Goal: Ask a question: Seek information or help from site administrators or community

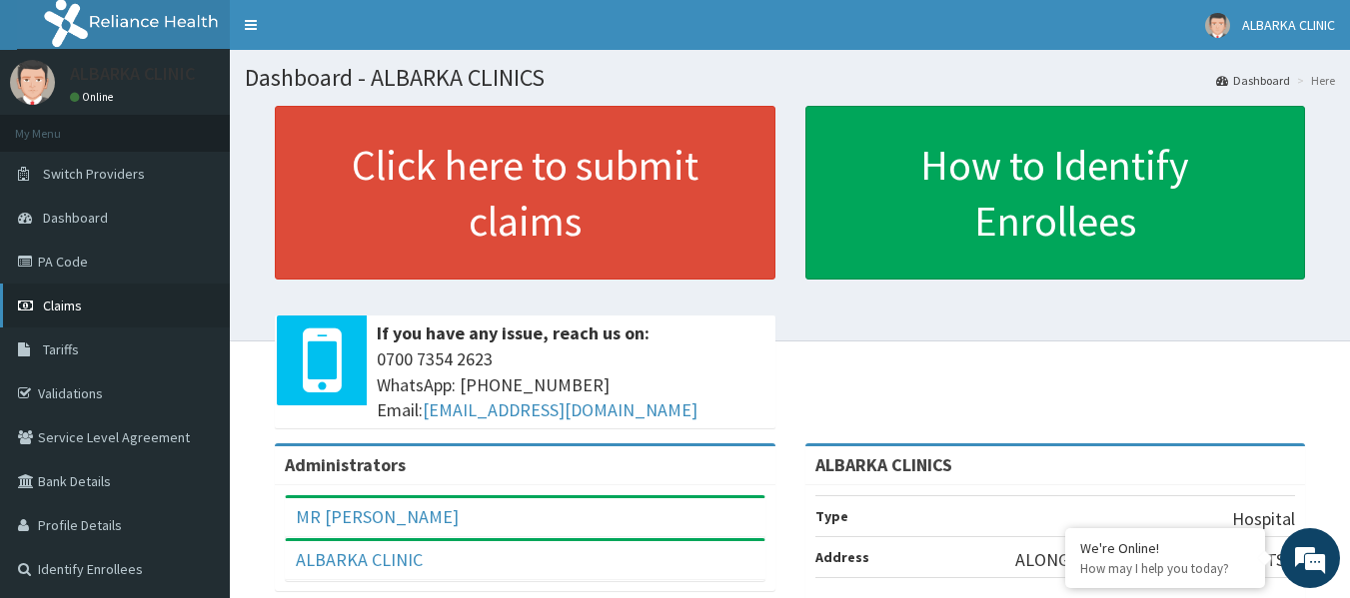
click at [60, 299] on span "Claims" at bounding box center [62, 306] width 39 height 18
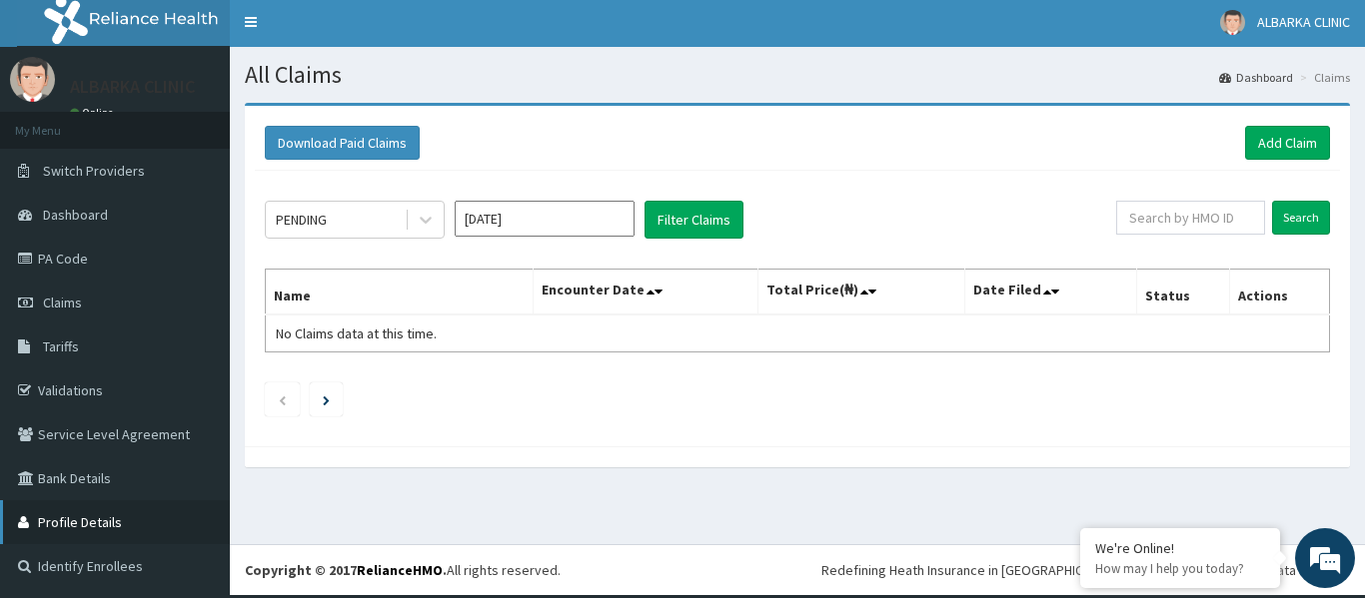
click at [92, 533] on link "Profile Details" at bounding box center [115, 522] width 230 height 44
click at [85, 522] on link "Profile Details" at bounding box center [115, 522] width 230 height 44
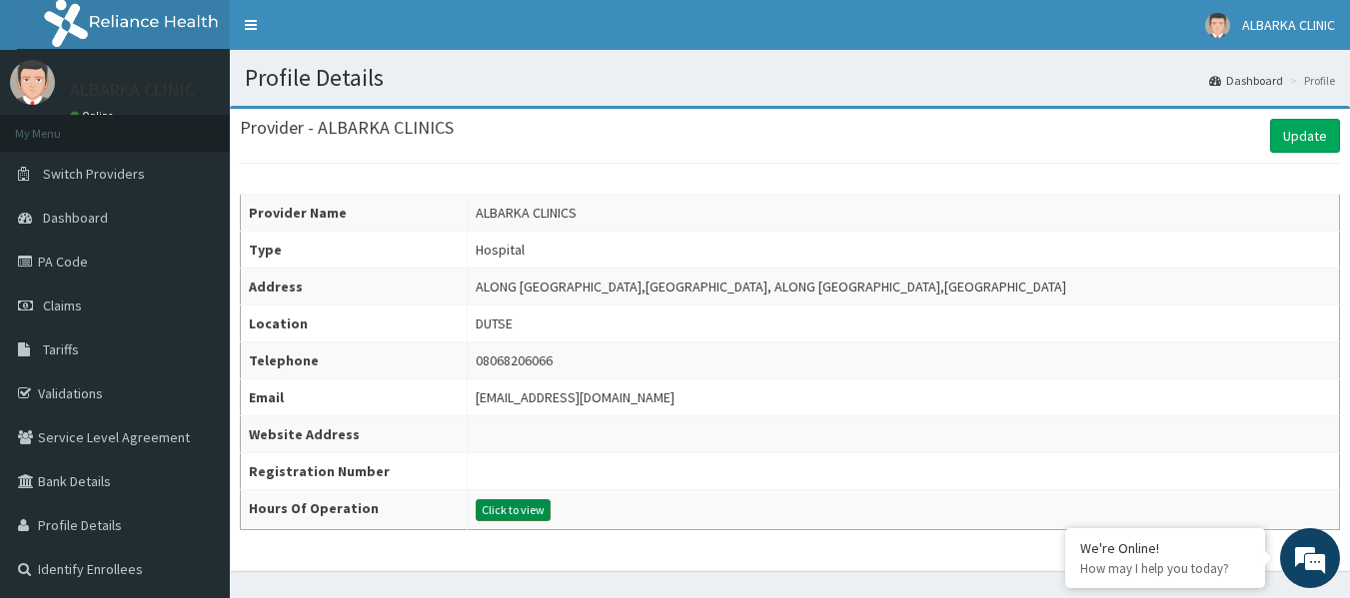
click at [549, 512] on button "Click to view" at bounding box center [513, 510] width 75 height 22
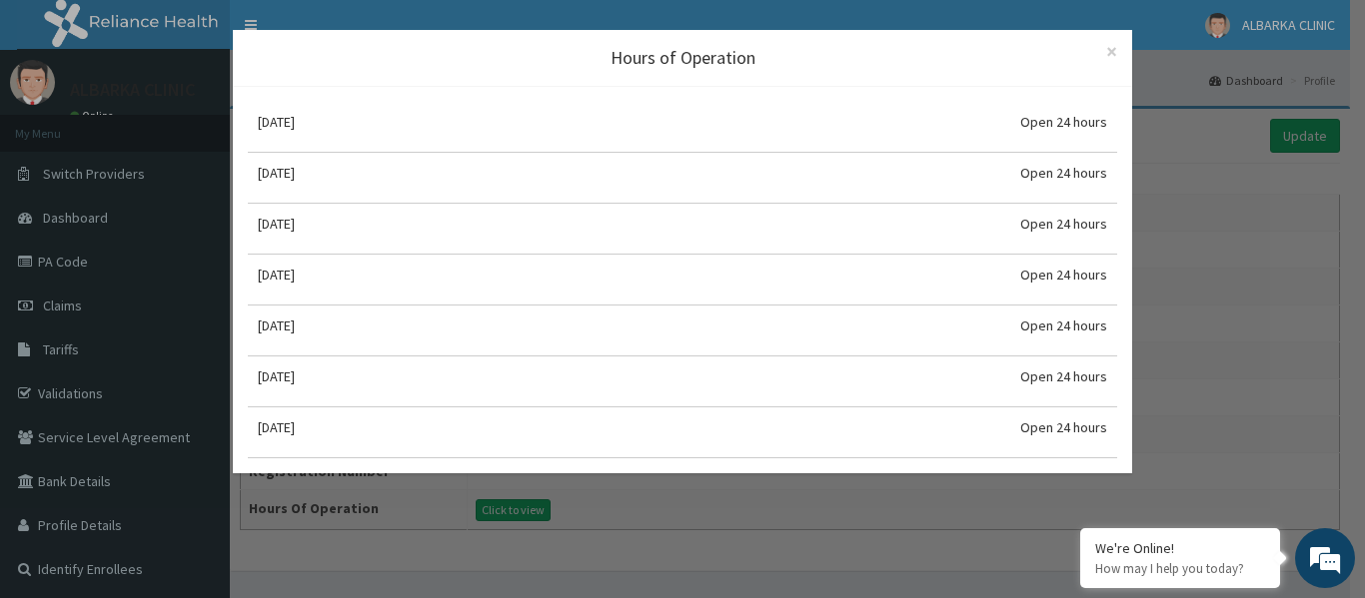
click at [684, 520] on div "Hours of Operation × Close Monday Open 24 hours Tuesday Open 24 hours Wednesday…" at bounding box center [682, 299] width 1365 height 598
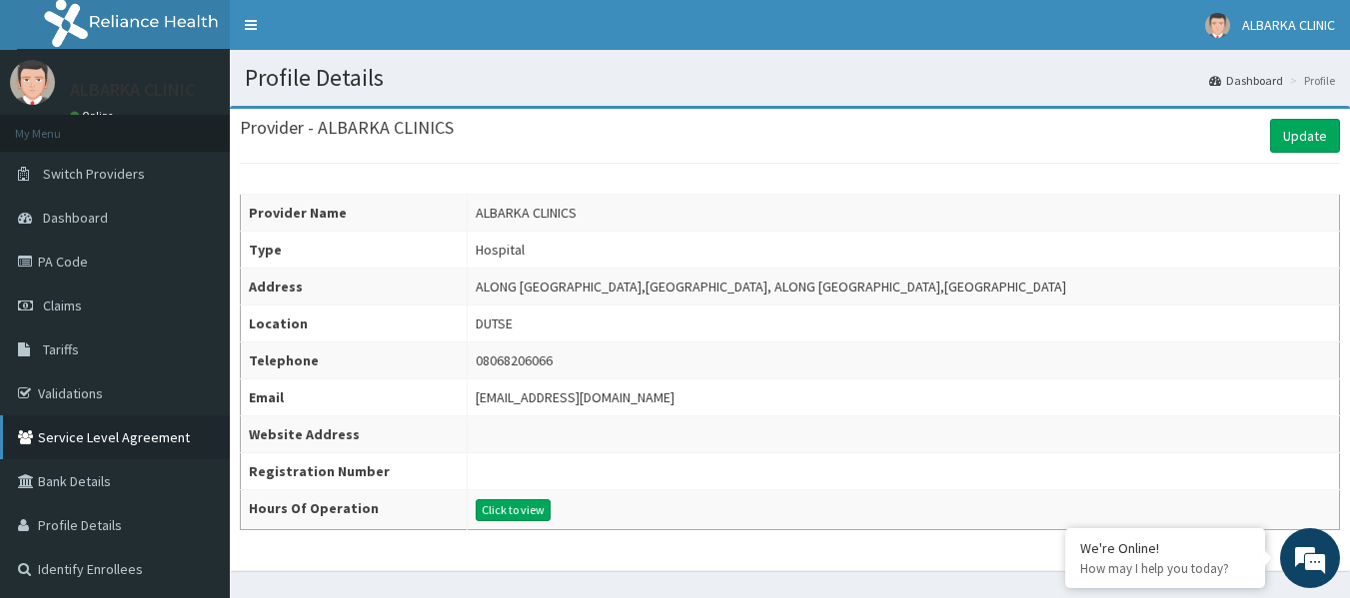
click at [82, 445] on link "Service Level Agreement" at bounding box center [115, 438] width 230 height 44
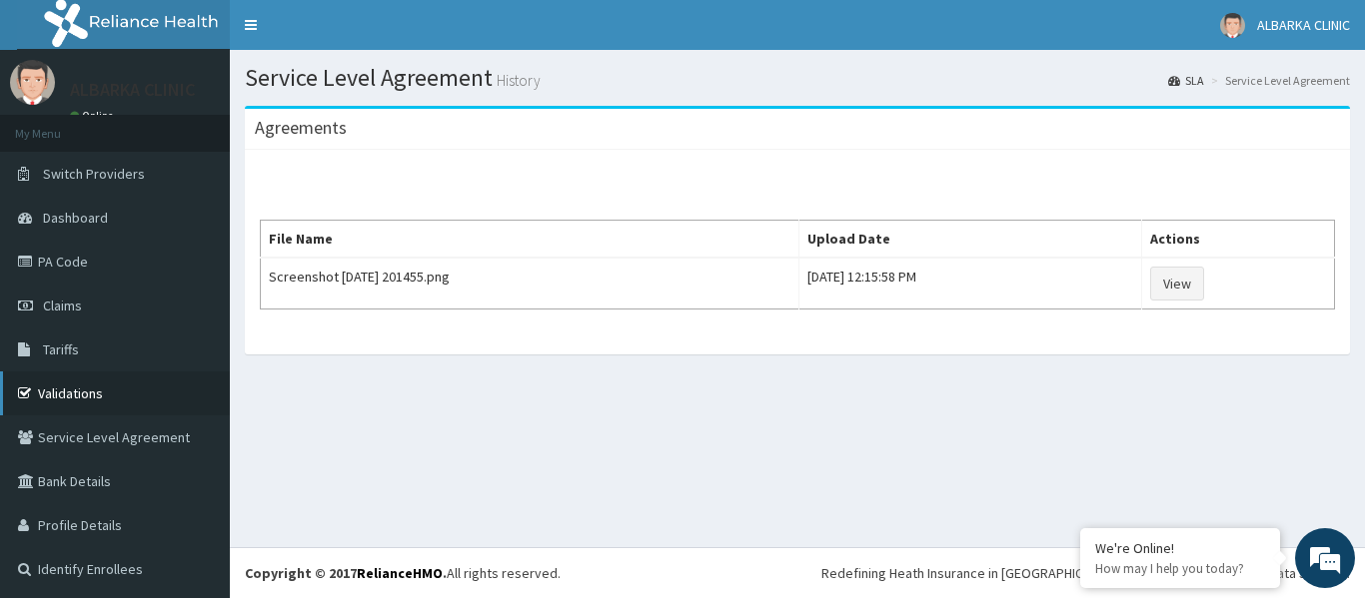
click at [78, 394] on link "Validations" at bounding box center [115, 394] width 230 height 44
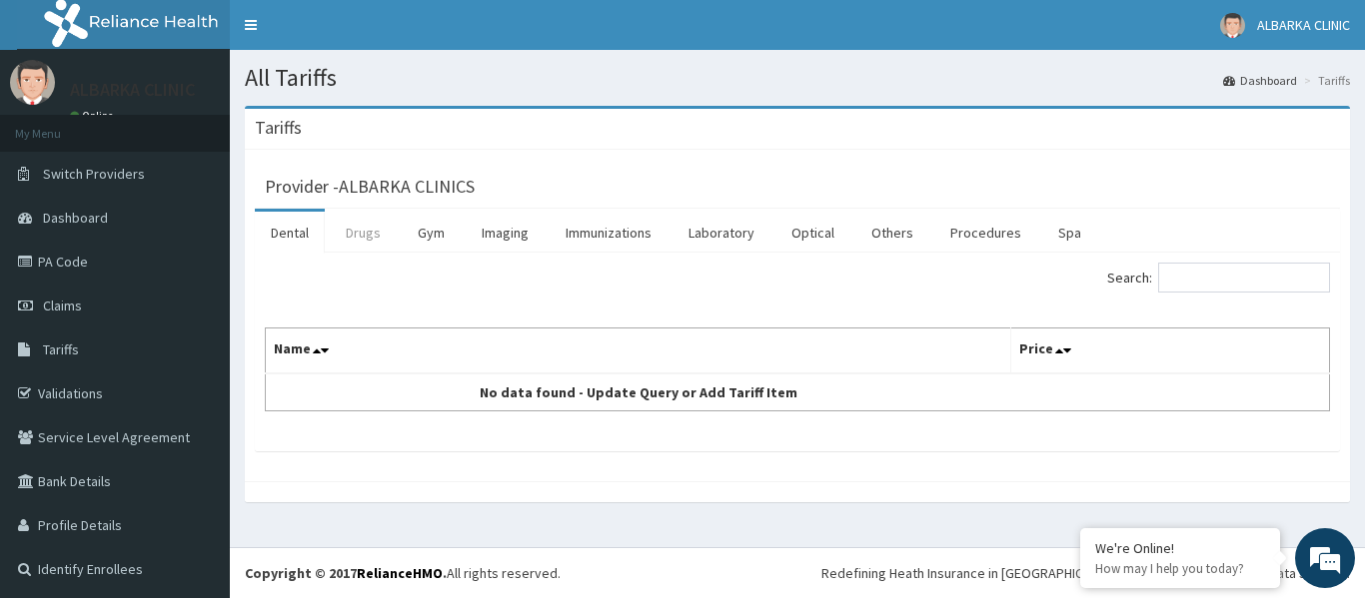
click at [363, 237] on link "Drugs" at bounding box center [363, 233] width 67 height 42
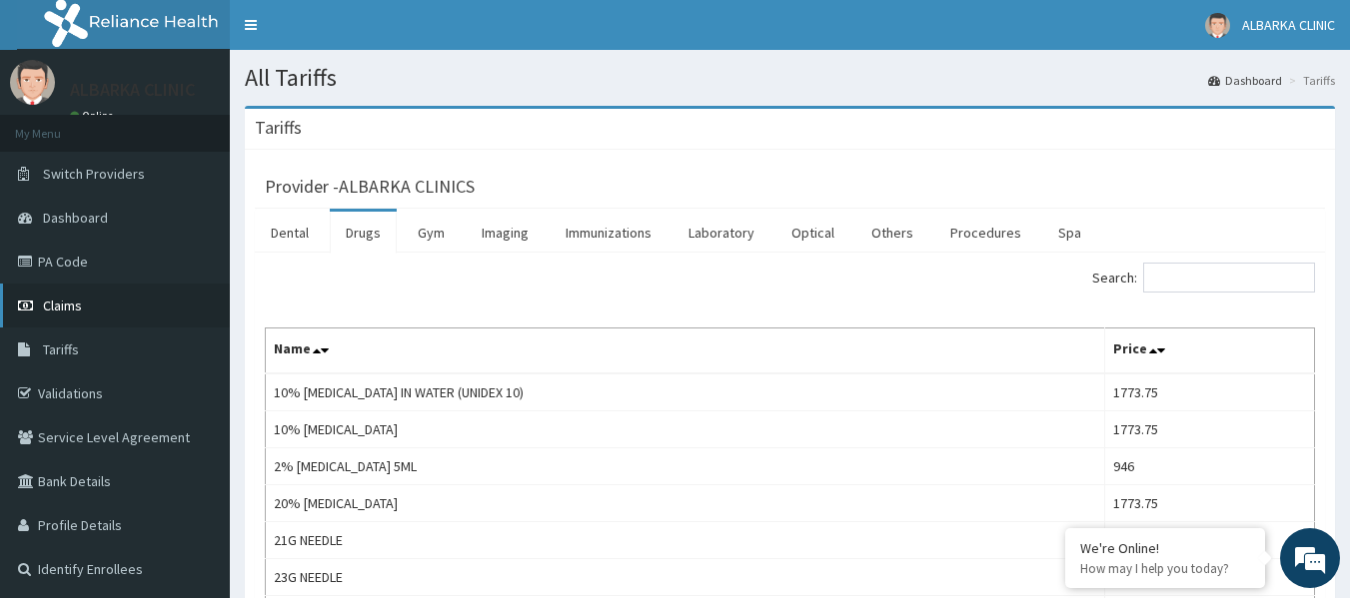
click at [67, 316] on link "Claims" at bounding box center [115, 306] width 230 height 44
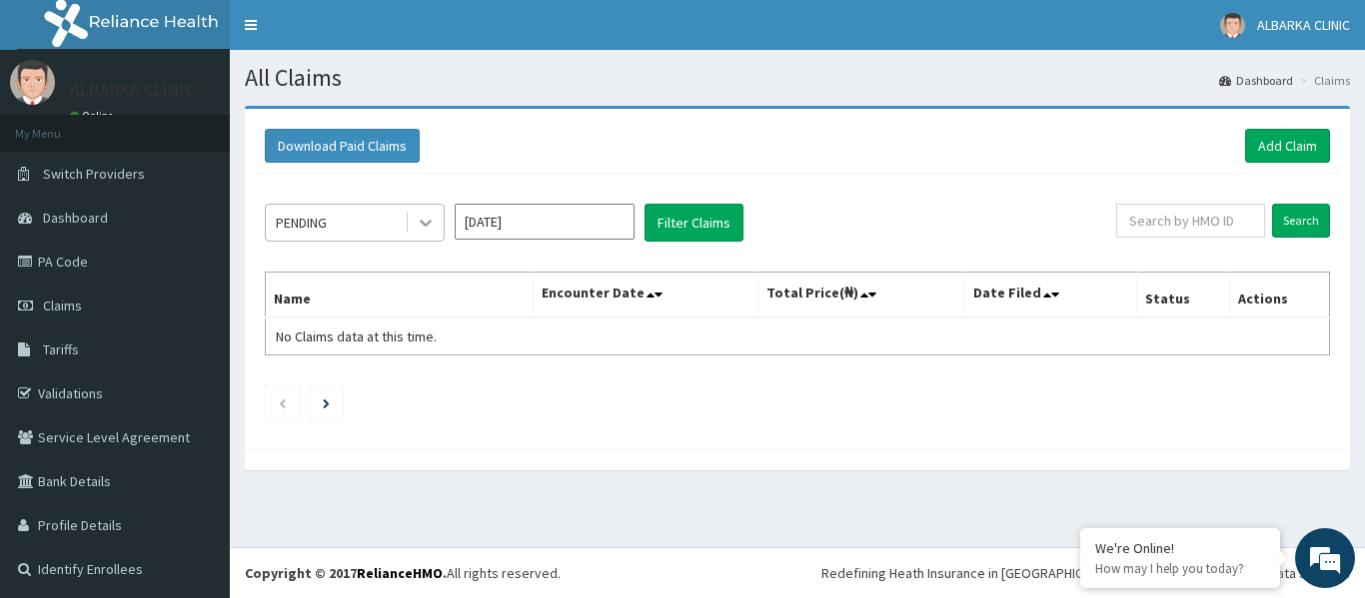
click at [428, 226] on icon at bounding box center [426, 223] width 20 height 20
click at [312, 209] on div "PENDING" at bounding box center [335, 223] width 139 height 32
click at [522, 226] on input "Aug 2025" at bounding box center [545, 222] width 180 height 36
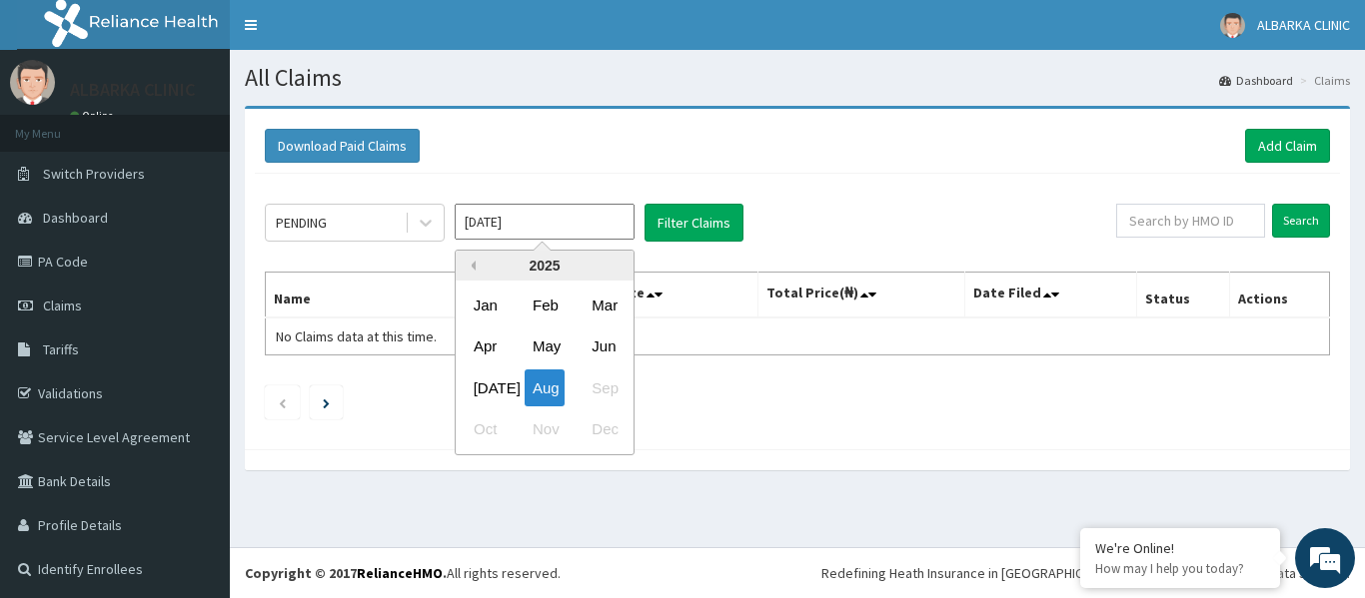
click at [469, 265] on button "Previous Year" at bounding box center [471, 266] width 10 height 10
click at [481, 306] on div "Jan" at bounding box center [486, 305] width 40 height 37
type input "Dec 2023"
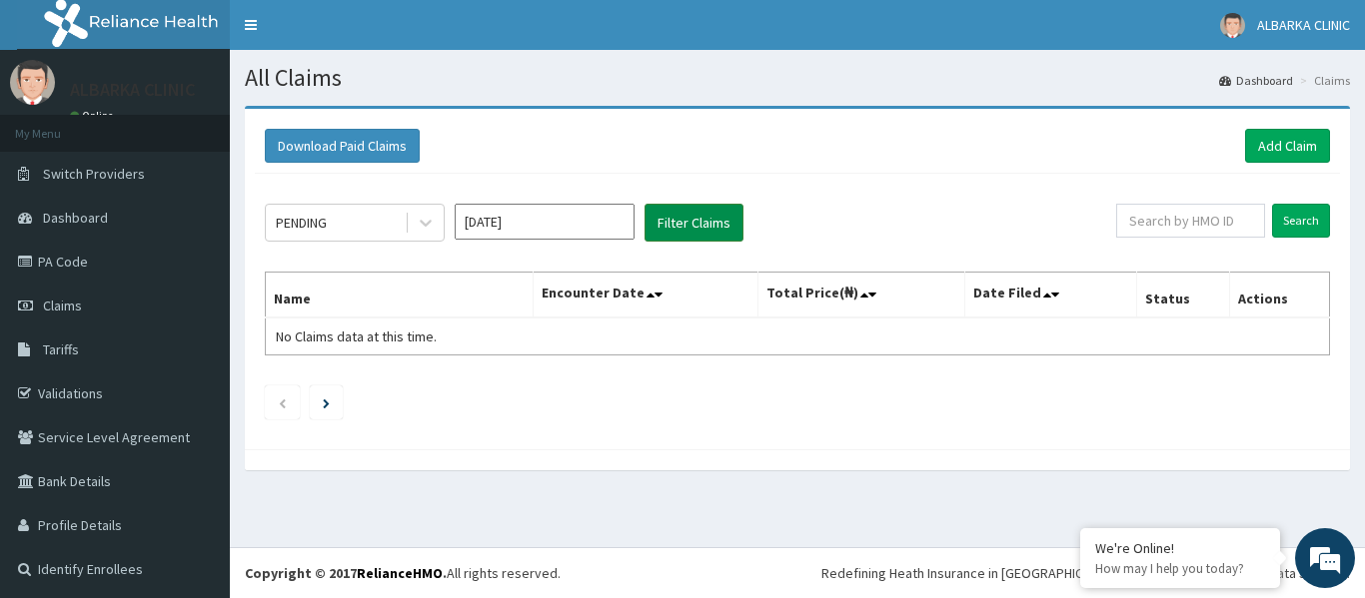
click at [688, 221] on button "Filter Claims" at bounding box center [693, 223] width 99 height 38
click at [692, 221] on button "Filter Claims" at bounding box center [693, 223] width 99 height 38
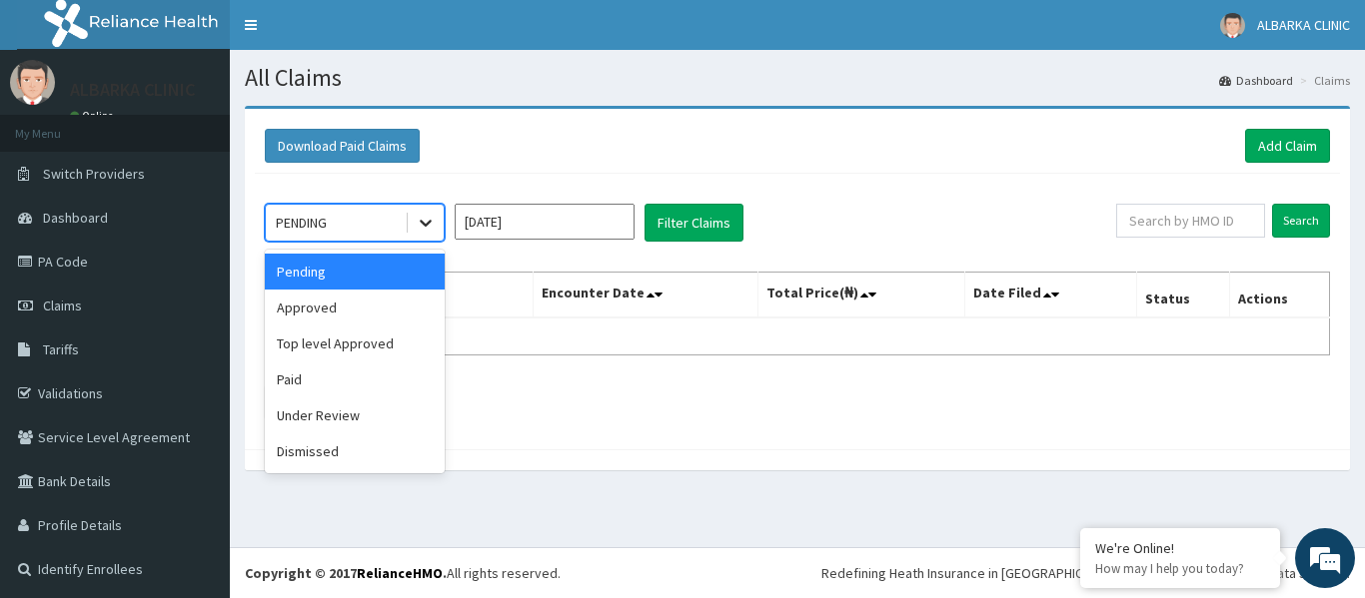
click at [427, 215] on icon at bounding box center [426, 223] width 20 height 20
click at [357, 304] on div "Approved" at bounding box center [355, 308] width 180 height 36
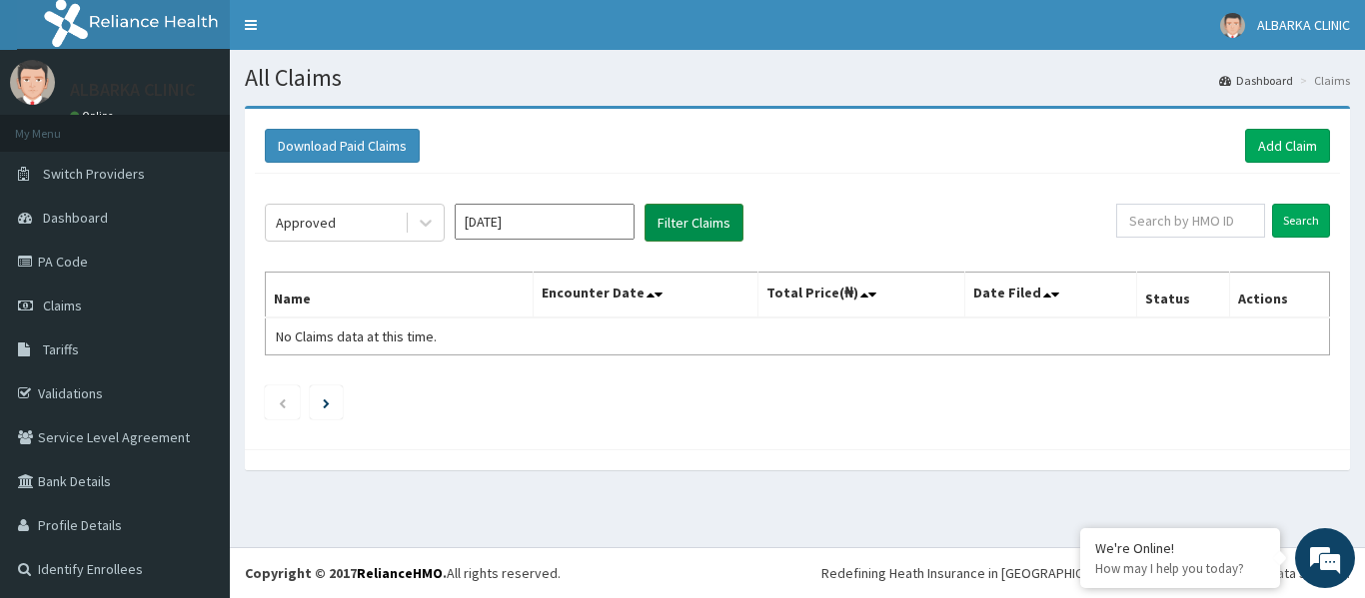
click at [668, 220] on button "Filter Claims" at bounding box center [693, 223] width 99 height 38
click at [415, 221] on div at bounding box center [426, 223] width 36 height 36
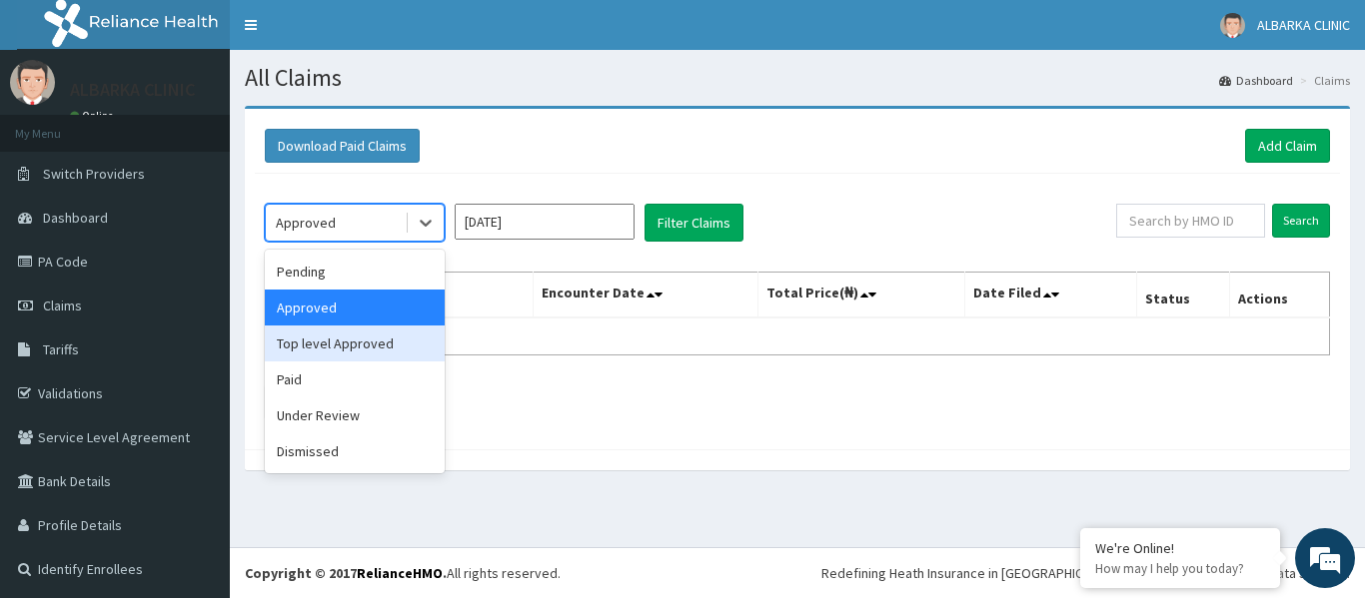
click at [367, 342] on div "Top level Approved" at bounding box center [355, 344] width 180 height 36
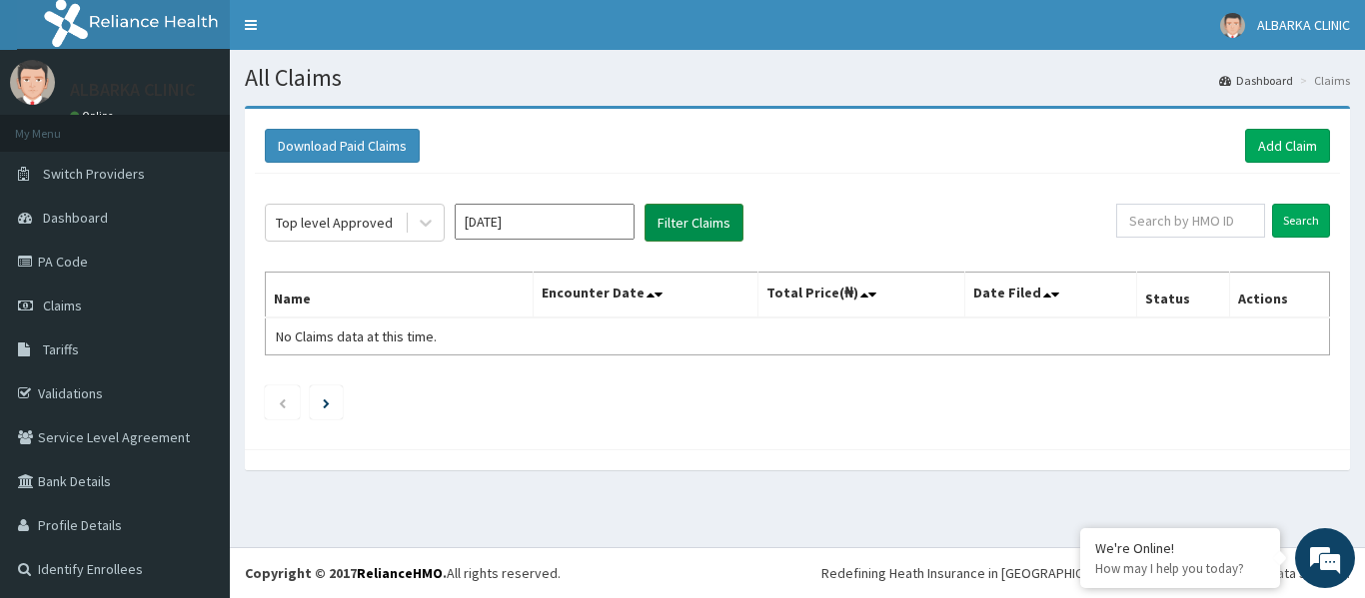
click at [686, 223] on button "Filter Claims" at bounding box center [693, 223] width 99 height 38
click at [703, 222] on button "Filter Claims" at bounding box center [693, 223] width 99 height 38
click at [1282, 215] on input "Search" at bounding box center [1301, 221] width 58 height 34
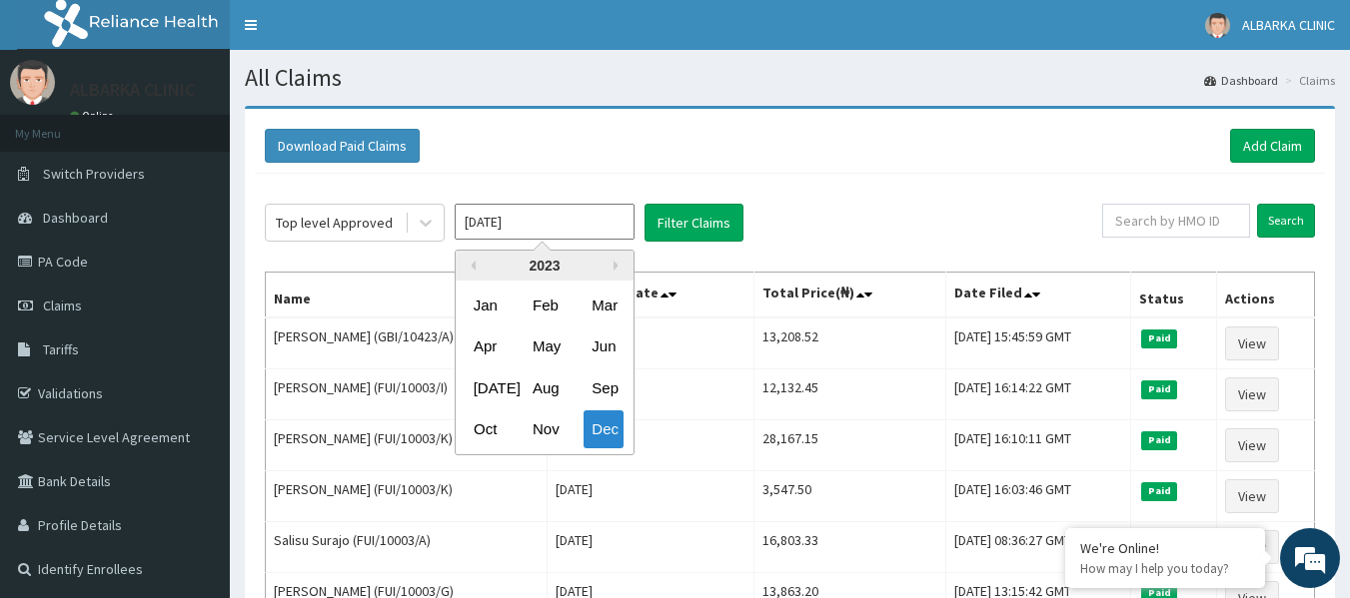
click at [555, 228] on input "Dec 2023" at bounding box center [545, 222] width 180 height 36
click at [616, 263] on button "Next Year" at bounding box center [618, 266] width 10 height 10
click at [491, 306] on div "Jan" at bounding box center [486, 305] width 40 height 37
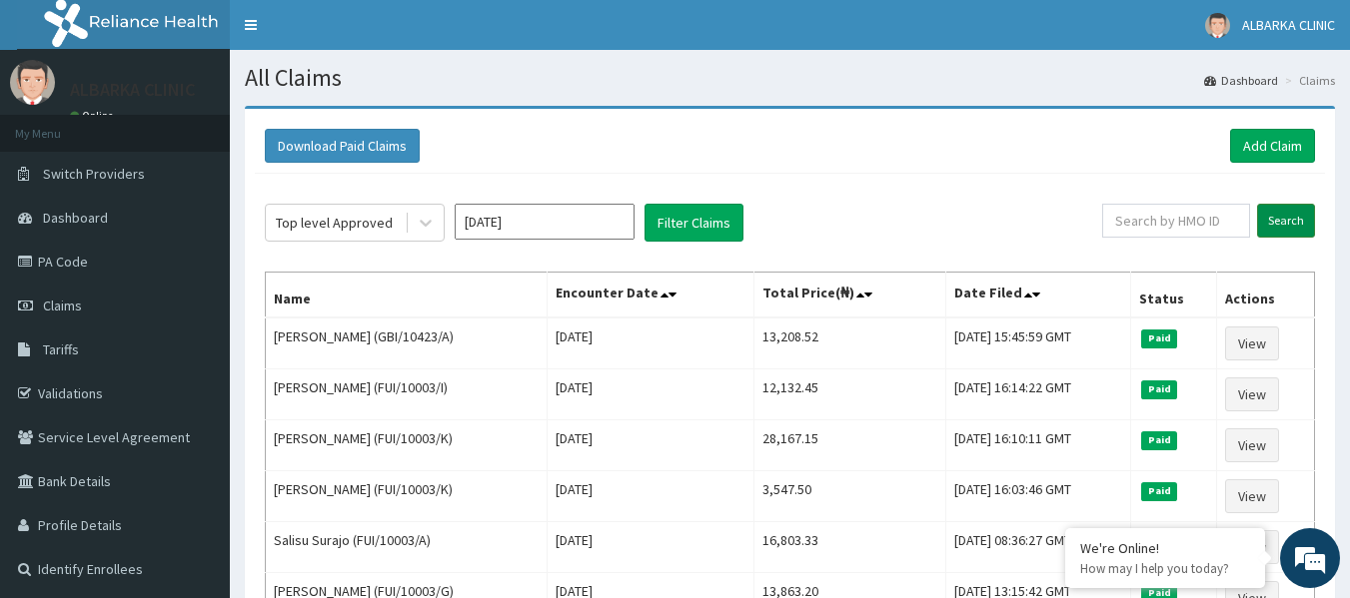
click at [1283, 226] on input "Search" at bounding box center [1286, 221] width 58 height 34
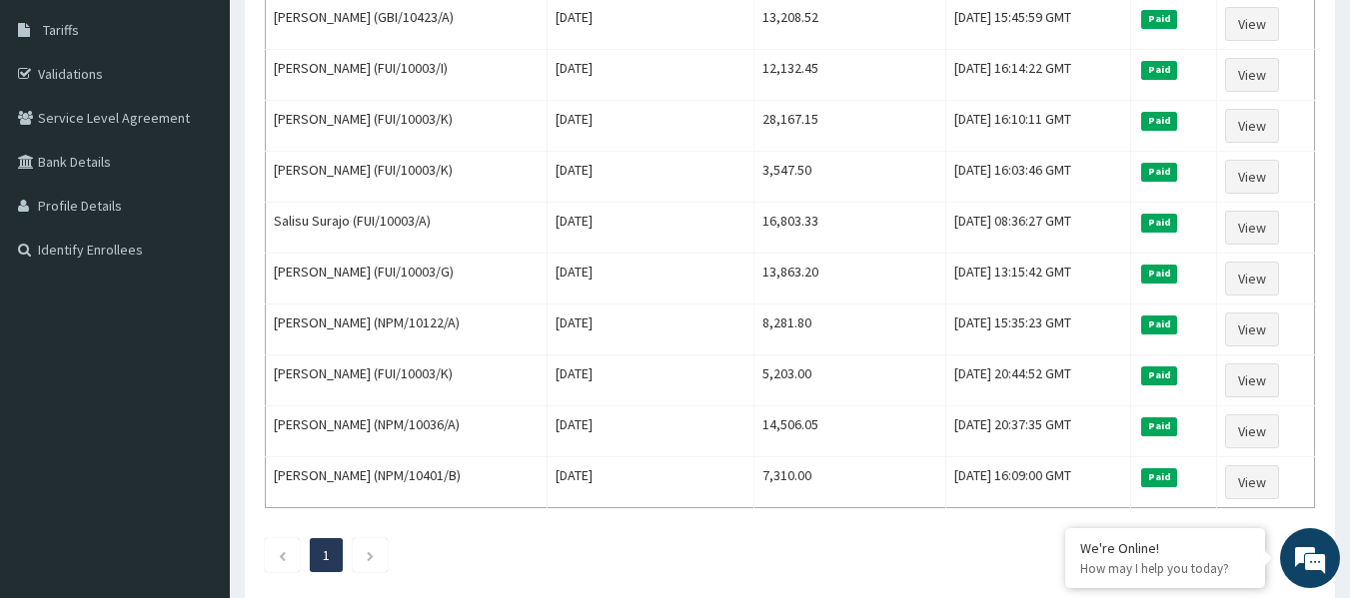
scroll to position [318, 0]
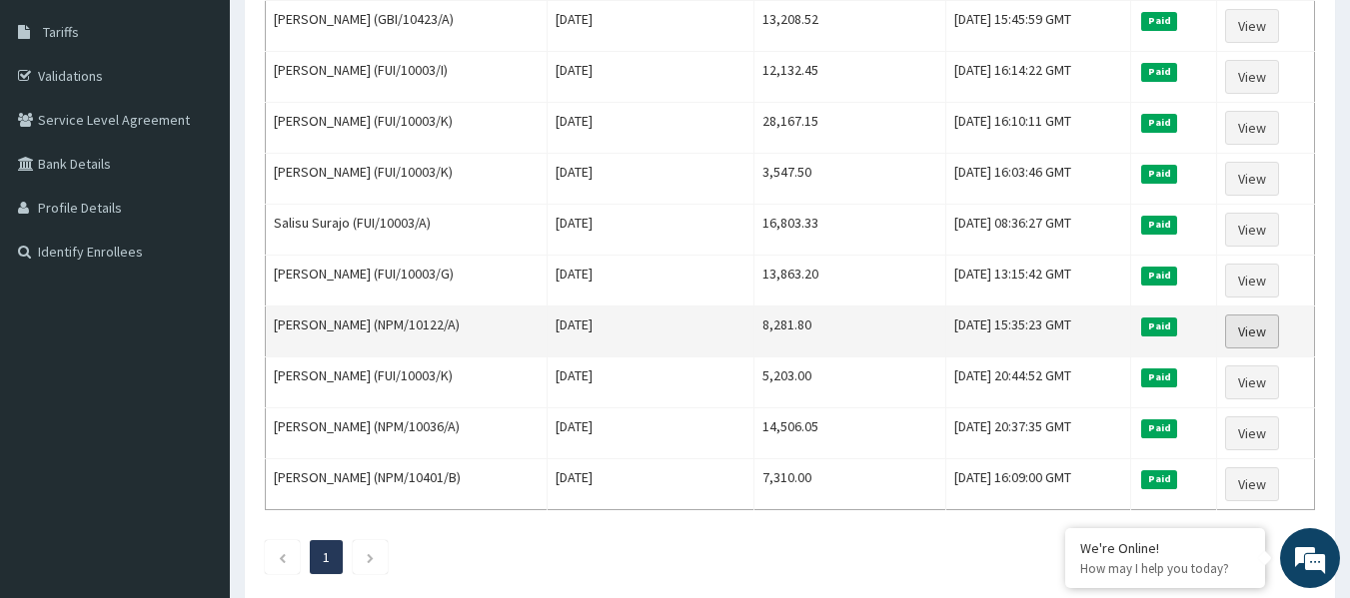
click at [1267, 328] on link "View" at bounding box center [1252, 332] width 54 height 34
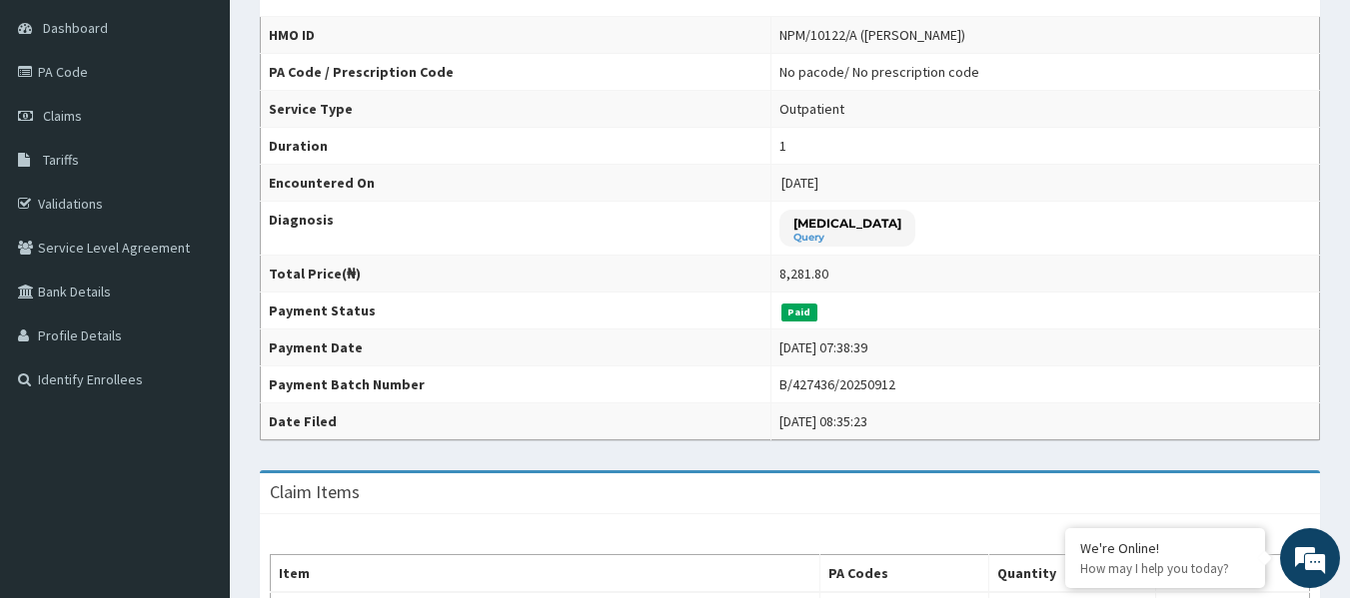
scroll to position [195, 0]
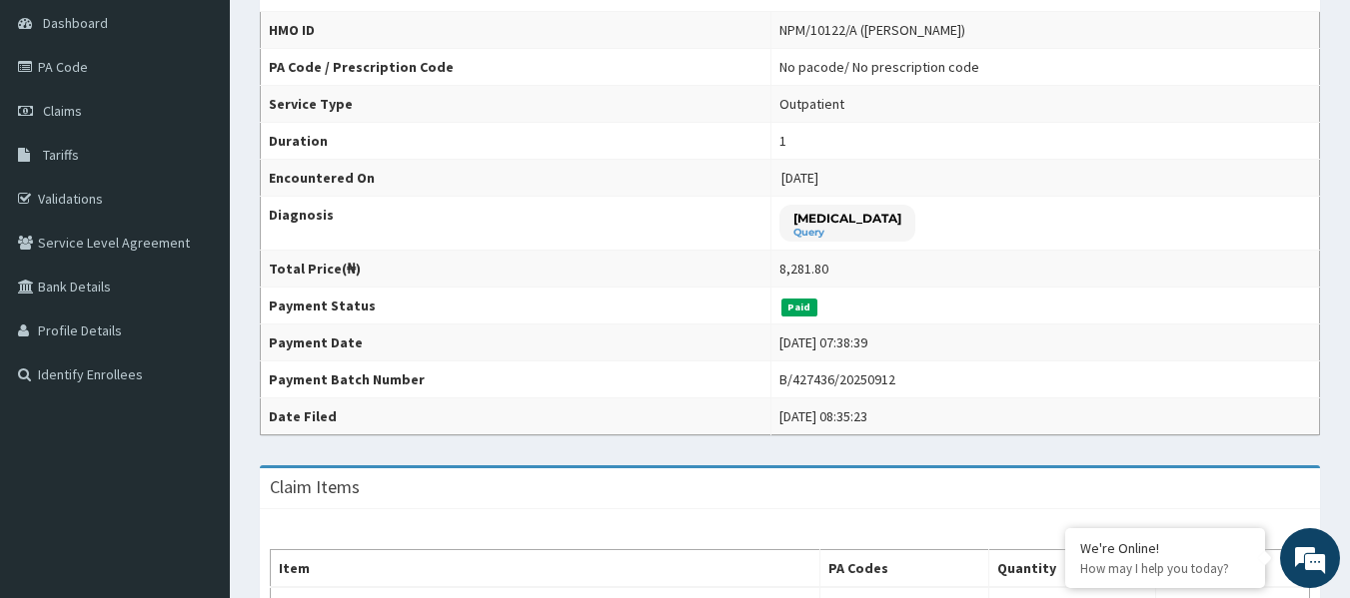
drag, startPoint x: 1354, startPoint y: 188, endPoint x: 1362, endPoint y: 268, distance: 80.3
click at [1350, 268] on html "R EL Toggle navigation ALBARKA CLINIC ALBARKA CLINIC - albarkaclinic@gmail.com …" at bounding box center [675, 498] width 1350 height 1387
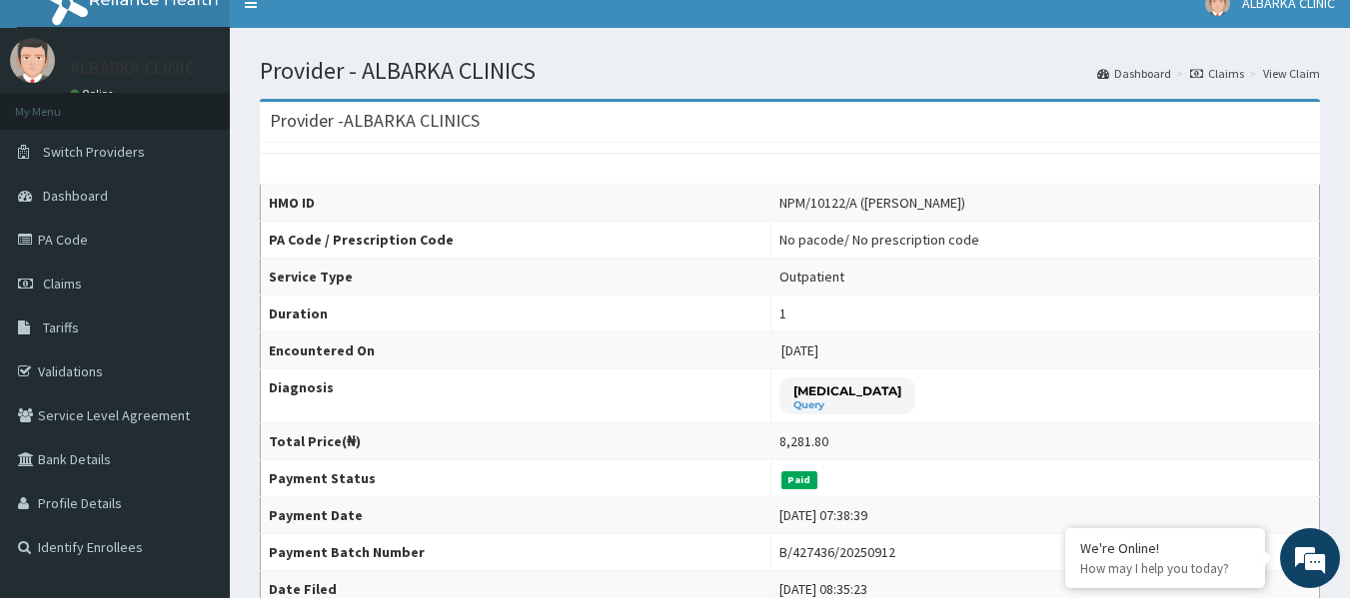
scroll to position [0, 0]
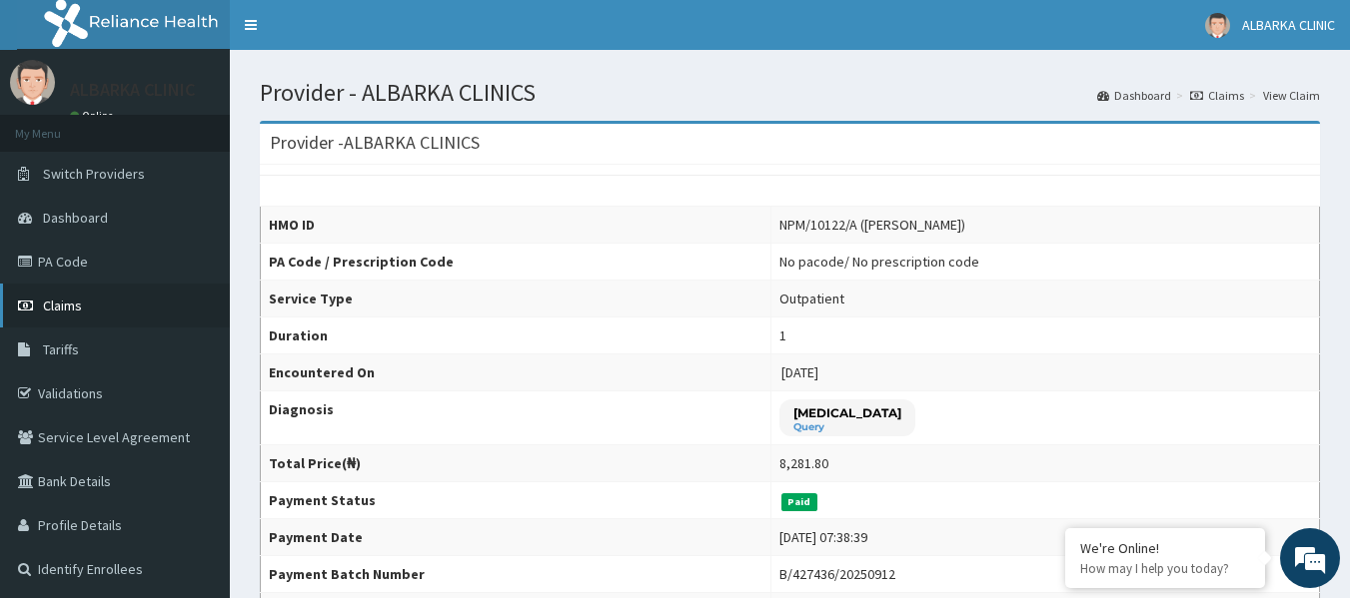
click at [75, 311] on span "Claims" at bounding box center [62, 306] width 39 height 18
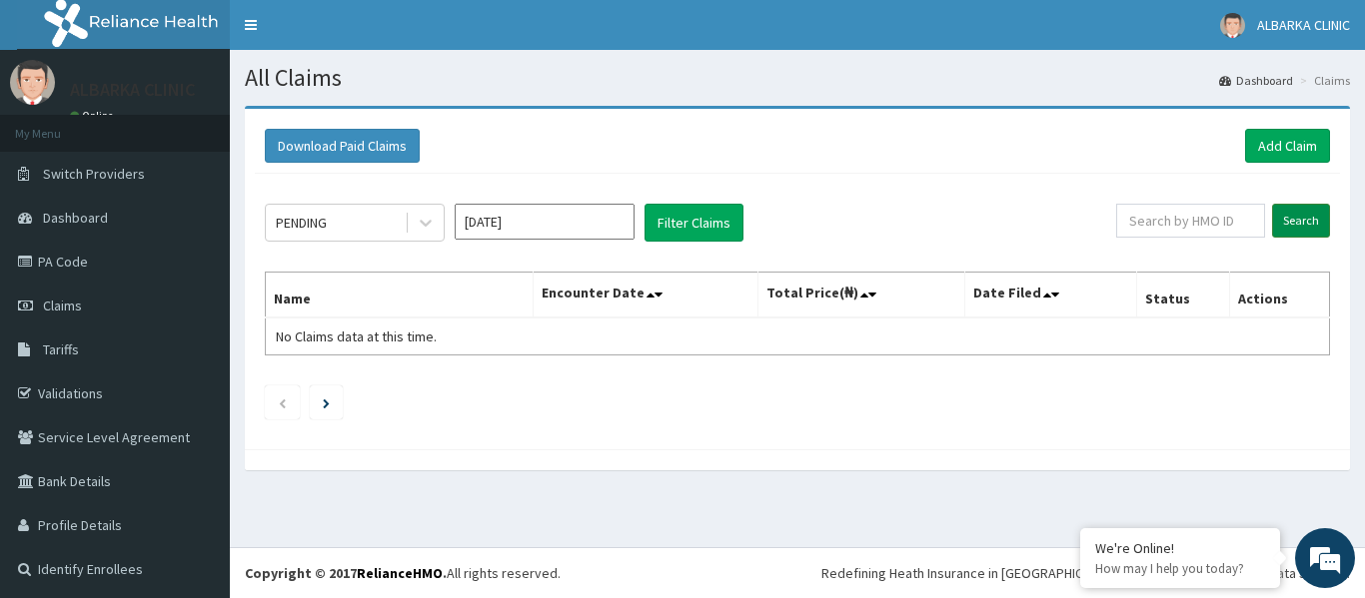
click at [1296, 213] on input "Search" at bounding box center [1301, 221] width 58 height 34
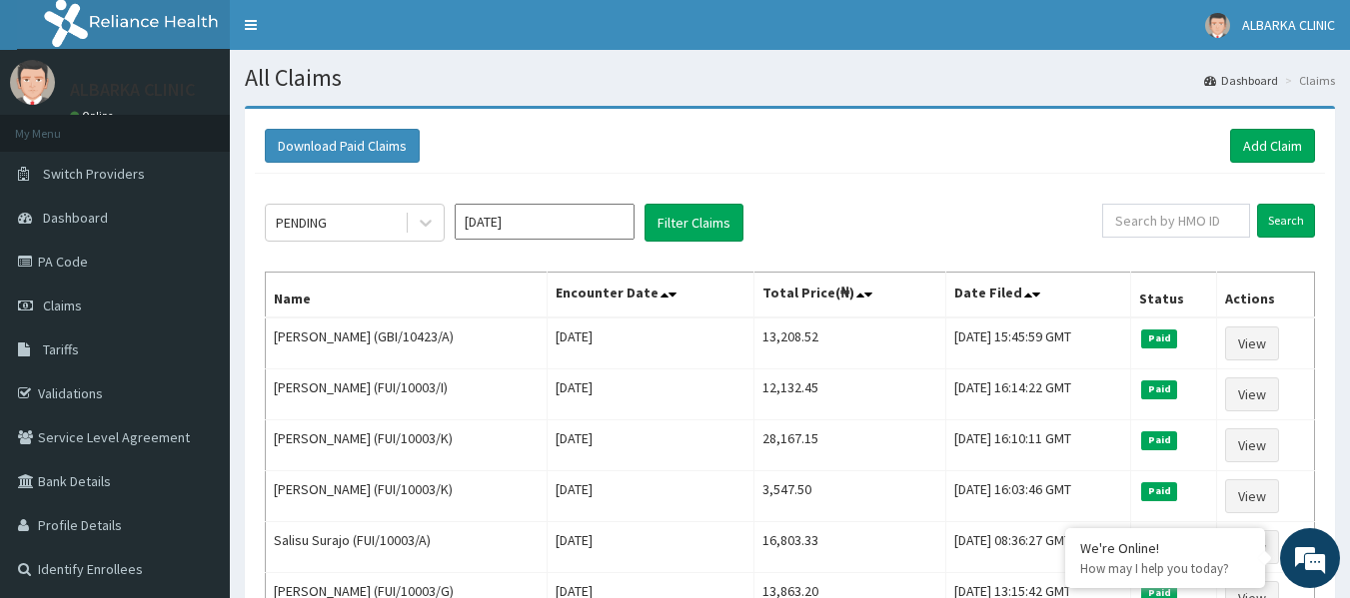
click at [551, 229] on input "[DATE]" at bounding box center [545, 222] width 180 height 36
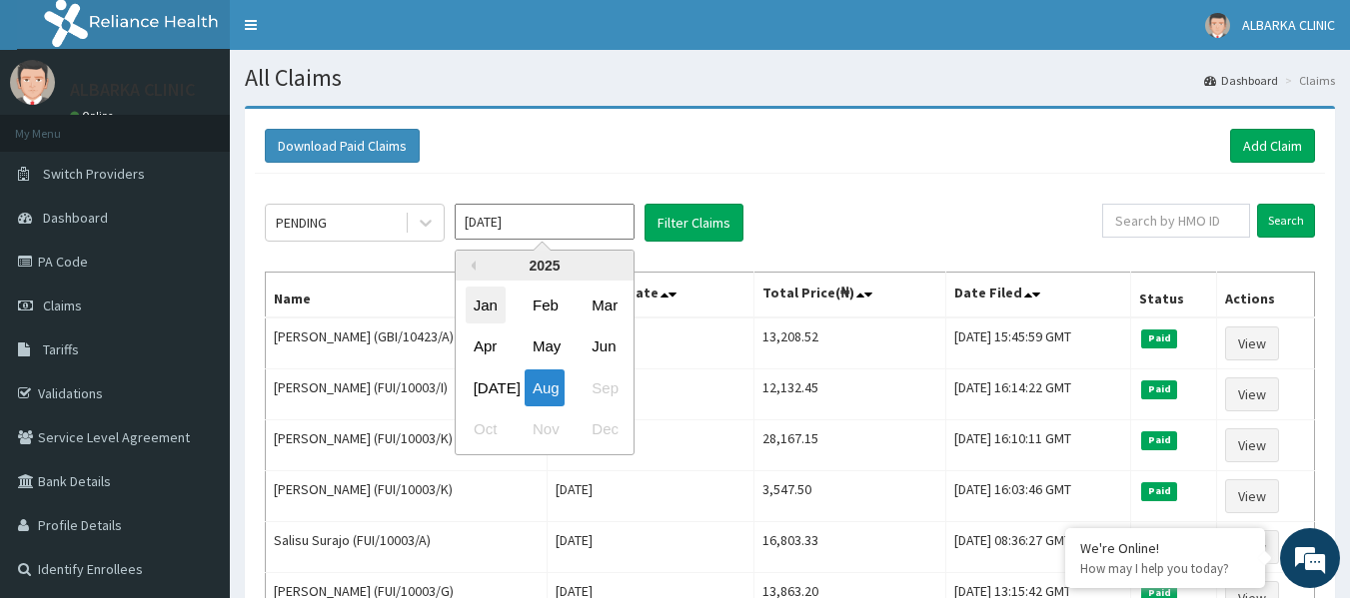
click at [493, 303] on div "Jan" at bounding box center [486, 305] width 40 height 37
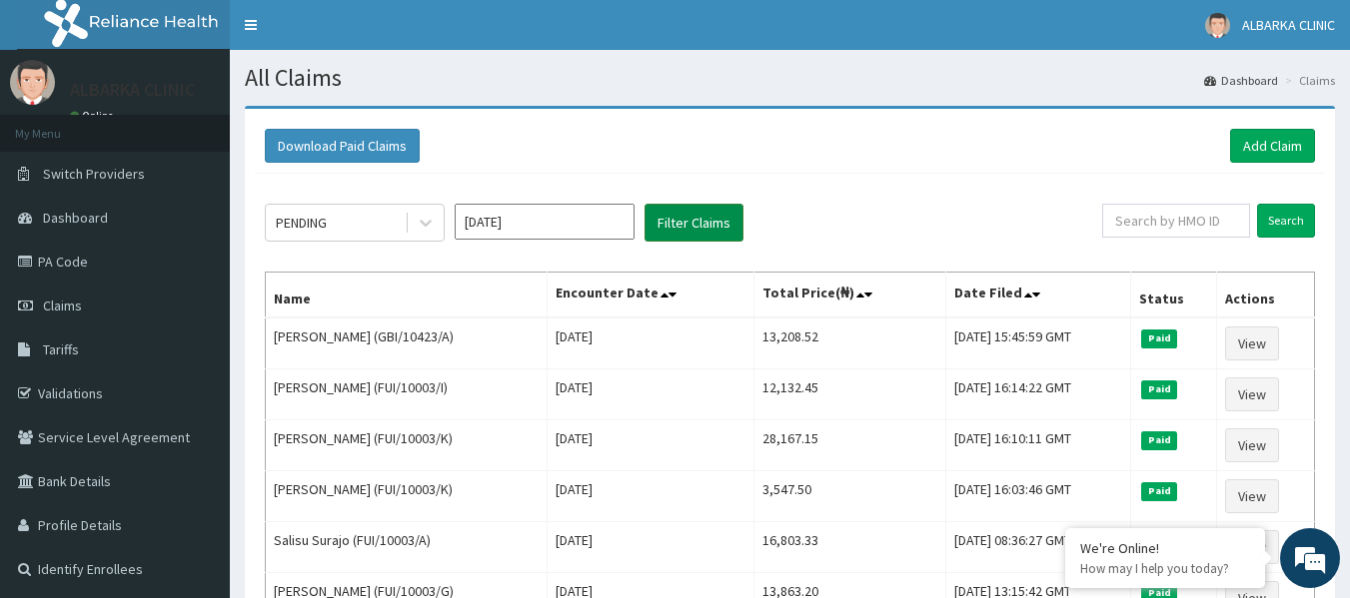
click at [697, 233] on button "Filter Claims" at bounding box center [693, 223] width 99 height 38
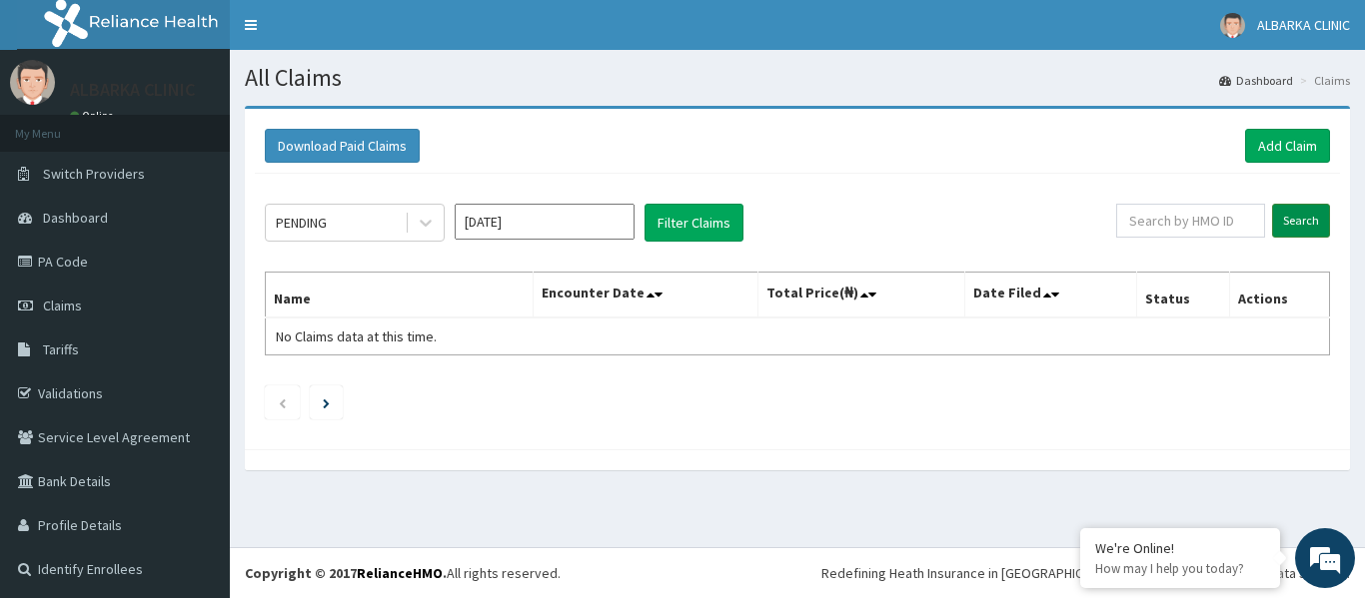
click at [1290, 208] on input "Search" at bounding box center [1301, 221] width 58 height 34
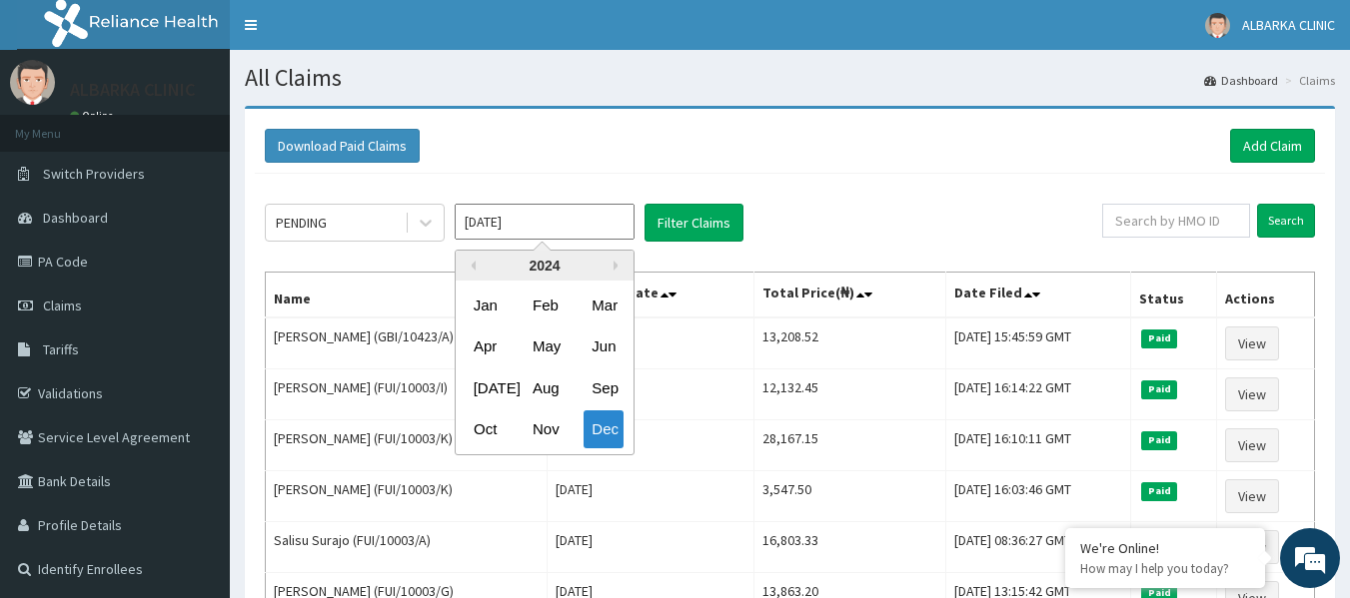
click at [527, 229] on input "Dec 2024" at bounding box center [545, 222] width 180 height 36
click at [541, 395] on div "Aug" at bounding box center [544, 388] width 40 height 37
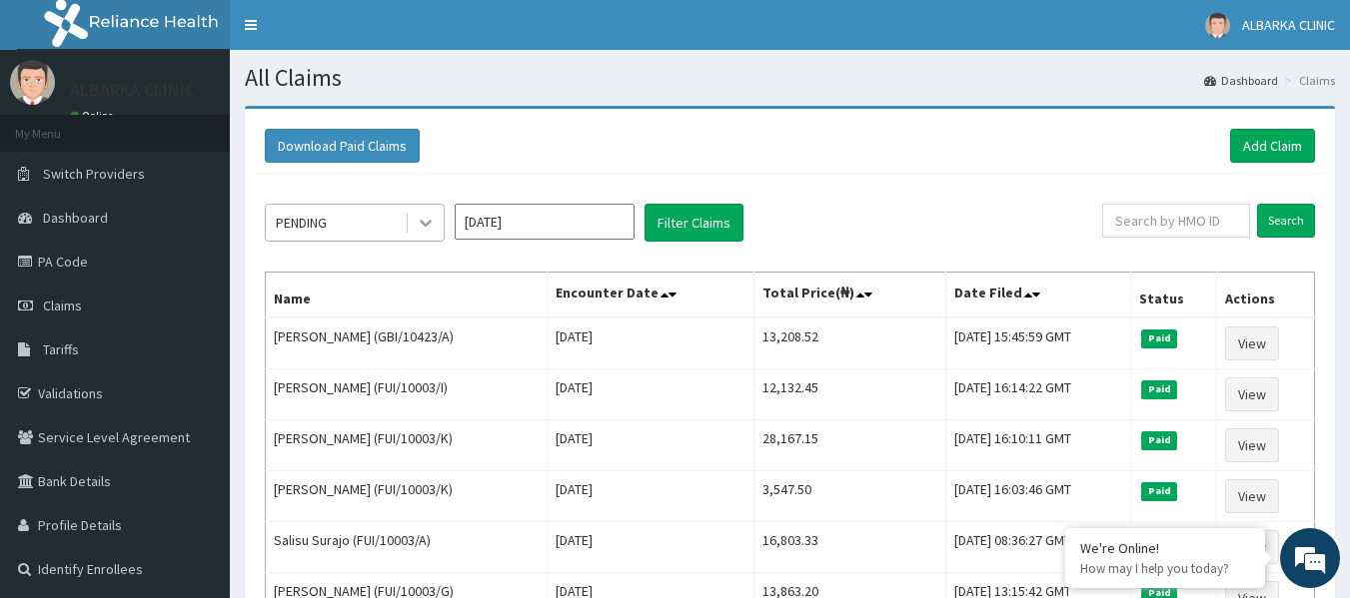
click at [419, 223] on icon at bounding box center [426, 223] width 20 height 20
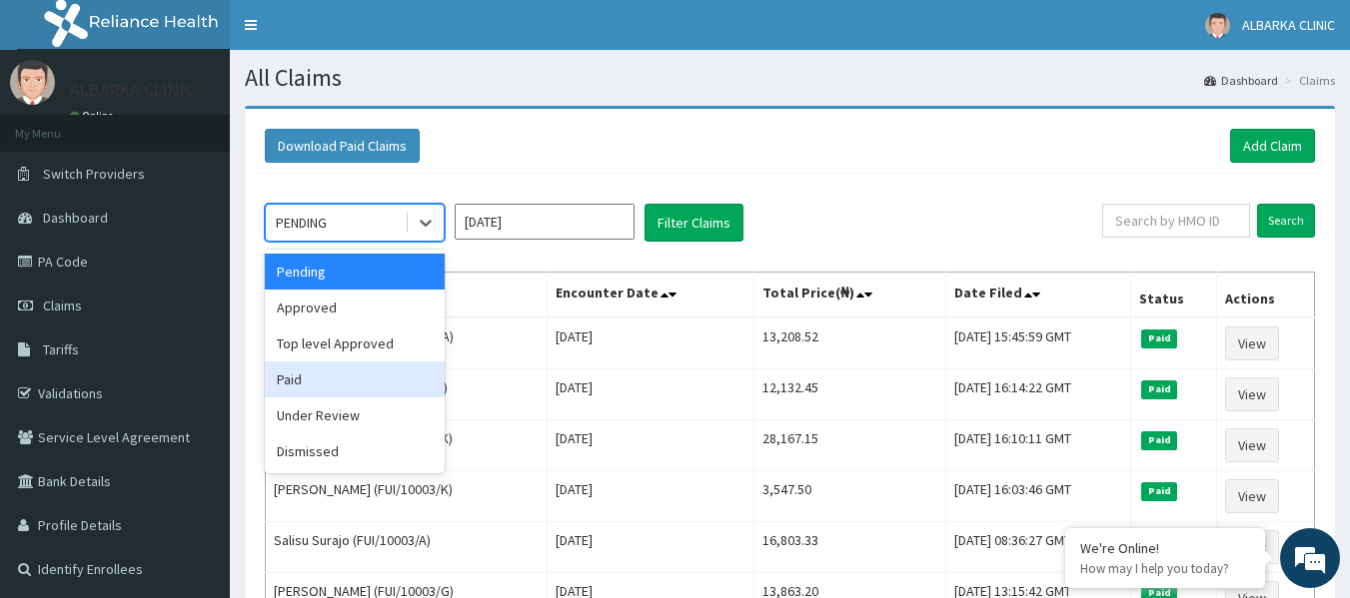
click at [324, 372] on div "Paid" at bounding box center [355, 380] width 180 height 36
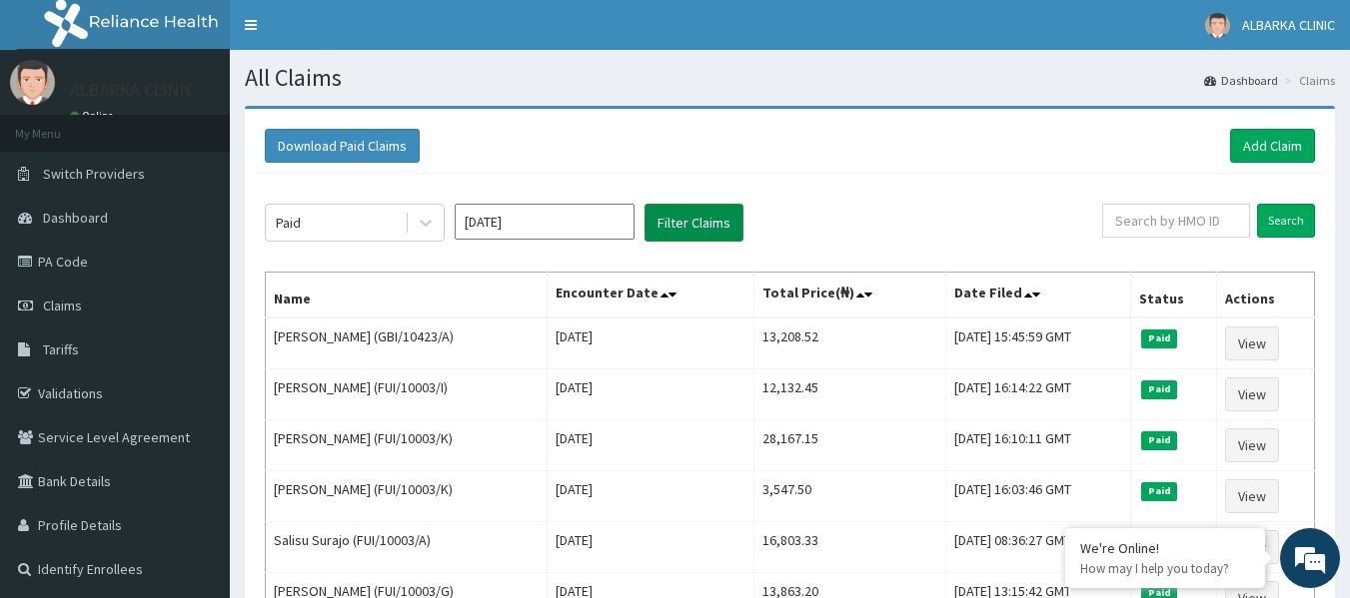
click at [694, 220] on button "Filter Claims" at bounding box center [693, 223] width 99 height 38
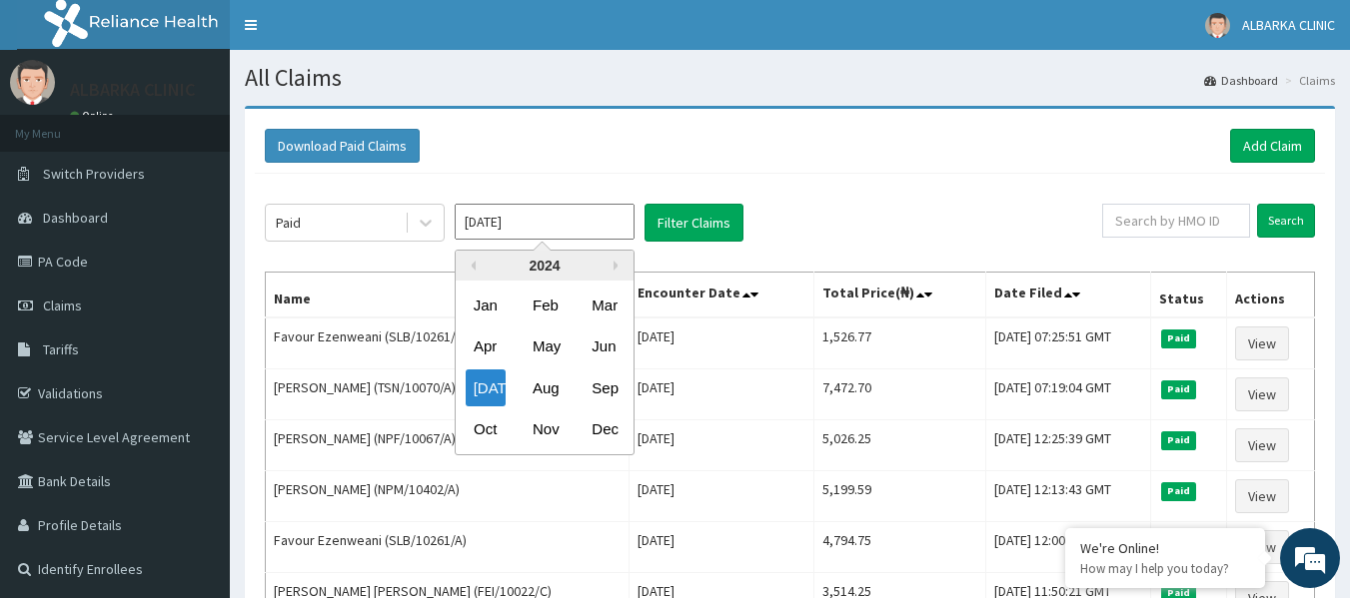
click at [531, 219] on input "Jul 2024" at bounding box center [545, 222] width 180 height 36
click at [487, 310] on div "Jan" at bounding box center [486, 305] width 40 height 37
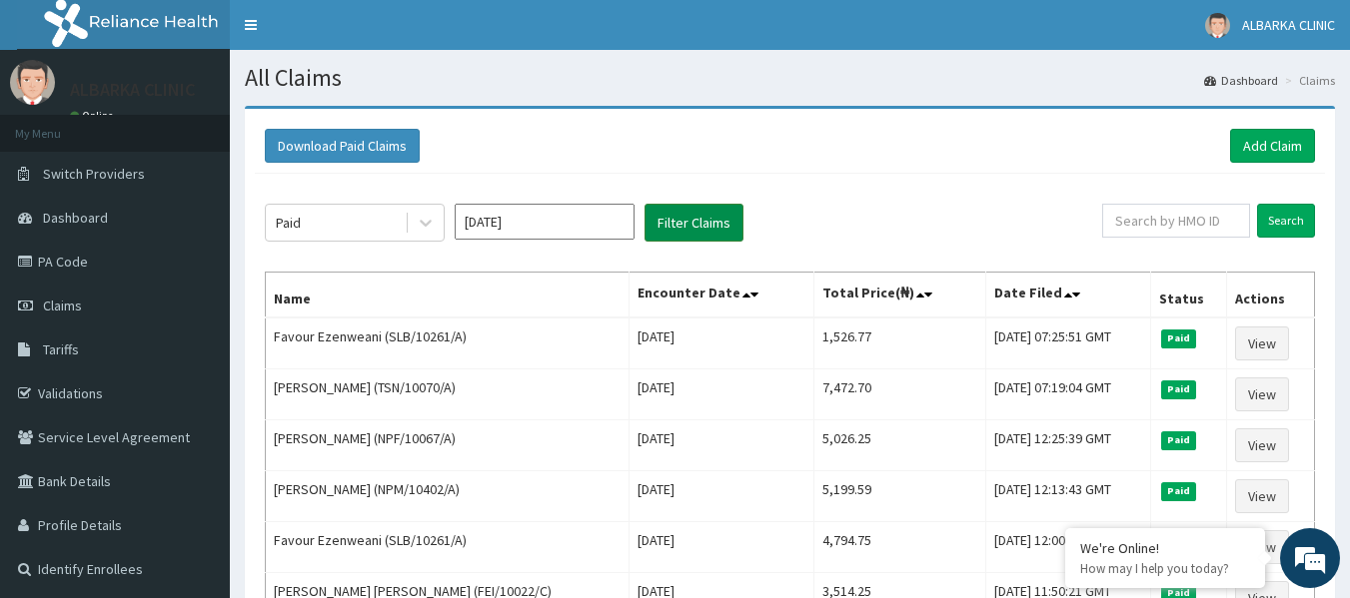
click at [681, 234] on button "Filter Claims" at bounding box center [693, 223] width 99 height 38
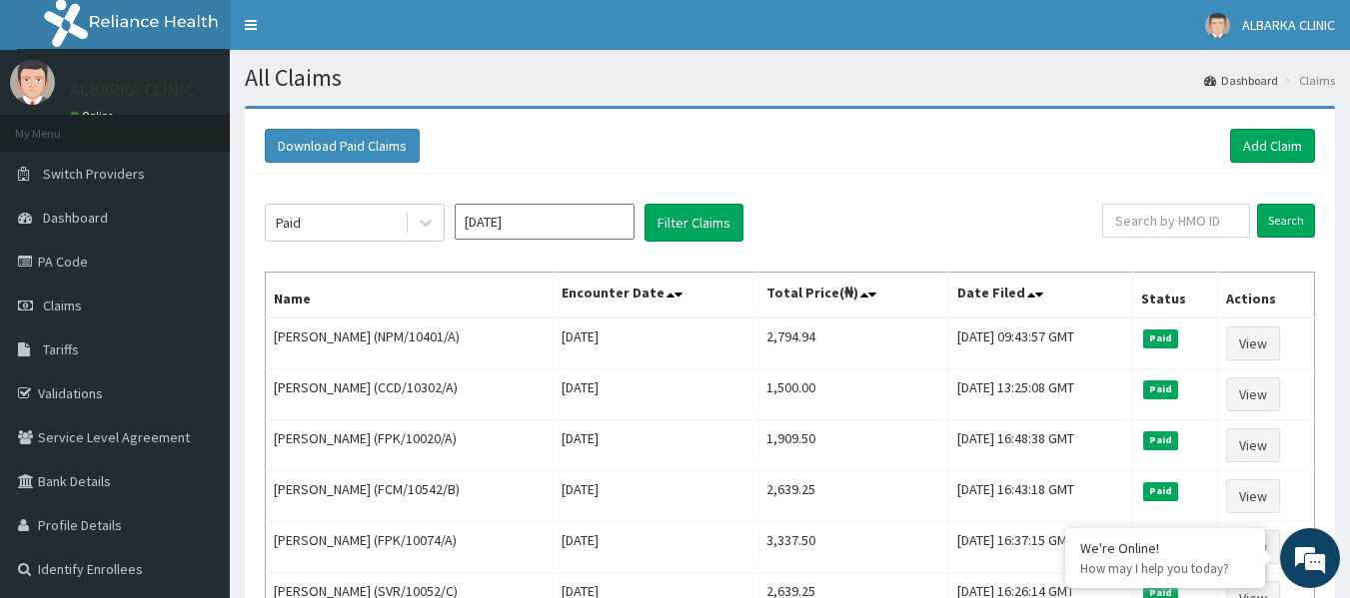
click at [539, 223] on input "Dec 2023" at bounding box center [545, 222] width 180 height 36
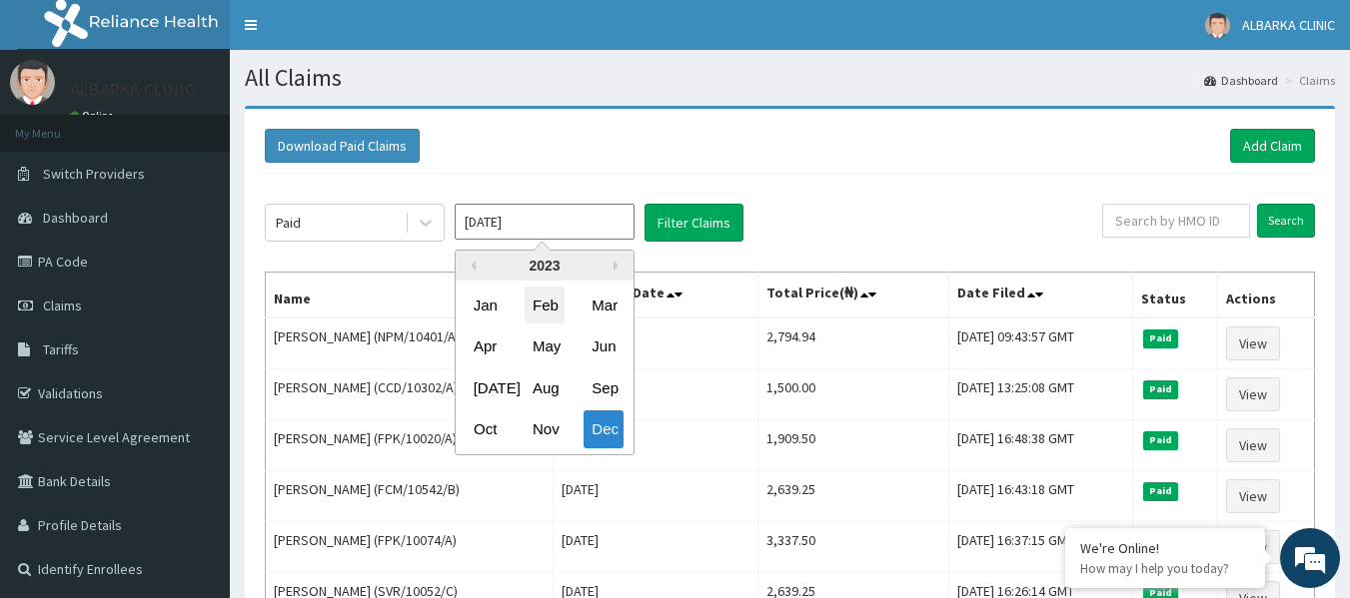
click at [535, 307] on div "Feb" at bounding box center [544, 305] width 40 height 37
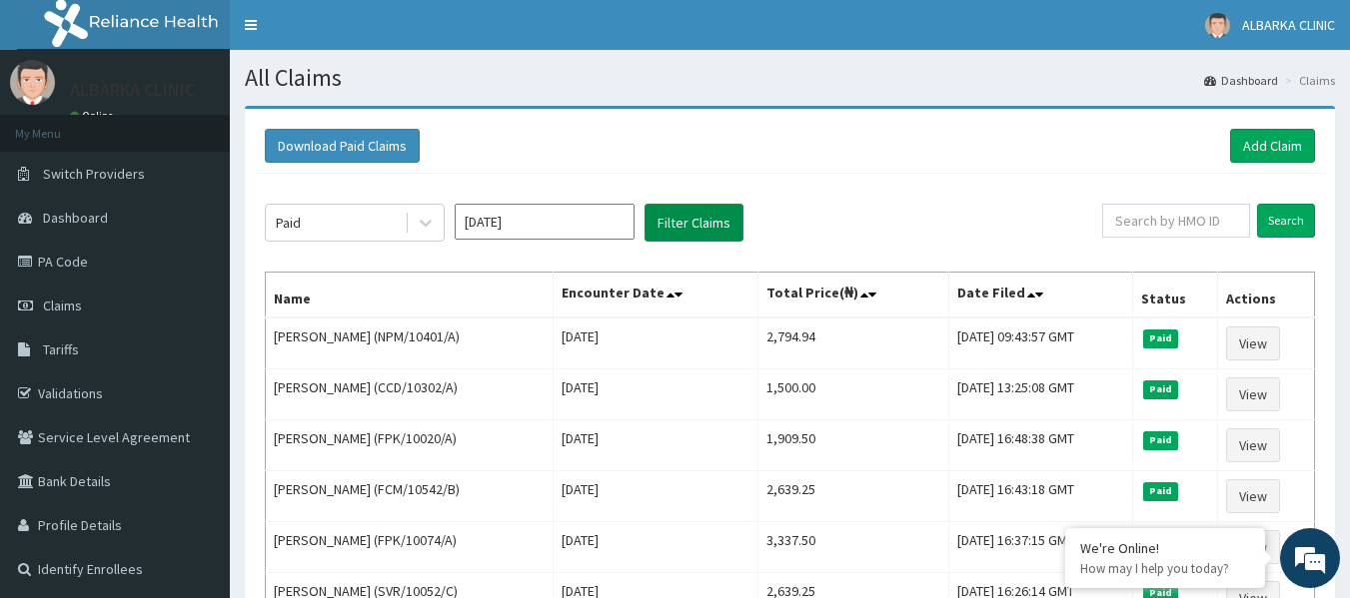
click at [697, 215] on button "Filter Claims" at bounding box center [693, 223] width 99 height 38
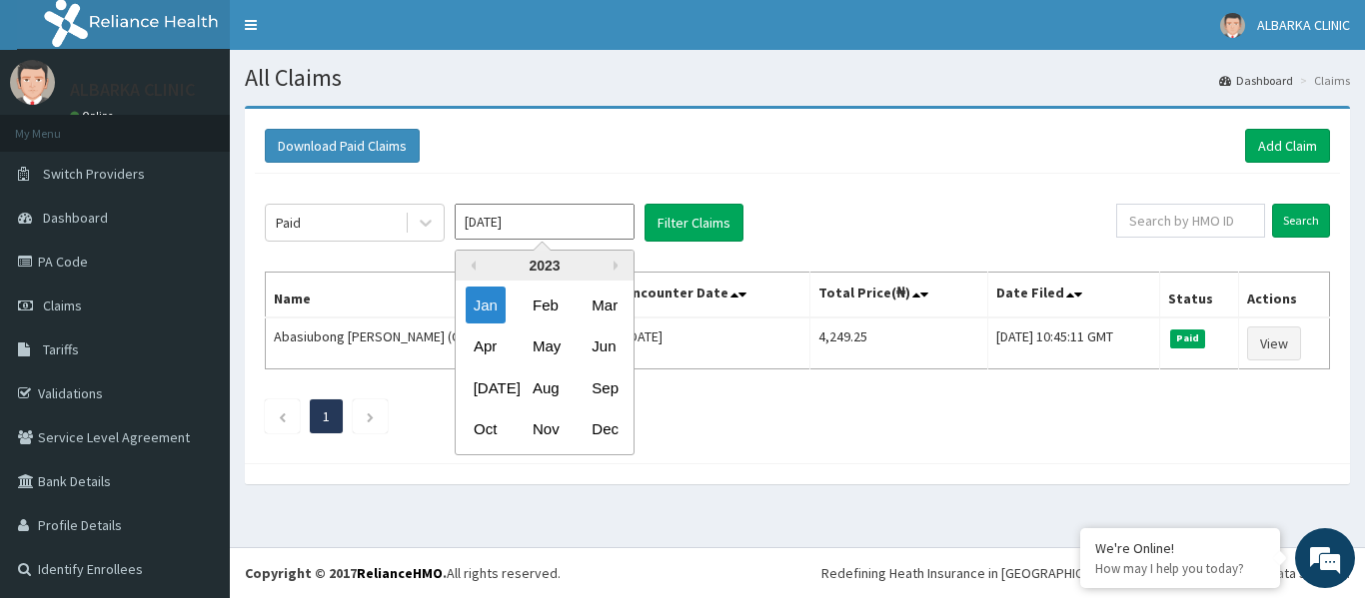
click at [589, 221] on input "Jan 2023" at bounding box center [545, 222] width 180 height 36
click at [609, 266] on div "2023" at bounding box center [545, 266] width 178 height 30
click at [613, 267] on button "Next Year" at bounding box center [618, 266] width 10 height 10
click at [538, 301] on div "Feb" at bounding box center [544, 305] width 40 height 37
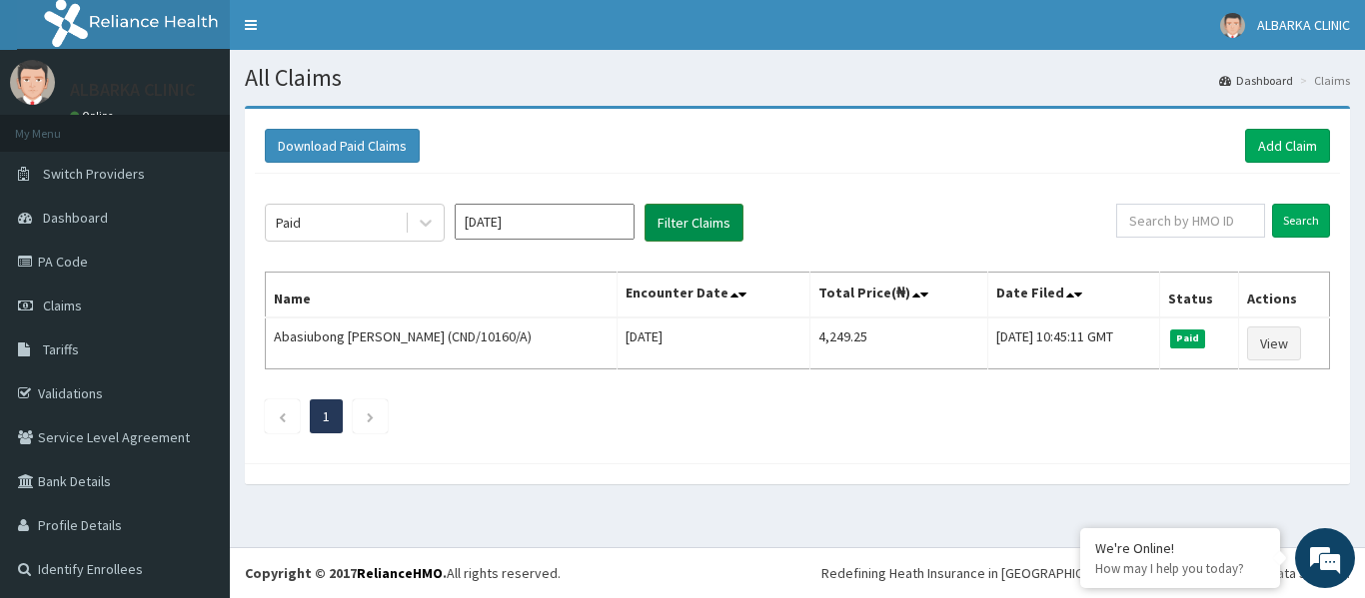
click at [702, 223] on button "Filter Claims" at bounding box center [693, 223] width 99 height 38
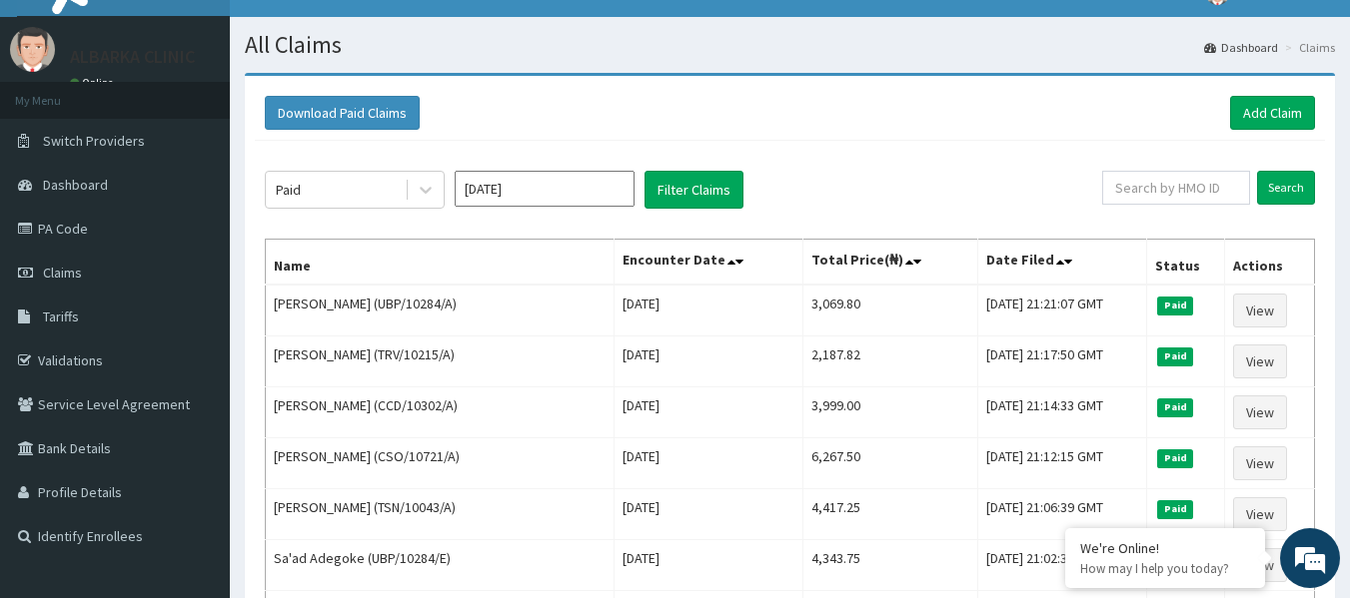
scroll to position [30, 0]
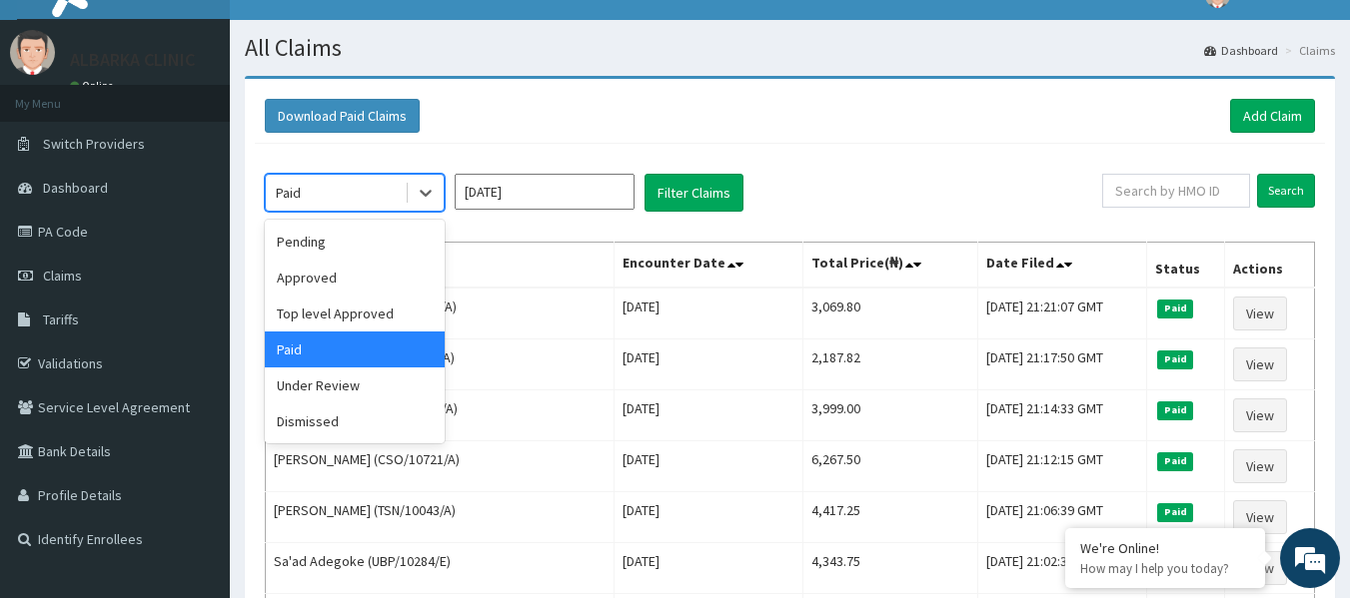
click at [353, 195] on div "Paid" at bounding box center [335, 193] width 139 height 32
click at [345, 257] on div "Pending" at bounding box center [355, 242] width 180 height 36
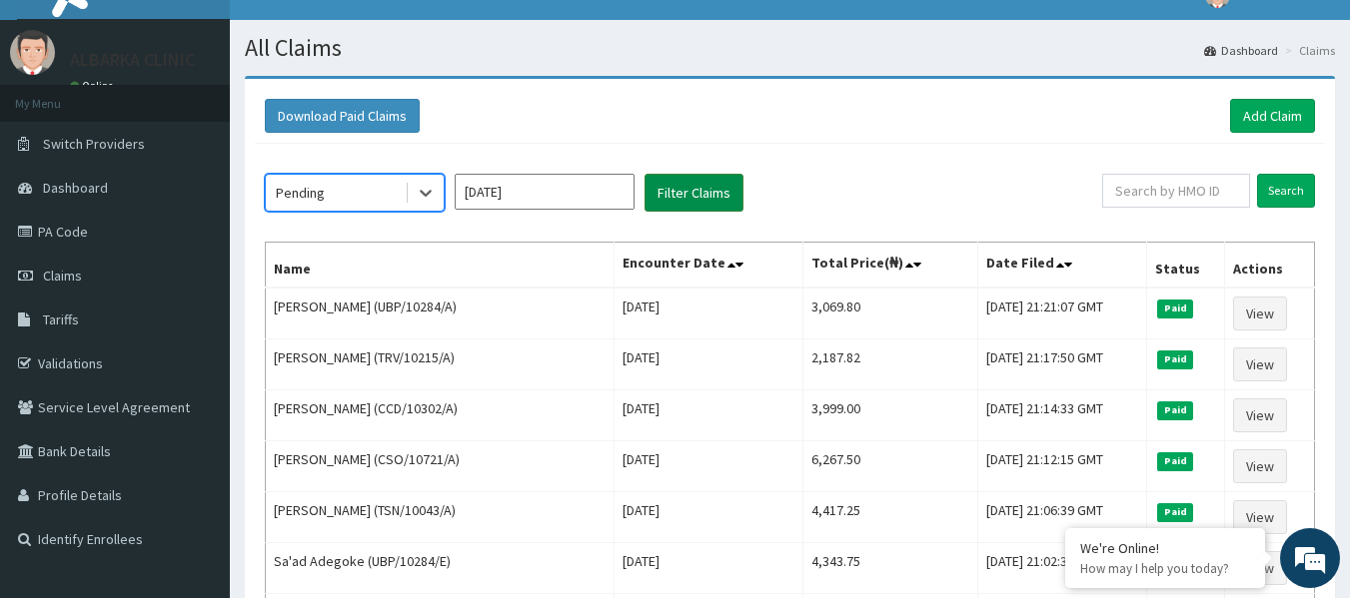
click at [688, 188] on button "Filter Claims" at bounding box center [693, 193] width 99 height 38
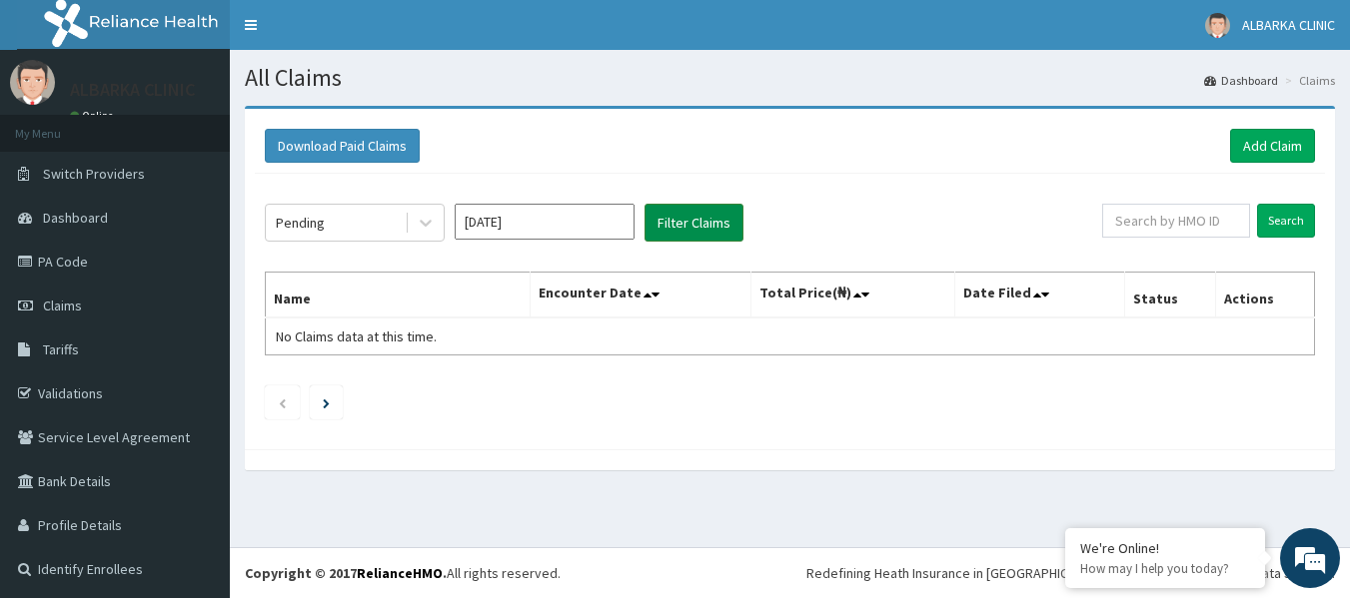
scroll to position [0, 0]
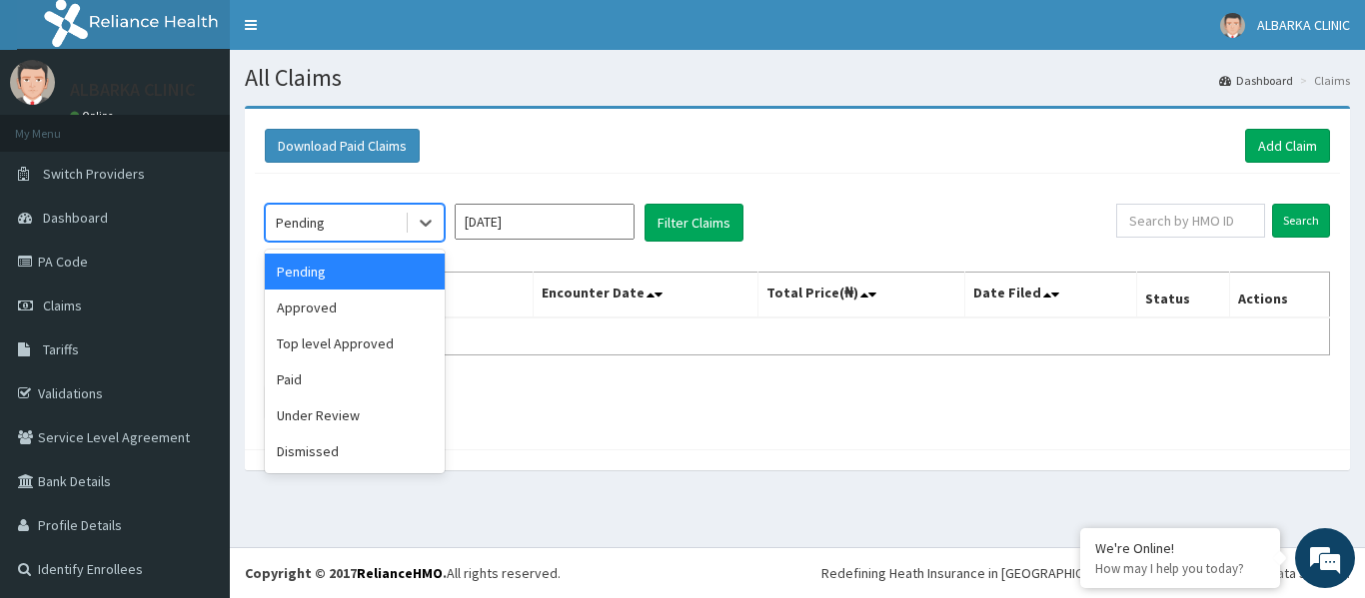
click at [351, 224] on div "Pending" at bounding box center [335, 223] width 139 height 32
click at [342, 309] on div "Approved" at bounding box center [355, 308] width 180 height 36
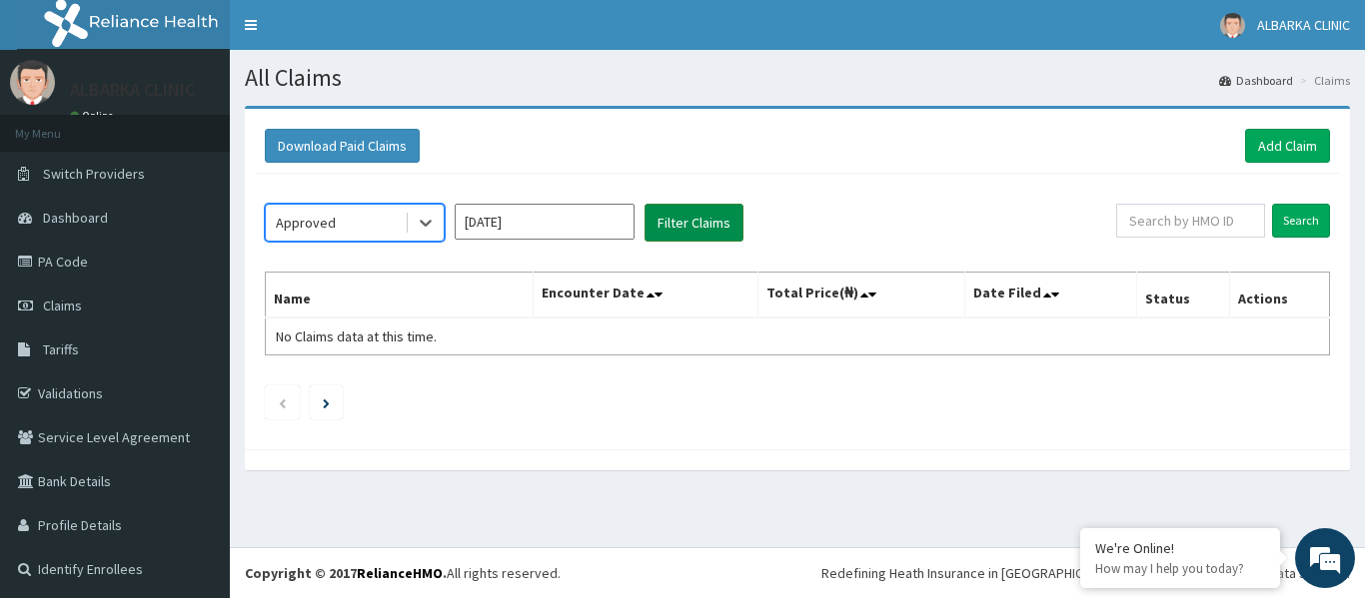
click at [684, 217] on button "Filter Claims" at bounding box center [693, 223] width 99 height 38
click at [709, 222] on button "Filter Claims" at bounding box center [693, 223] width 99 height 38
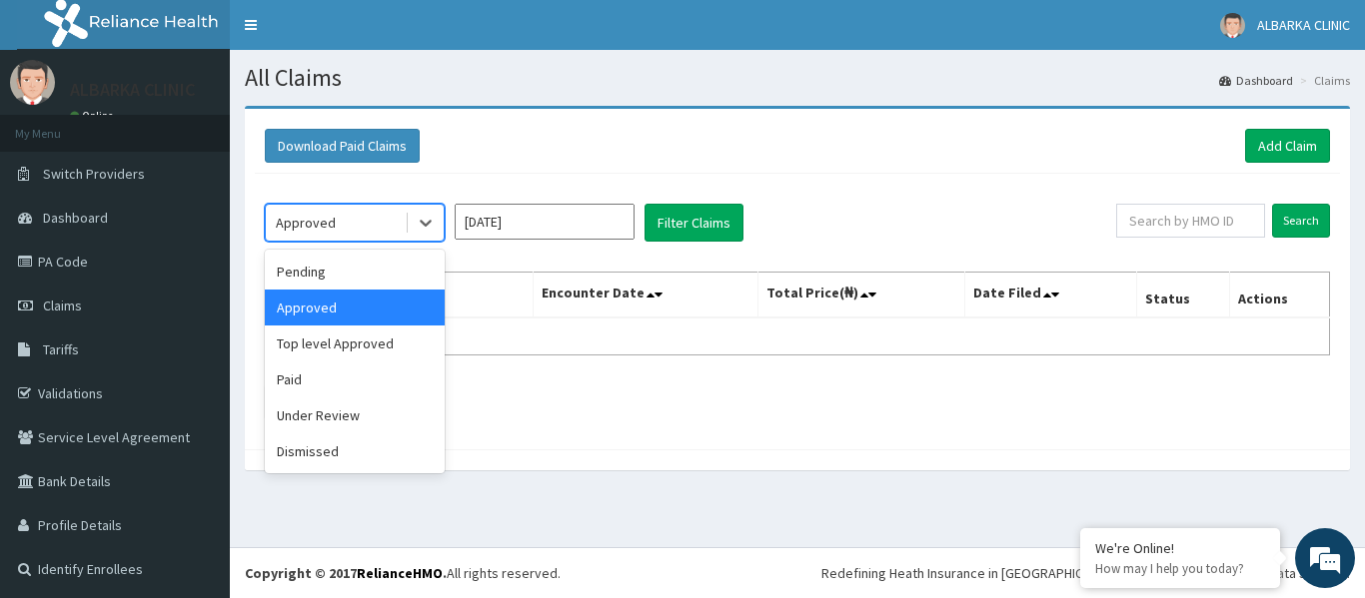
click at [372, 217] on div "Approved" at bounding box center [335, 223] width 139 height 32
click at [354, 357] on div "Top level Approved" at bounding box center [355, 344] width 180 height 36
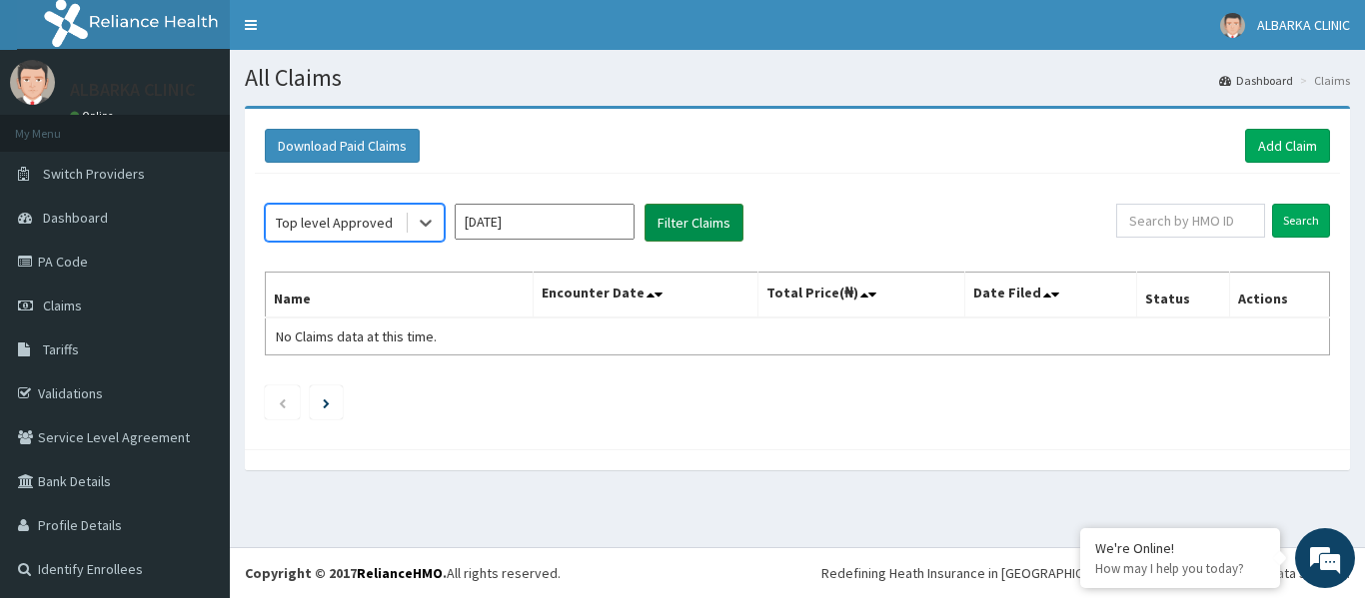
click at [705, 232] on button "Filter Claims" at bounding box center [693, 223] width 99 height 38
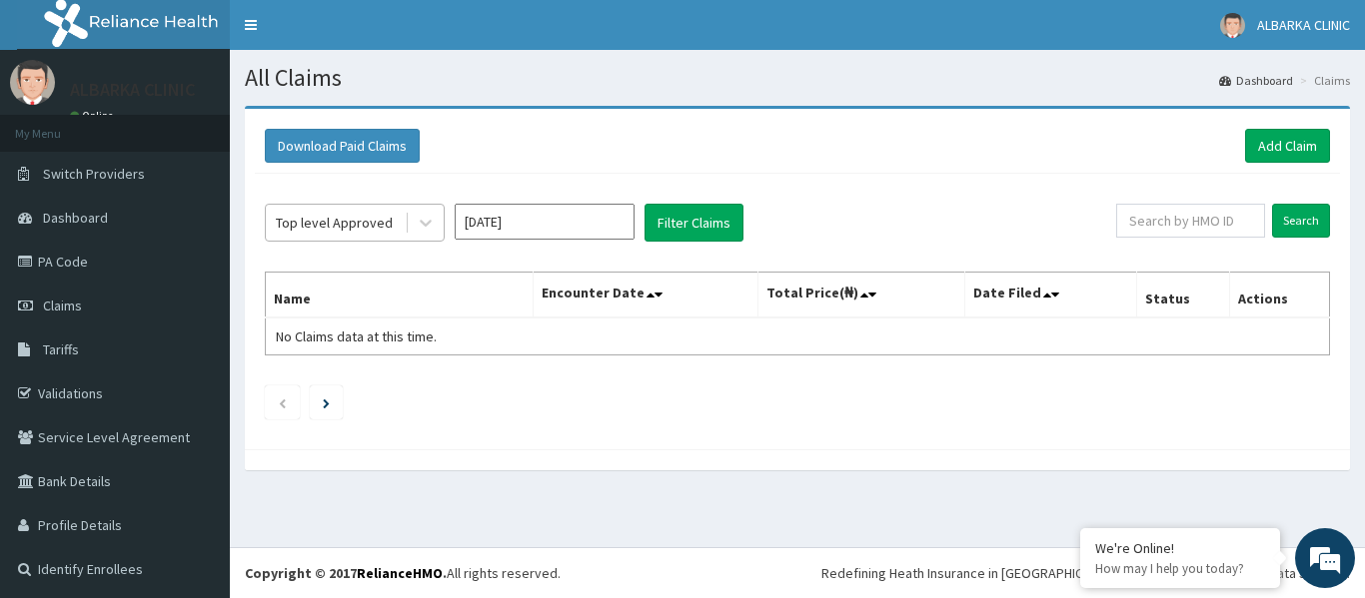
click at [350, 213] on div "Top level Approved" at bounding box center [334, 223] width 117 height 20
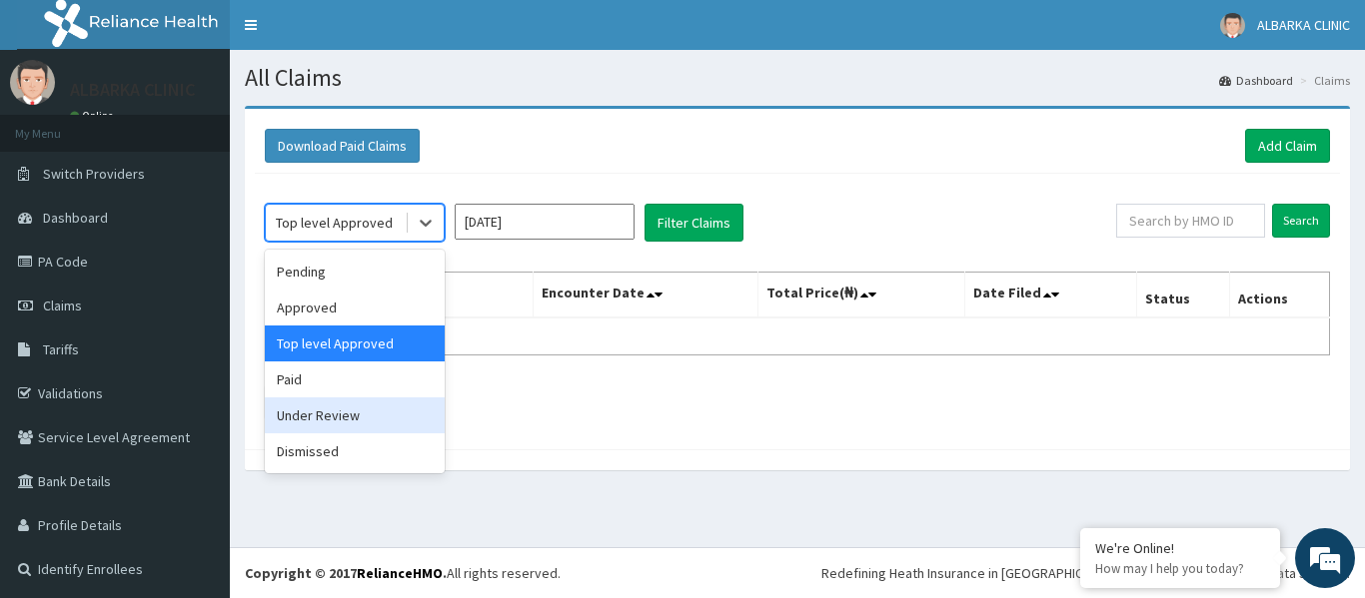
click at [318, 432] on div "Under Review" at bounding box center [355, 416] width 180 height 36
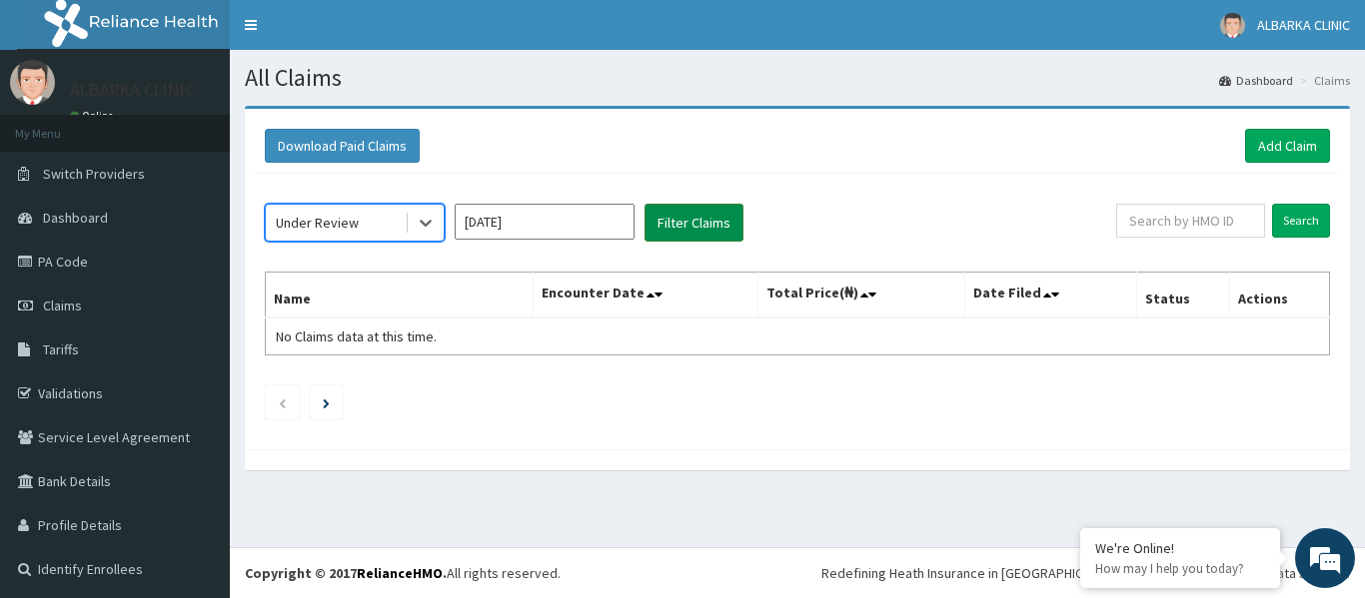
click at [716, 234] on button "Filter Claims" at bounding box center [693, 223] width 99 height 38
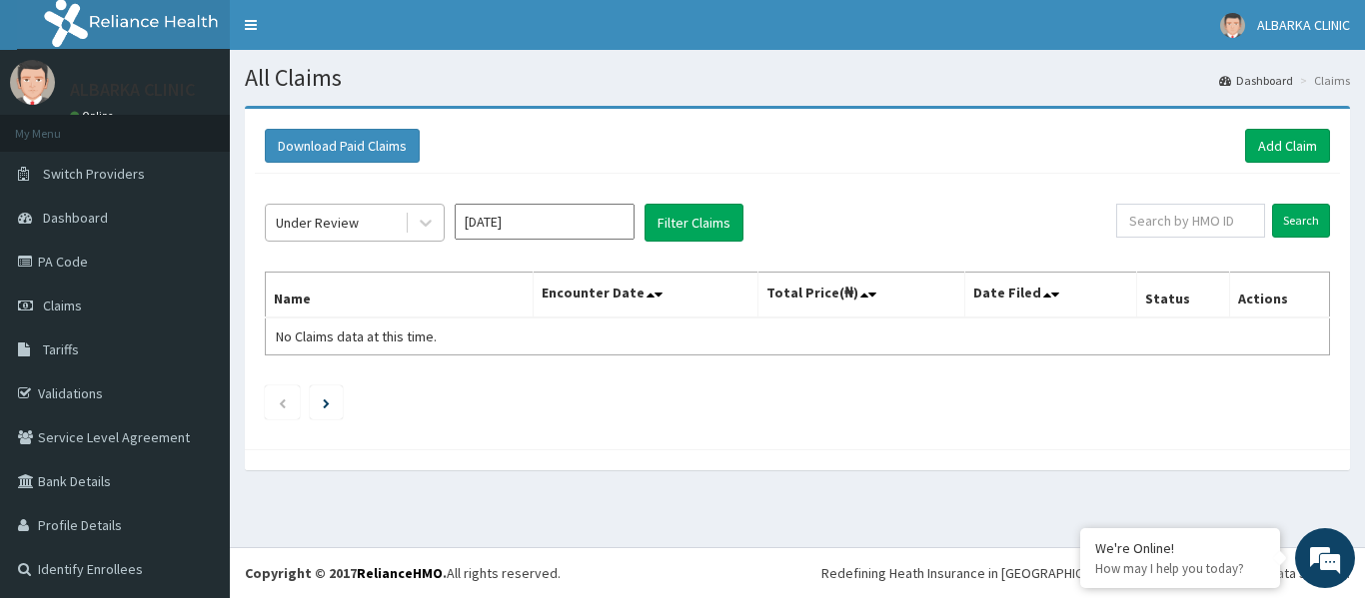
click at [345, 222] on div "Under Review" at bounding box center [317, 223] width 83 height 20
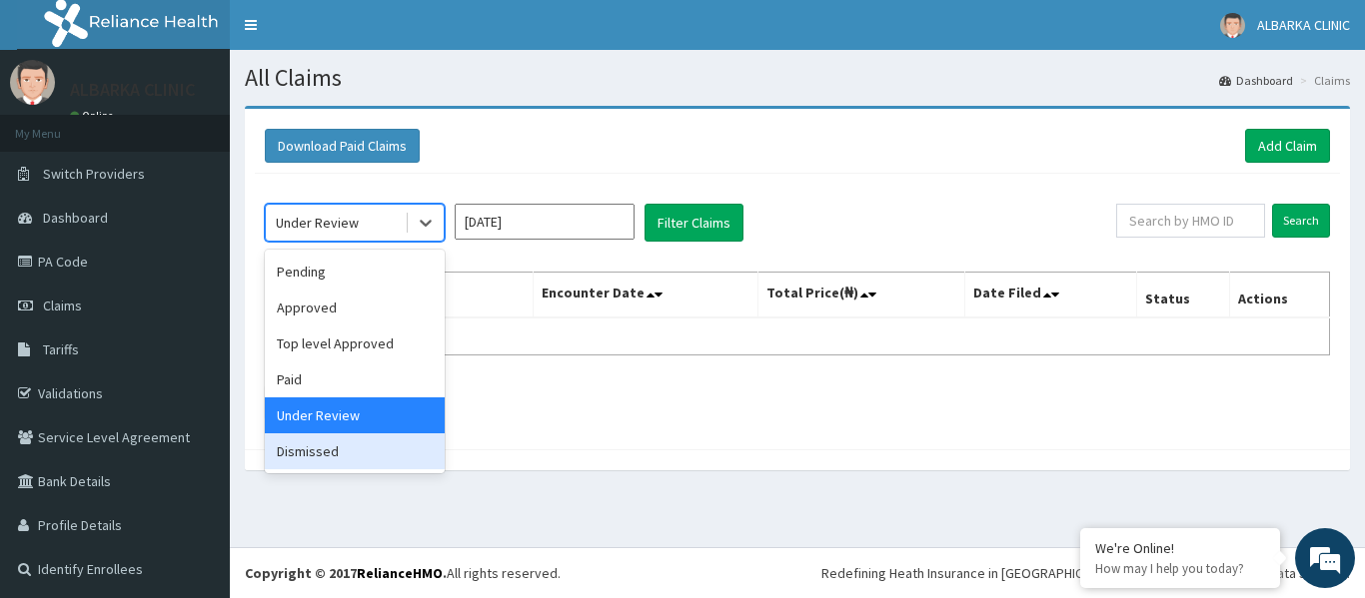
click at [319, 444] on div "Dismissed" at bounding box center [355, 452] width 180 height 36
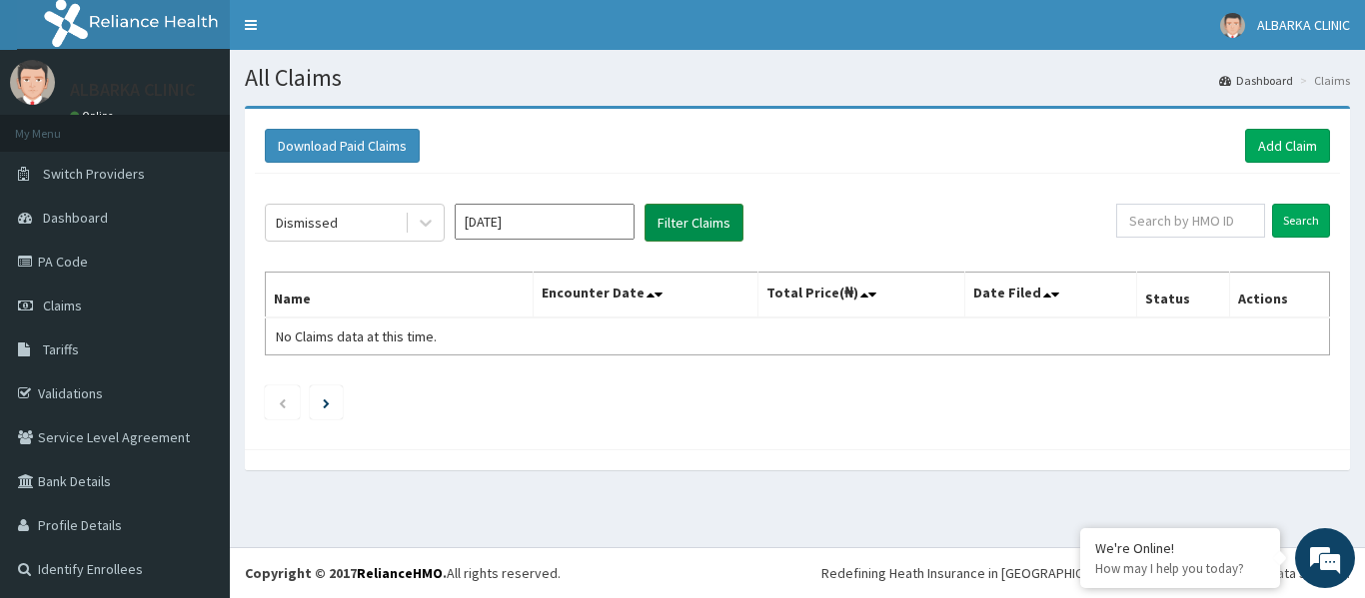
click at [718, 221] on button "Filter Claims" at bounding box center [693, 223] width 99 height 38
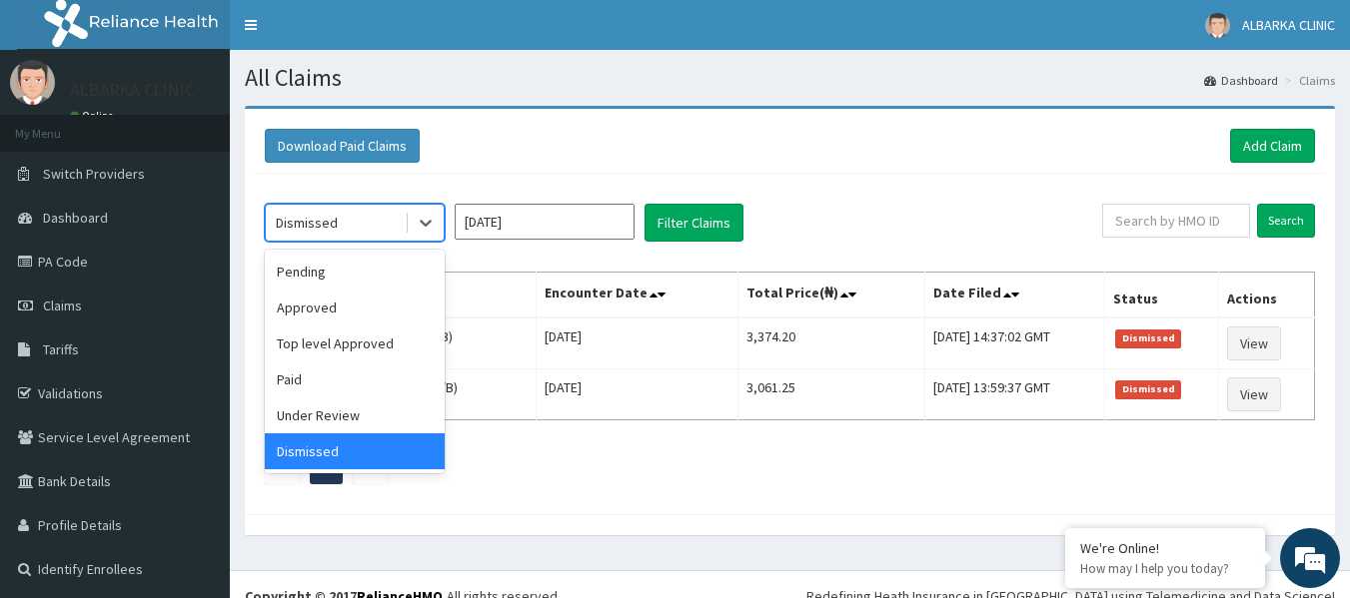
click at [293, 225] on div "Dismissed" at bounding box center [307, 223] width 62 height 20
click at [334, 378] on div "Paid" at bounding box center [355, 380] width 180 height 36
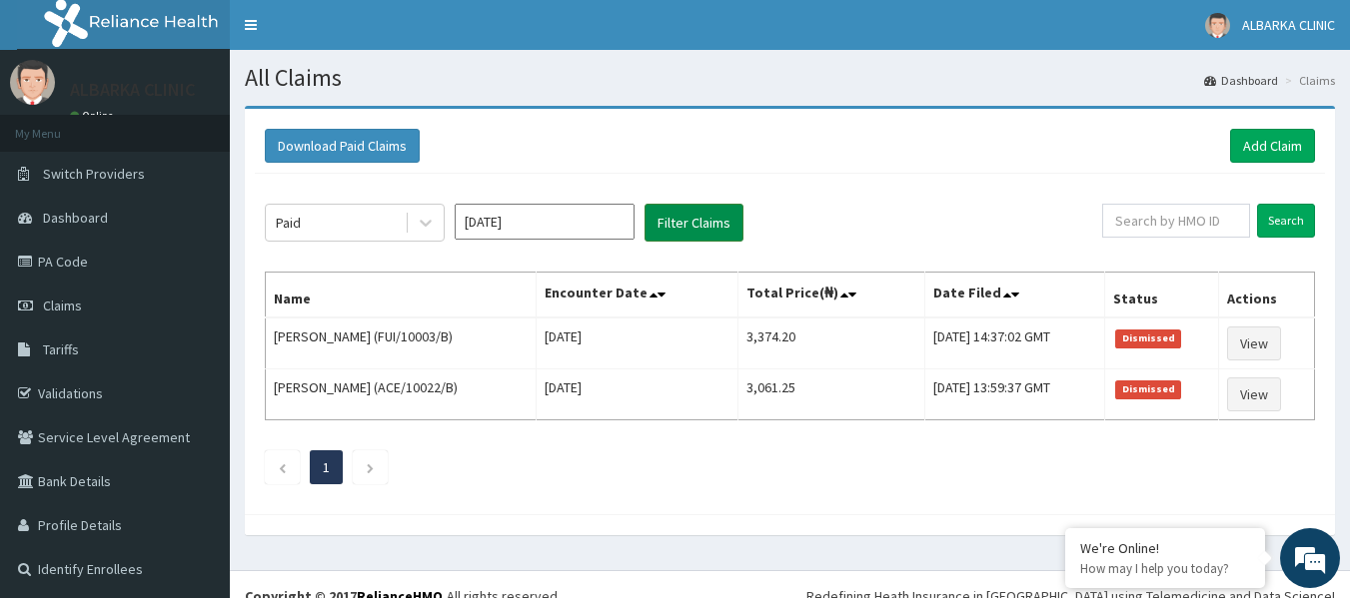
click at [694, 231] on button "Filter Claims" at bounding box center [693, 223] width 99 height 38
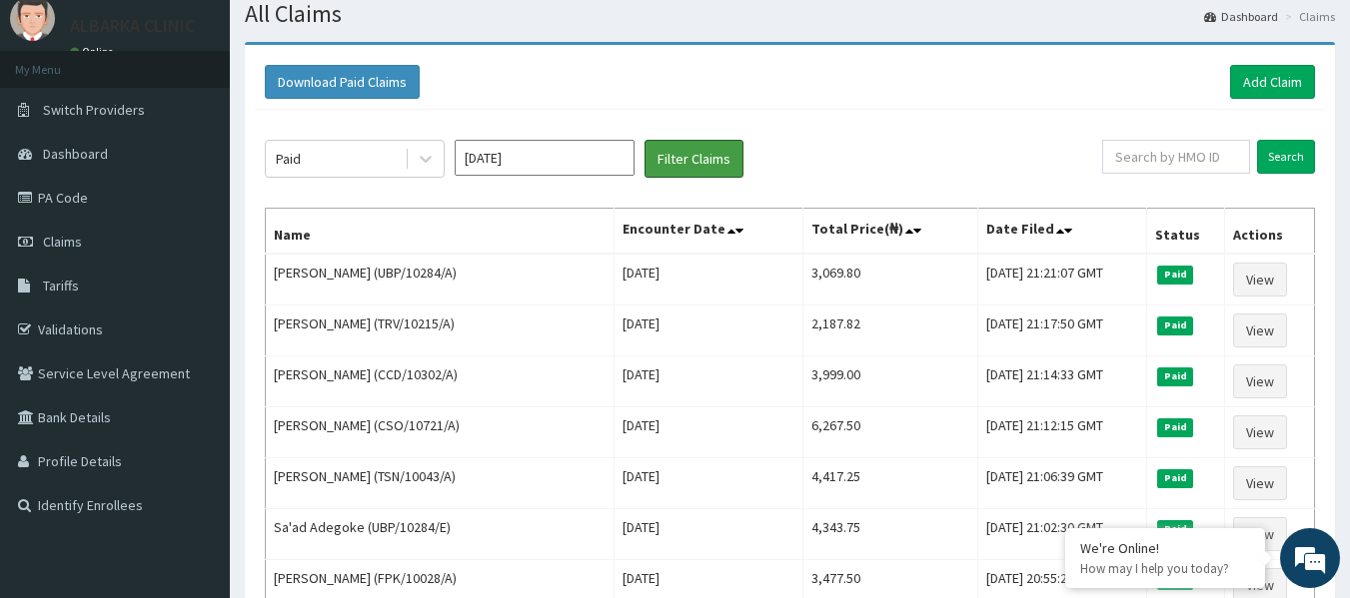
scroll to position [51, 0]
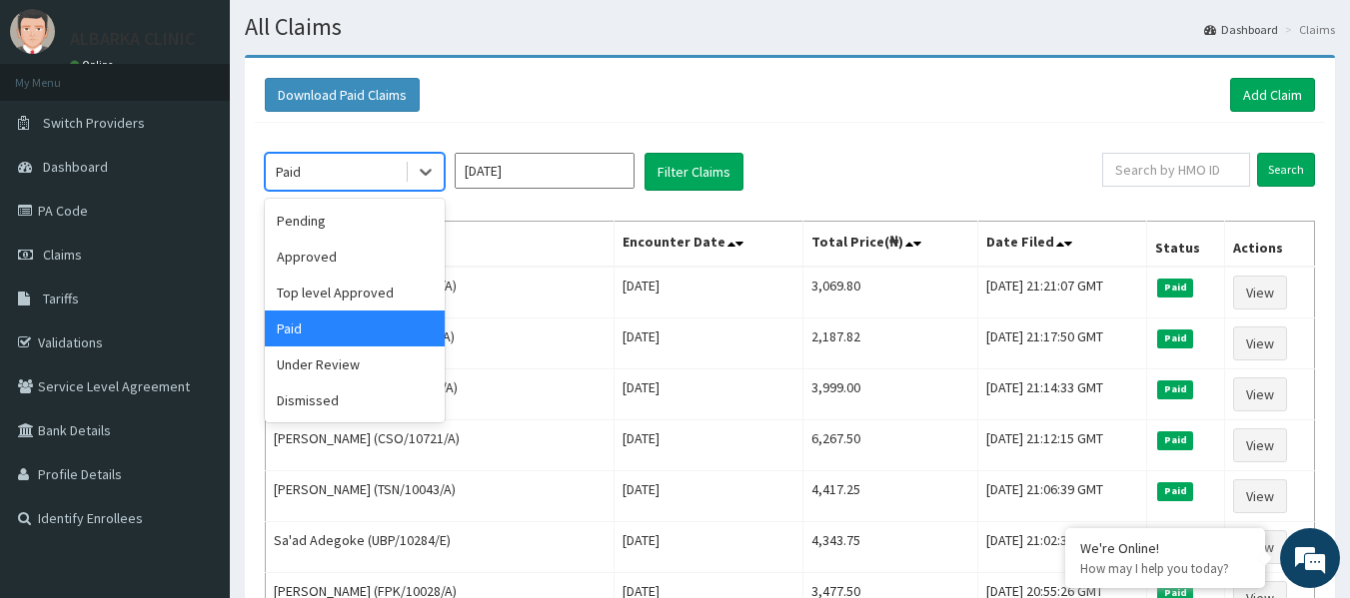
click at [356, 173] on div "Paid" at bounding box center [335, 172] width 139 height 32
click at [330, 361] on div "Under Review" at bounding box center [355, 365] width 180 height 36
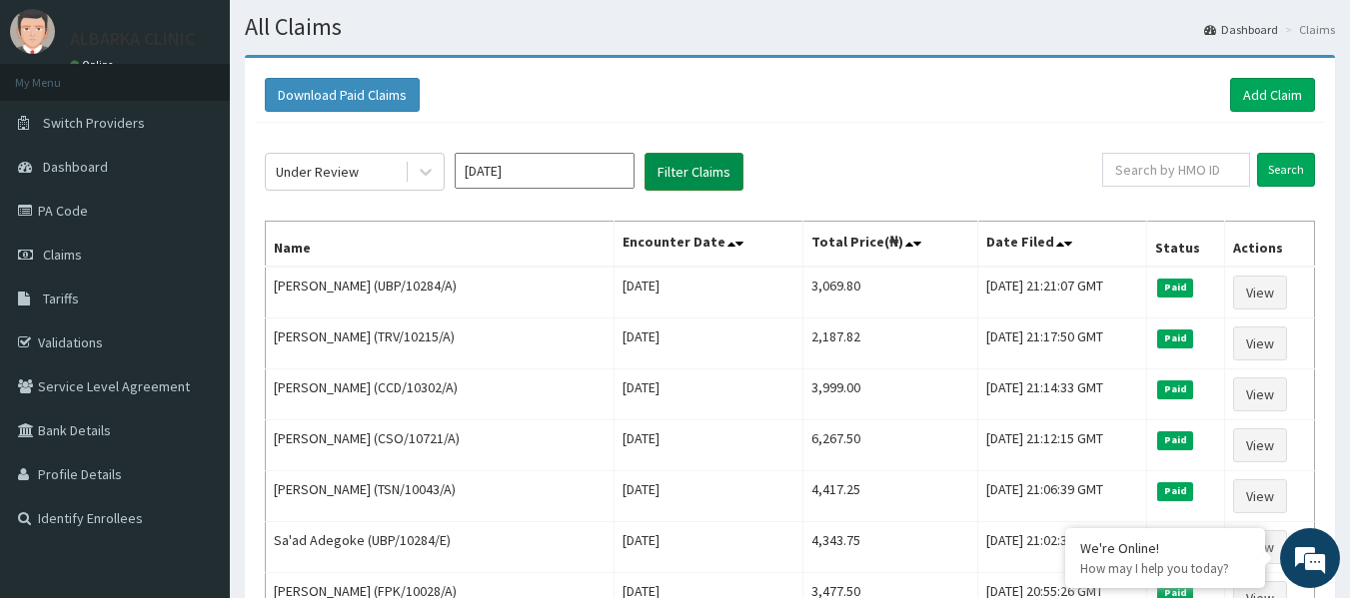
click at [699, 179] on button "Filter Claims" at bounding box center [693, 172] width 99 height 38
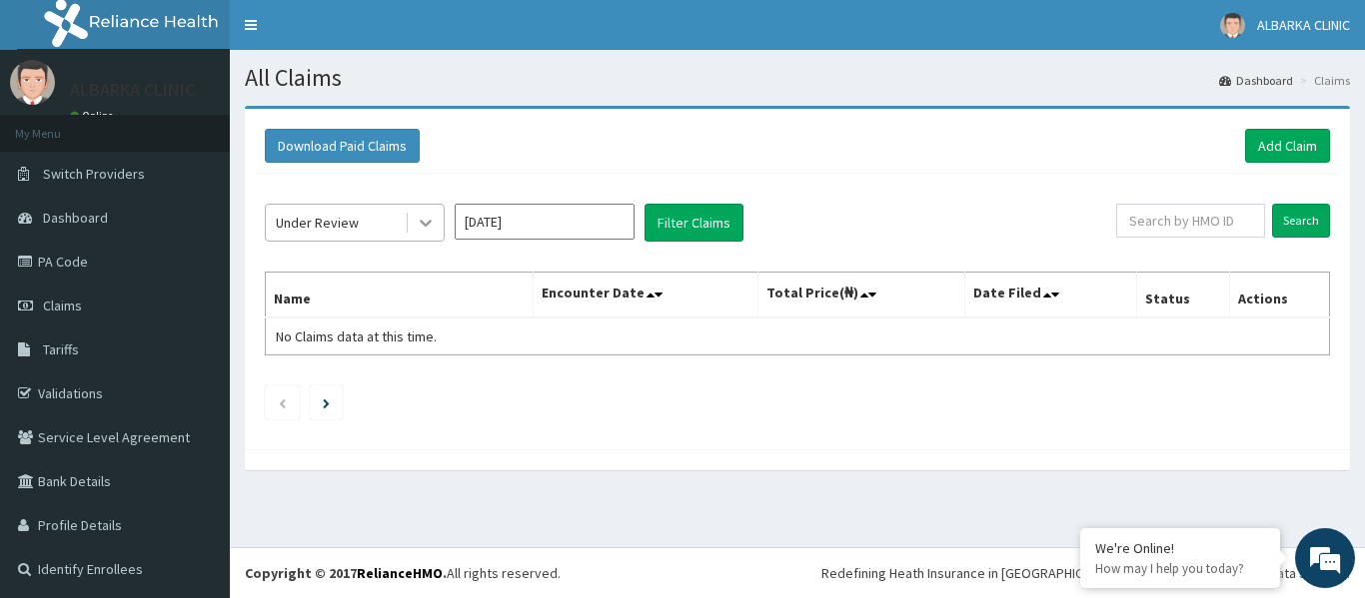
click at [424, 221] on icon at bounding box center [426, 223] width 20 height 20
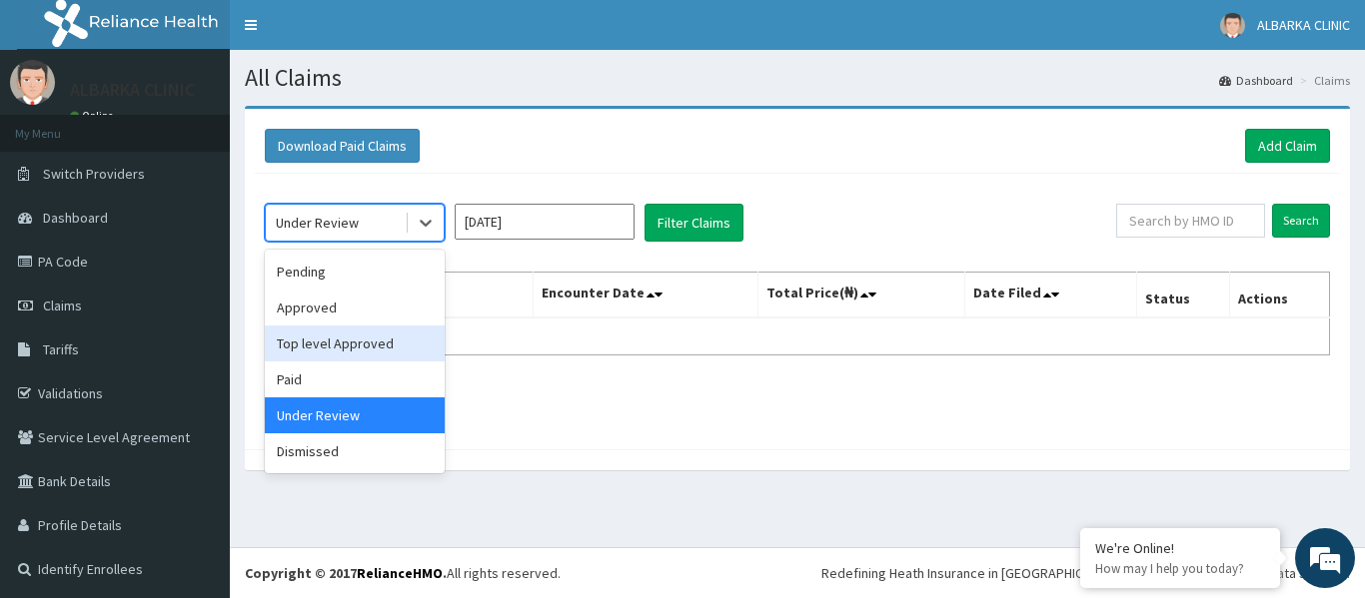
click at [373, 336] on div "Top level Approved" at bounding box center [355, 344] width 180 height 36
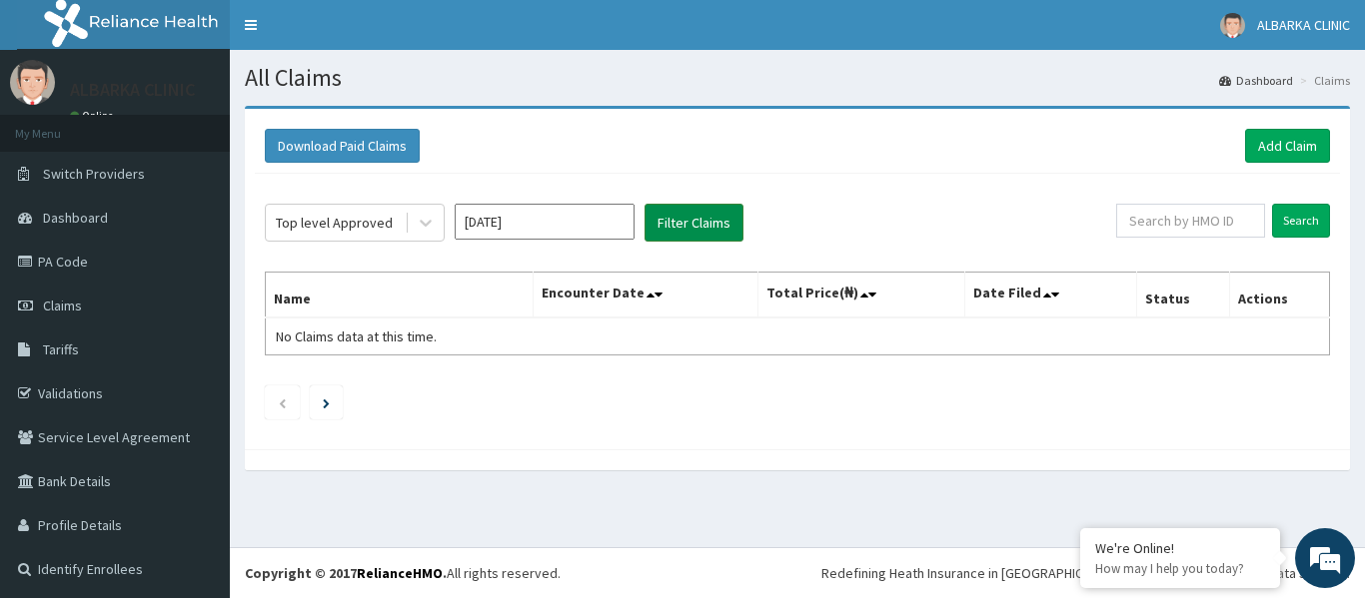
click at [699, 217] on button "Filter Claims" at bounding box center [693, 223] width 99 height 38
click at [674, 218] on button "Filter Claims" at bounding box center [693, 223] width 99 height 38
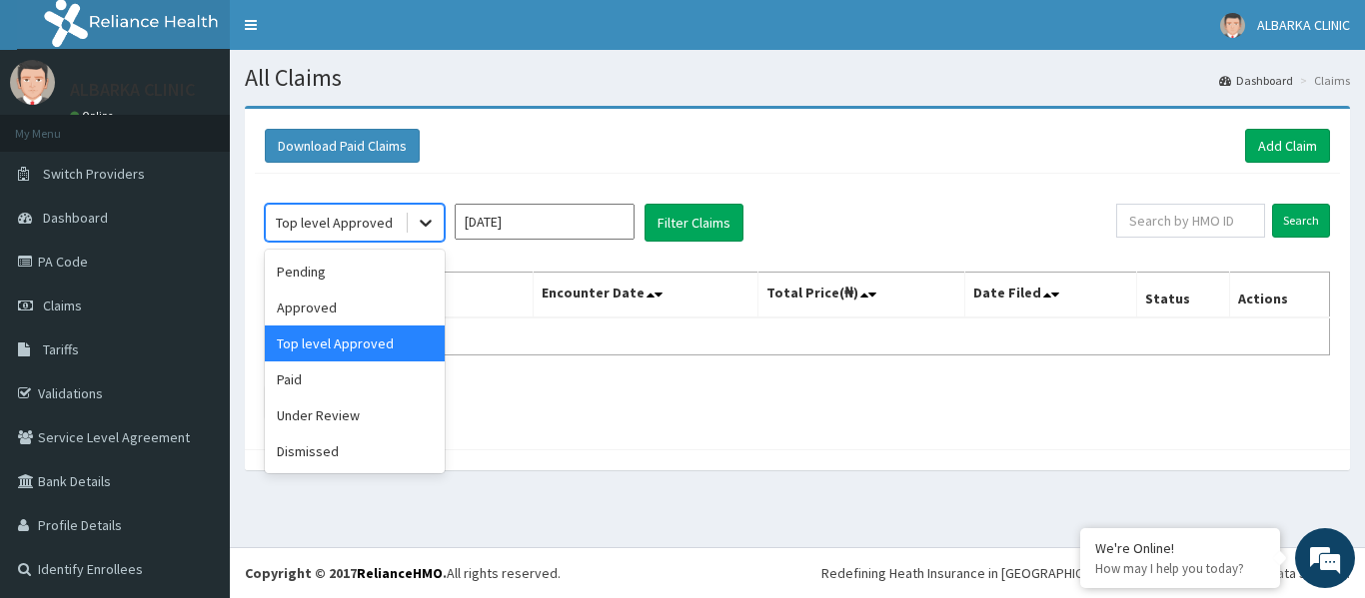
click at [435, 220] on icon at bounding box center [426, 223] width 20 height 20
click at [360, 282] on div "Pending" at bounding box center [355, 272] width 180 height 36
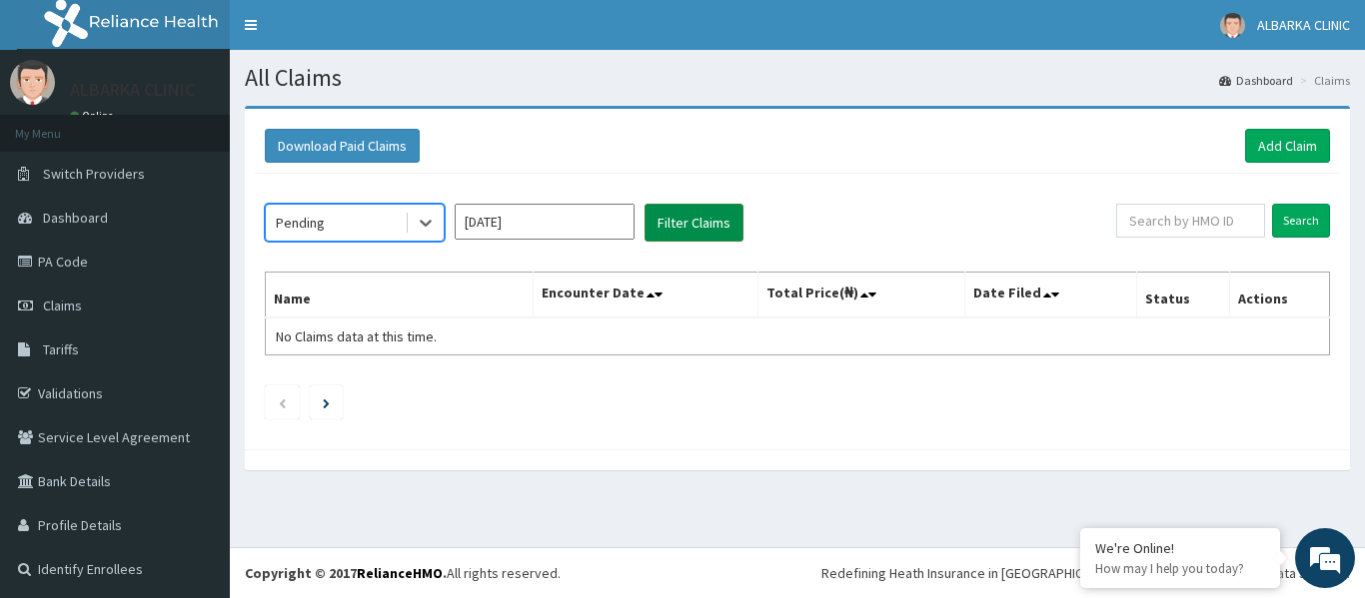
click at [666, 219] on button "Filter Claims" at bounding box center [693, 223] width 99 height 38
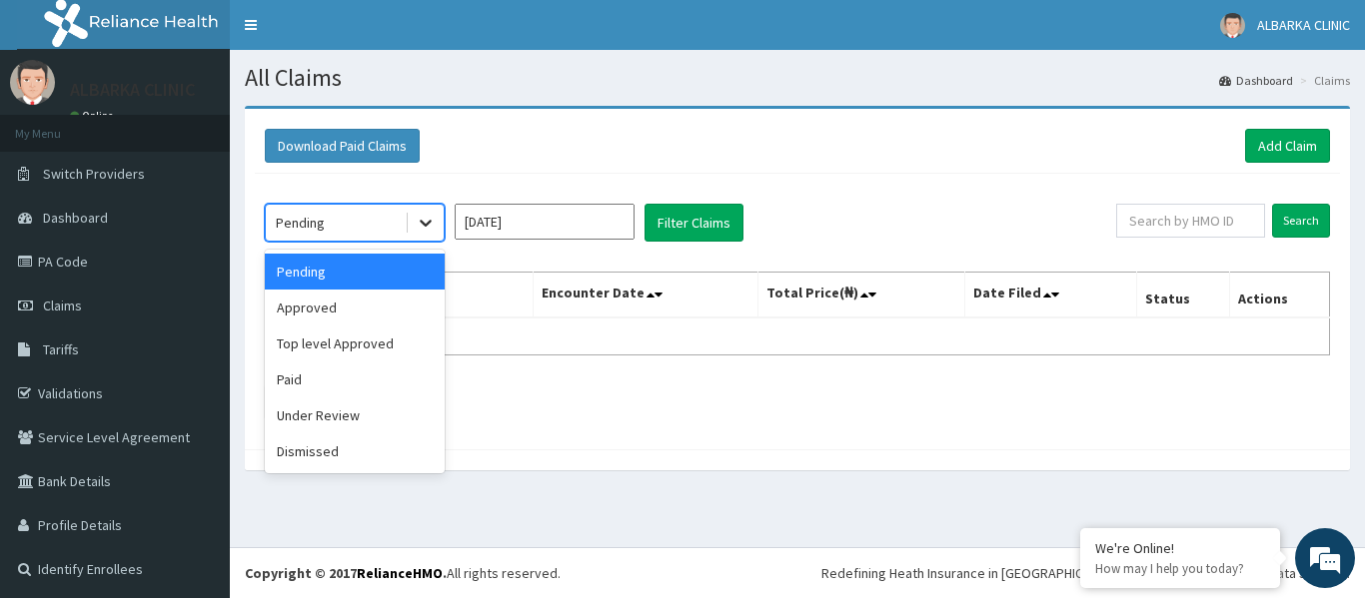
click at [424, 226] on icon at bounding box center [426, 223] width 20 height 20
click at [342, 390] on div "Paid" at bounding box center [355, 380] width 180 height 36
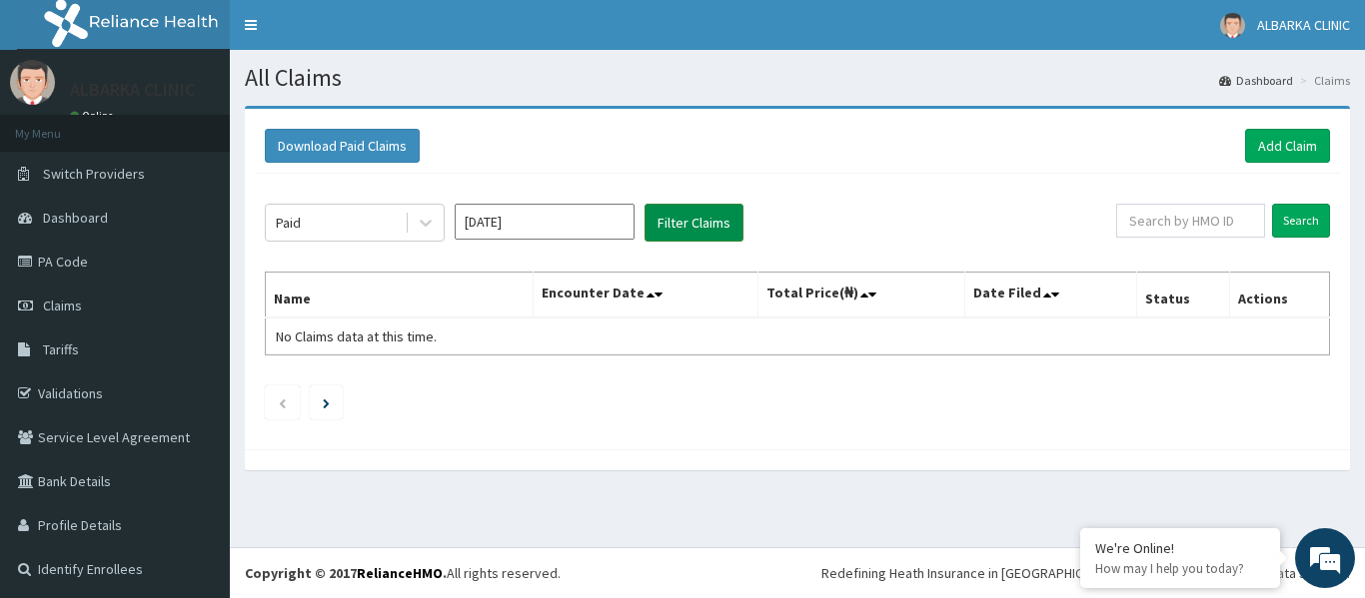
click at [662, 220] on button "Filter Claims" at bounding box center [693, 223] width 99 height 38
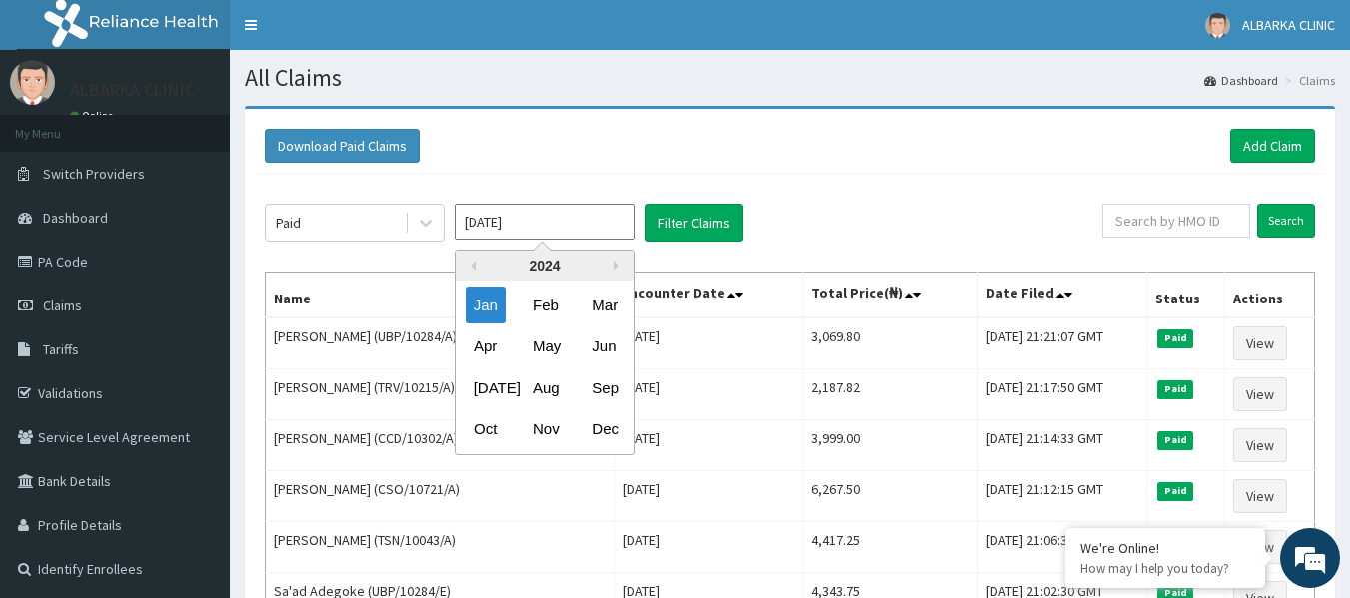
click at [558, 227] on input "Jan 2024" at bounding box center [545, 222] width 180 height 36
click at [538, 308] on div "Feb" at bounding box center [544, 305] width 40 height 37
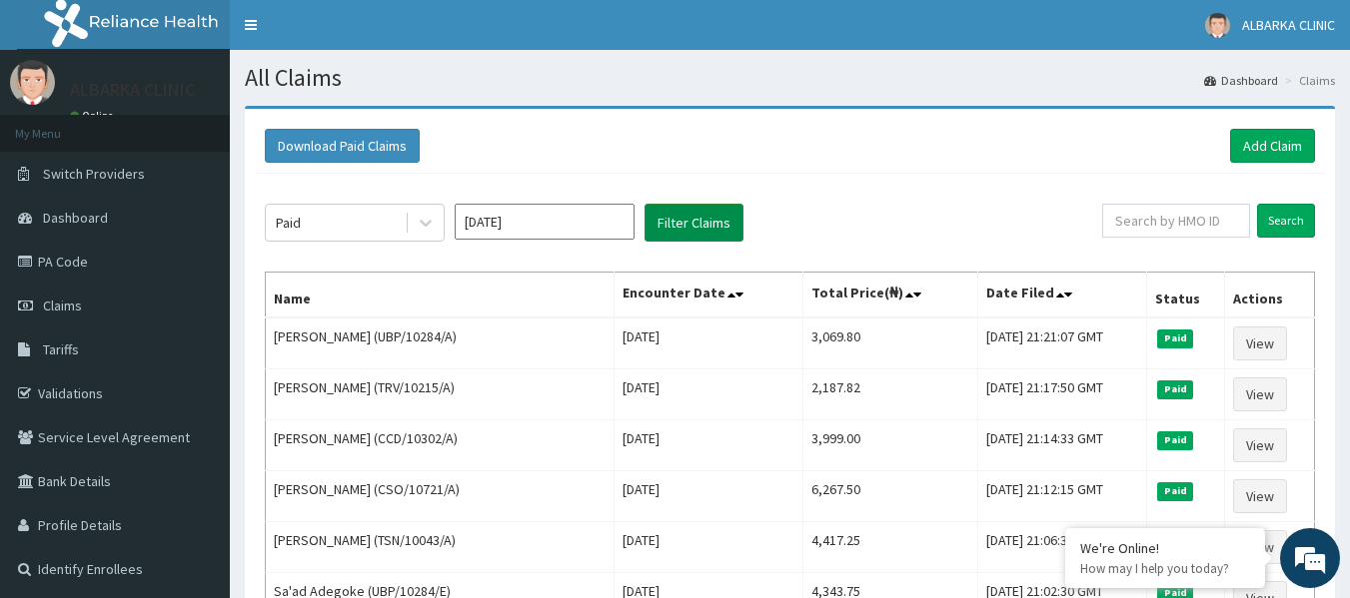
click at [686, 221] on button "Filter Claims" at bounding box center [693, 223] width 99 height 38
click at [555, 219] on input "Jan 2024" at bounding box center [545, 222] width 180 height 36
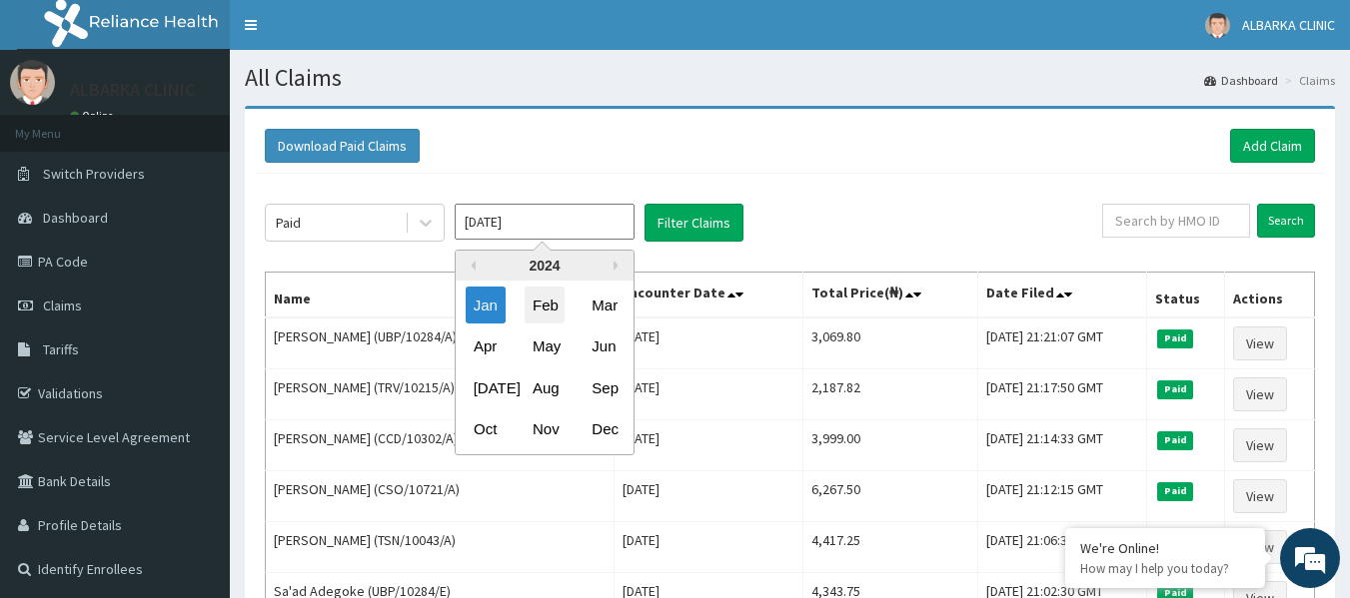
click at [540, 298] on div "Feb" at bounding box center [544, 305] width 40 height 37
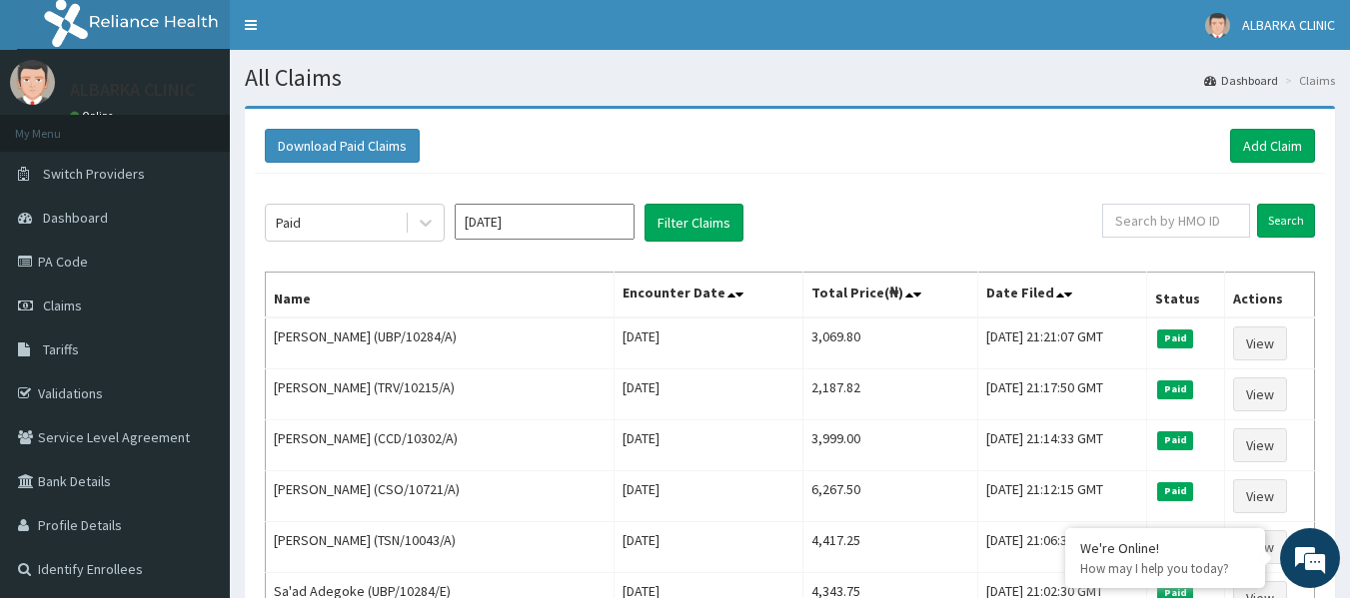
click at [560, 223] on input "Jan 2024" at bounding box center [545, 222] width 180 height 36
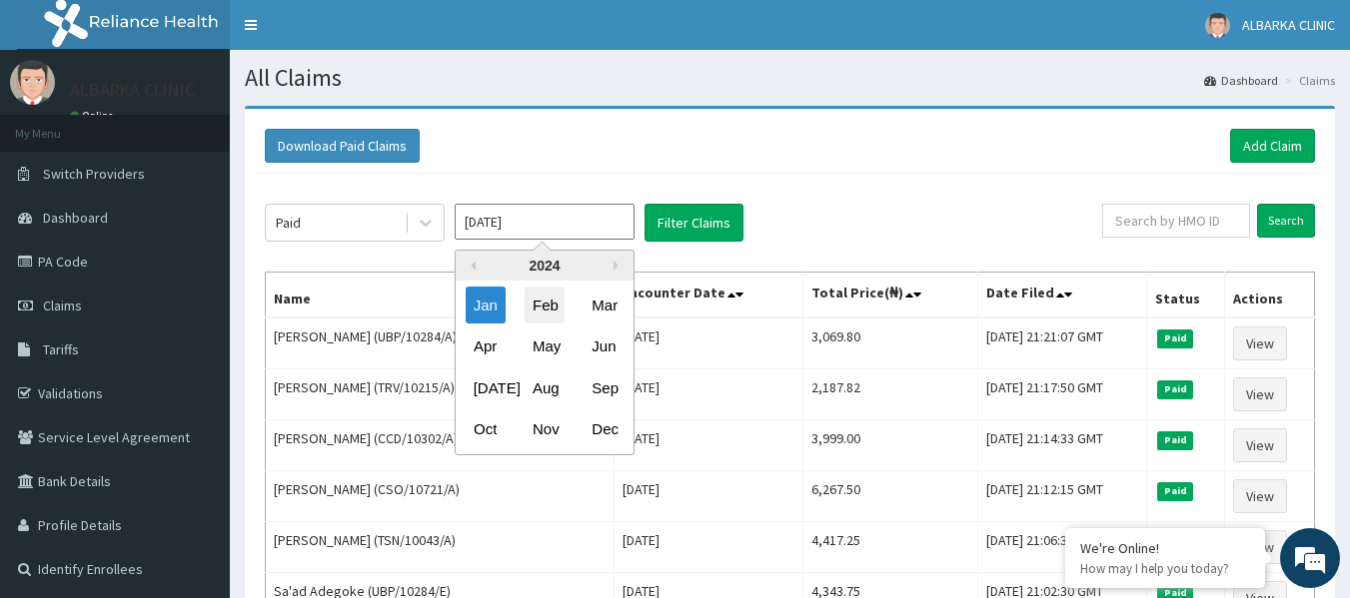
click at [548, 296] on div "Feb" at bounding box center [544, 305] width 40 height 37
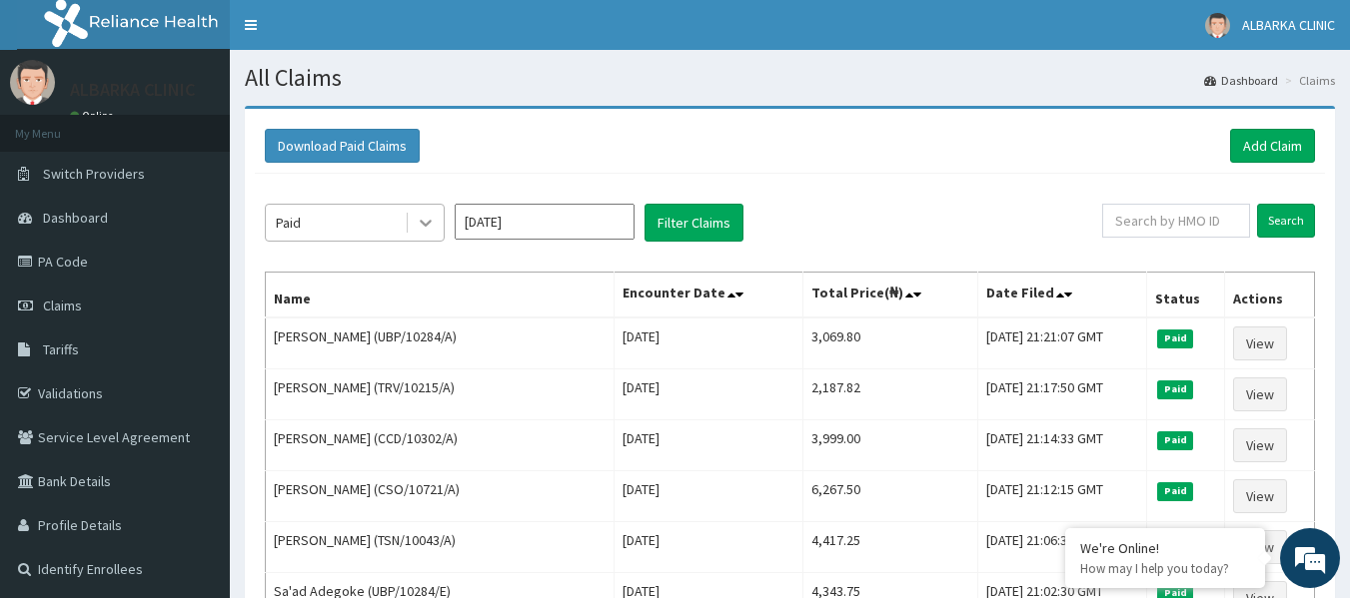
click at [421, 223] on icon at bounding box center [426, 224] width 12 height 7
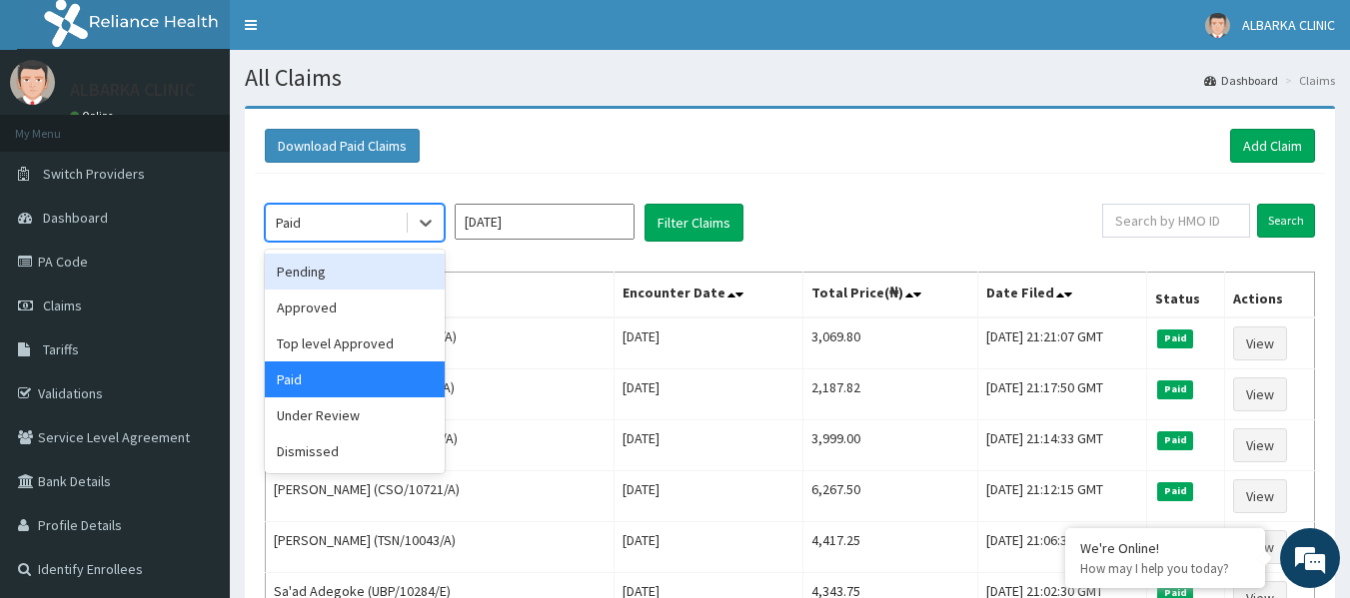
click at [342, 275] on div "Pending" at bounding box center [355, 272] width 180 height 36
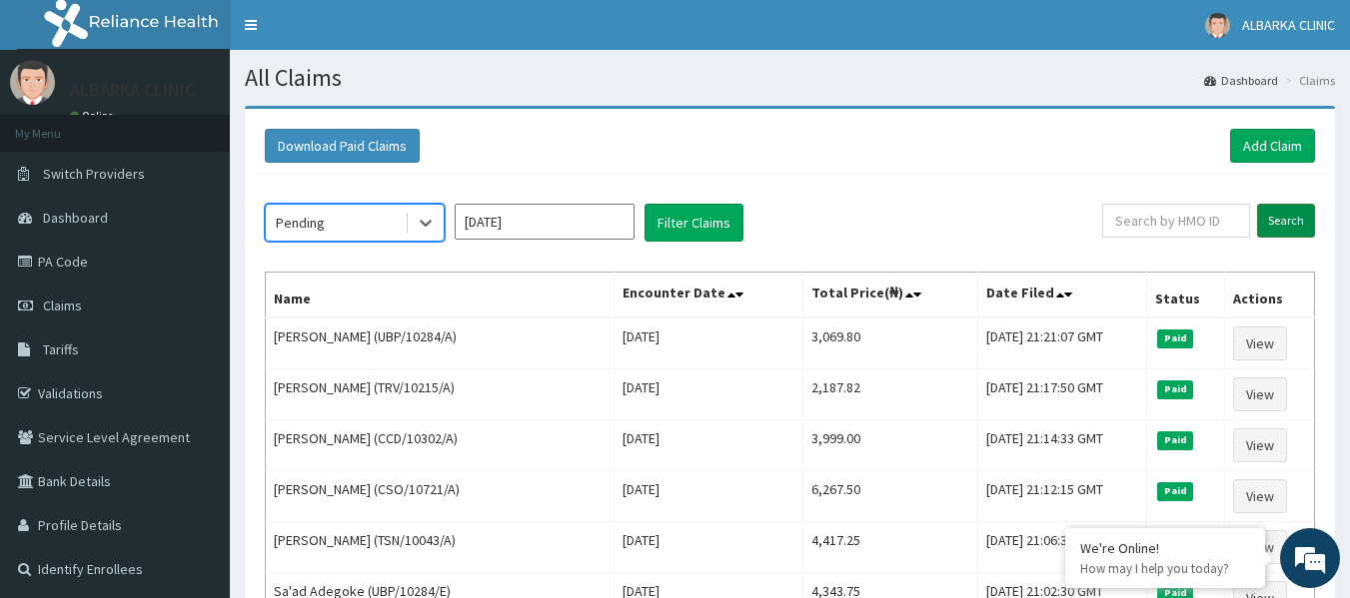
click at [1289, 220] on input "Search" at bounding box center [1286, 221] width 58 height 34
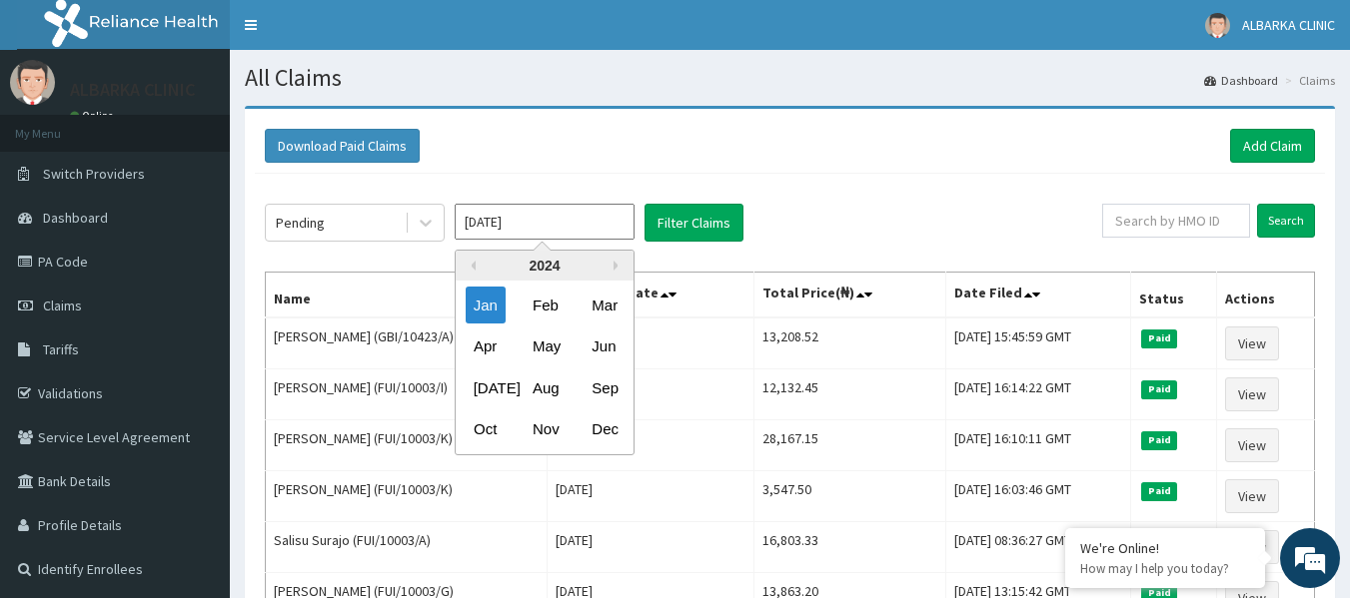
click at [575, 221] on input "Jan 2024" at bounding box center [545, 222] width 180 height 36
click at [549, 316] on div "Feb" at bounding box center [544, 305] width 40 height 37
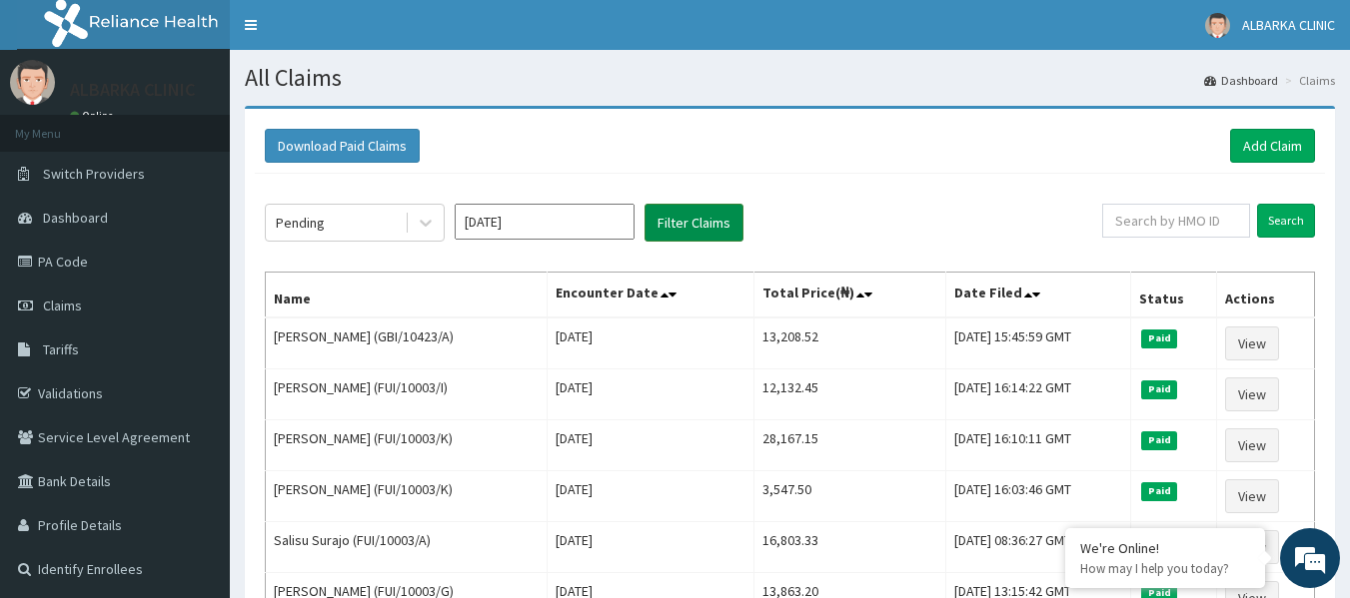
click at [724, 221] on button "Filter Claims" at bounding box center [693, 223] width 99 height 38
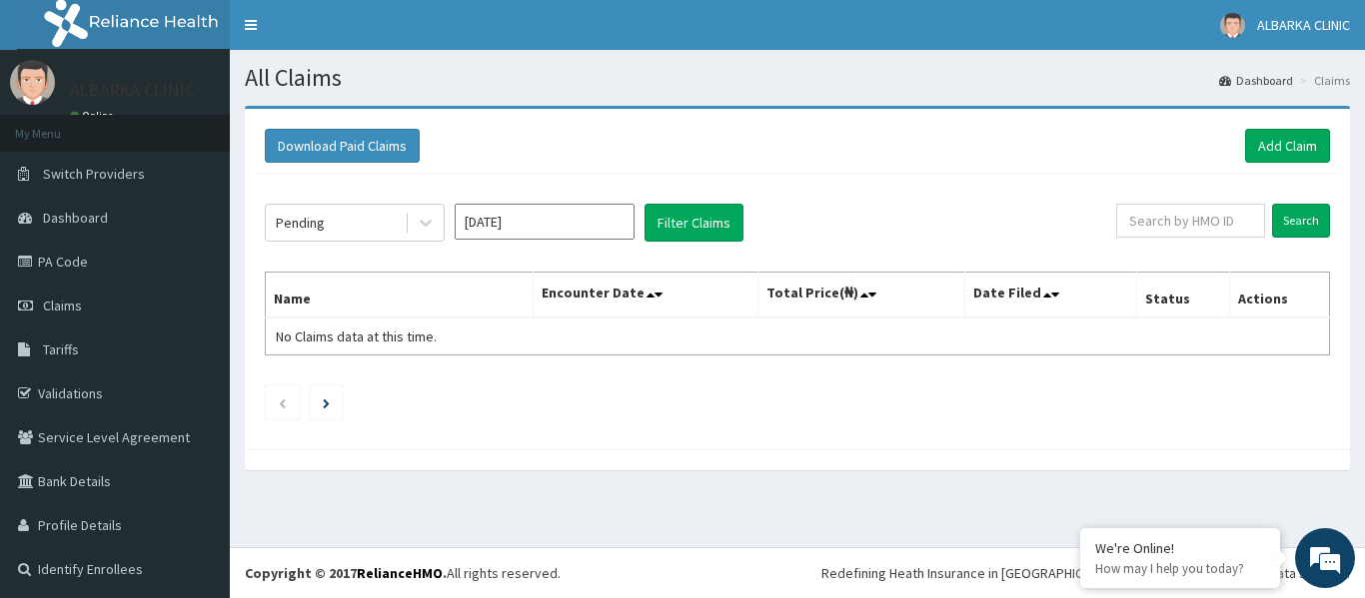
click at [574, 213] on input "Jan 2024" at bounding box center [545, 222] width 180 height 36
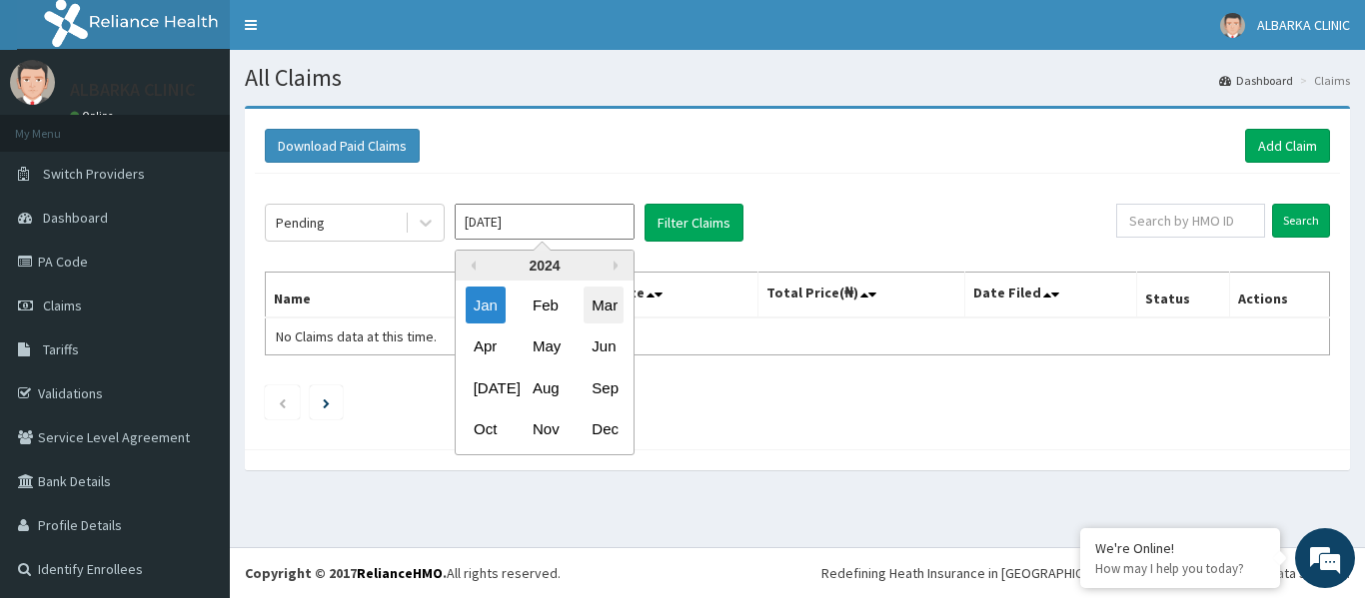
click at [602, 300] on div "Mar" at bounding box center [603, 305] width 40 height 37
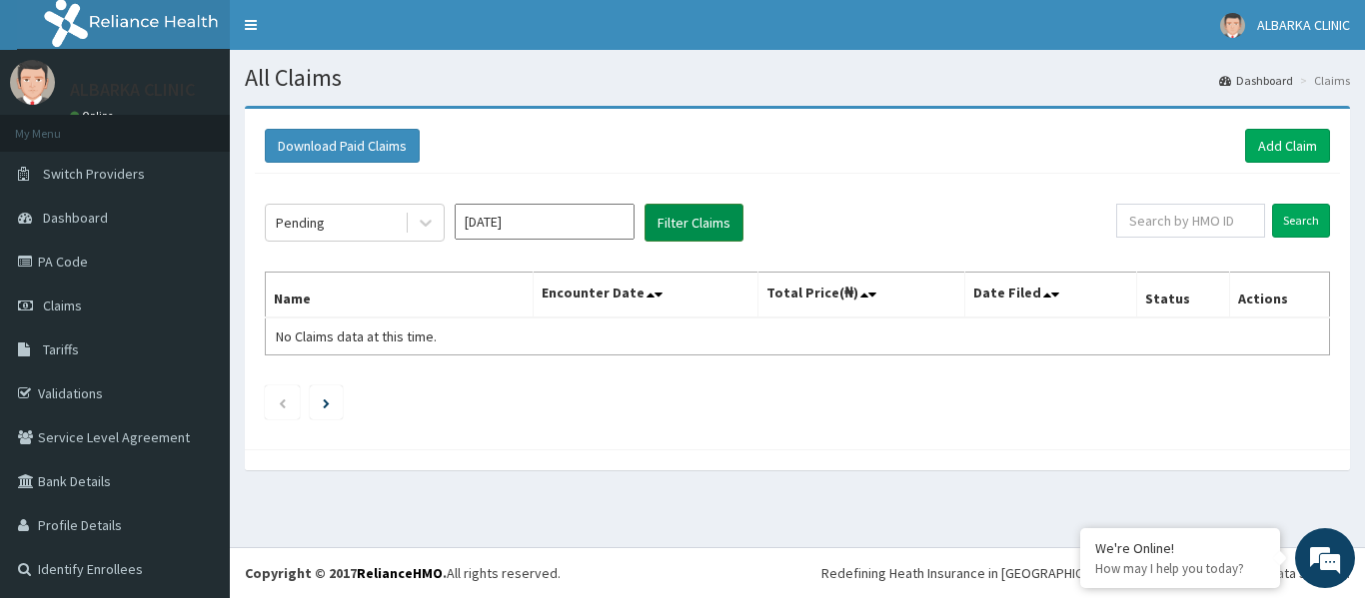
click at [707, 217] on button "Filter Claims" at bounding box center [693, 223] width 99 height 38
click at [673, 218] on button "Filter Claims" at bounding box center [693, 223] width 99 height 38
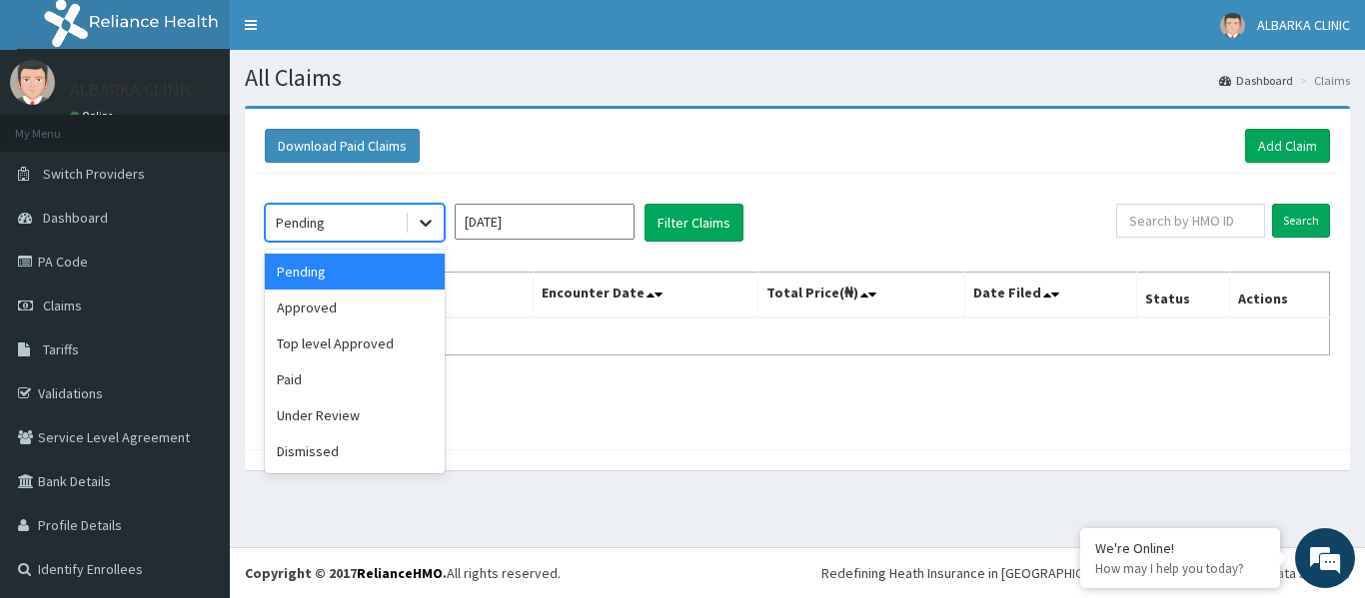
click at [417, 214] on icon at bounding box center [426, 223] width 20 height 20
click at [359, 314] on div "Approved" at bounding box center [355, 308] width 180 height 36
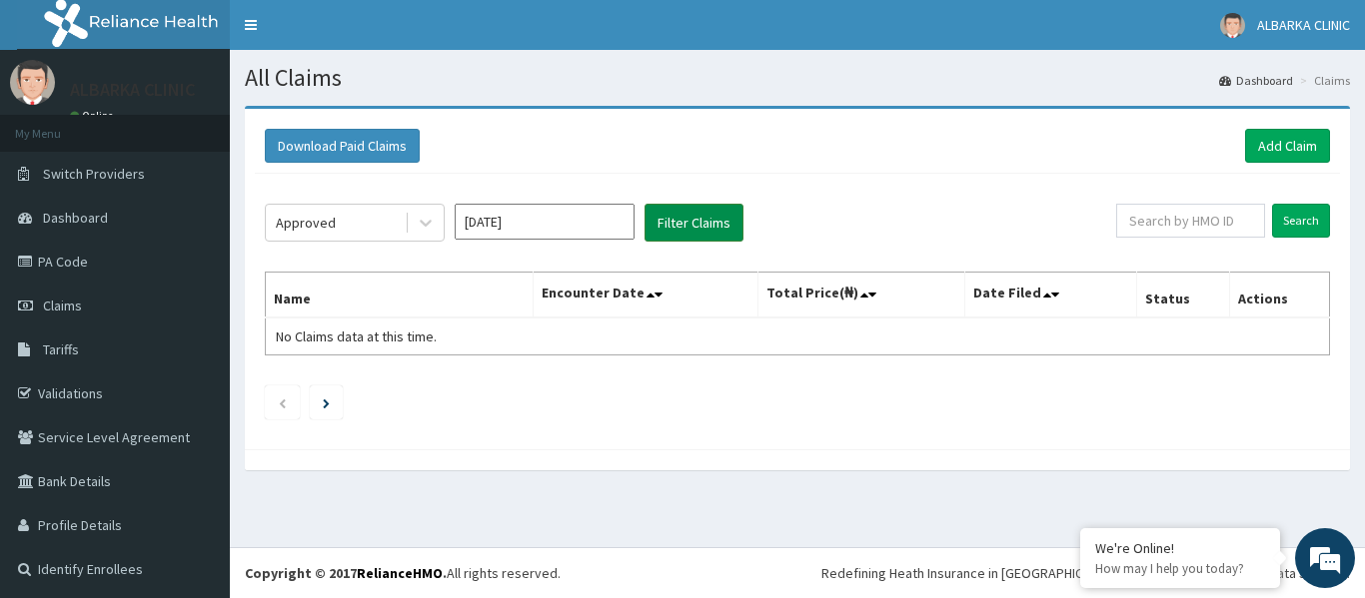
click at [690, 221] on button "Filter Claims" at bounding box center [693, 223] width 99 height 38
click at [689, 222] on button "Filter Claims" at bounding box center [693, 223] width 99 height 38
click at [428, 221] on icon at bounding box center [426, 223] width 20 height 20
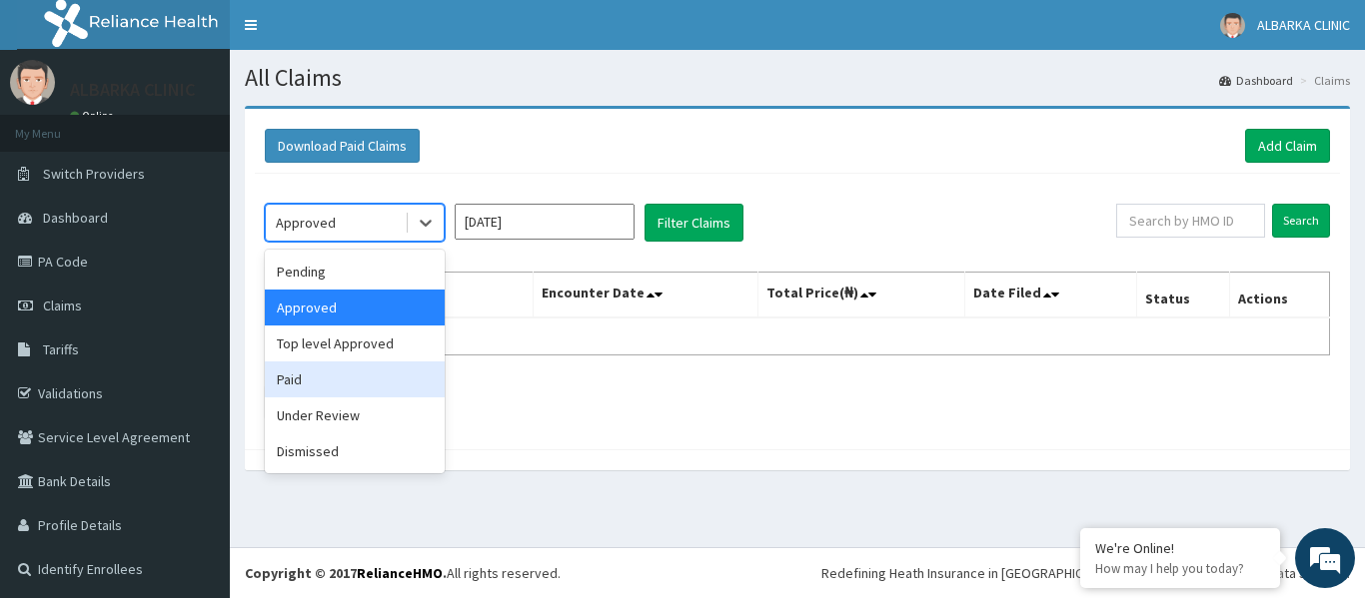
click at [355, 375] on div "Paid" at bounding box center [355, 380] width 180 height 36
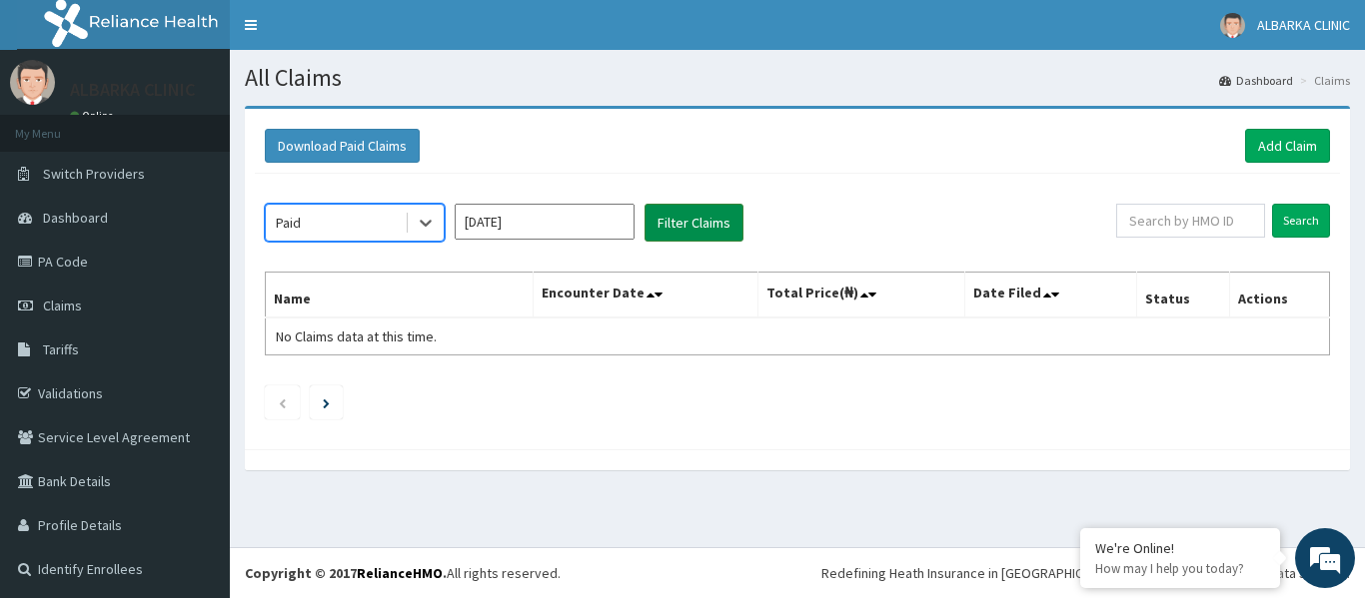
click at [689, 212] on button "Filter Claims" at bounding box center [693, 223] width 99 height 38
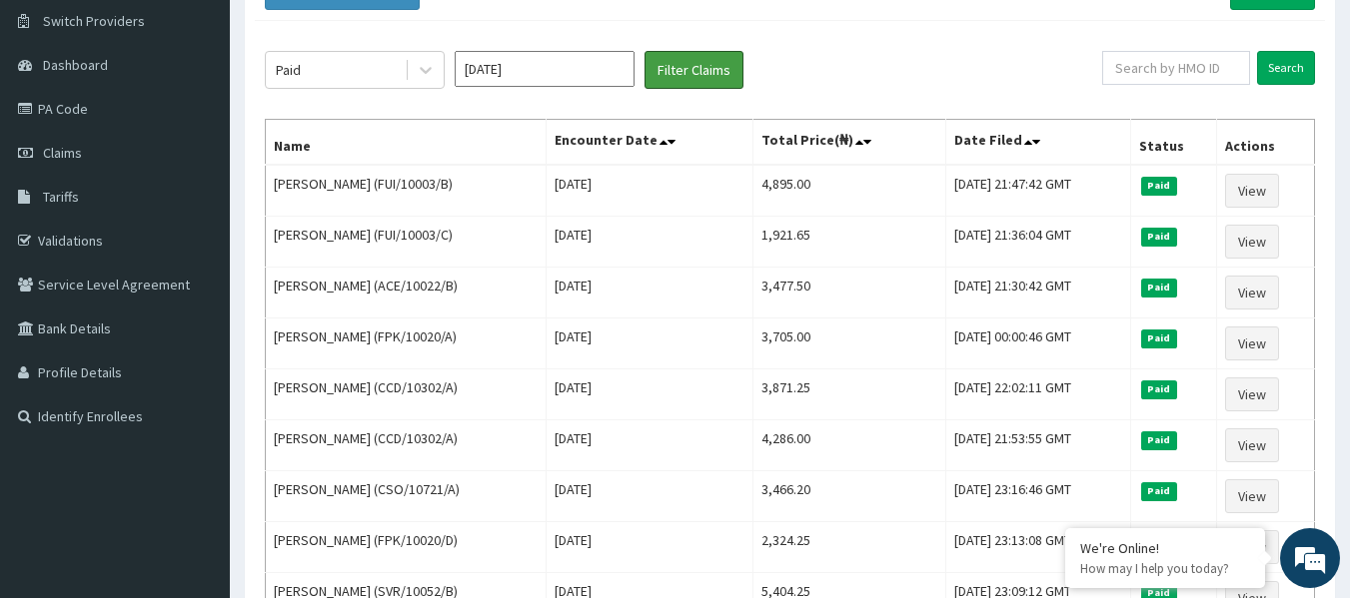
scroll to position [39, 0]
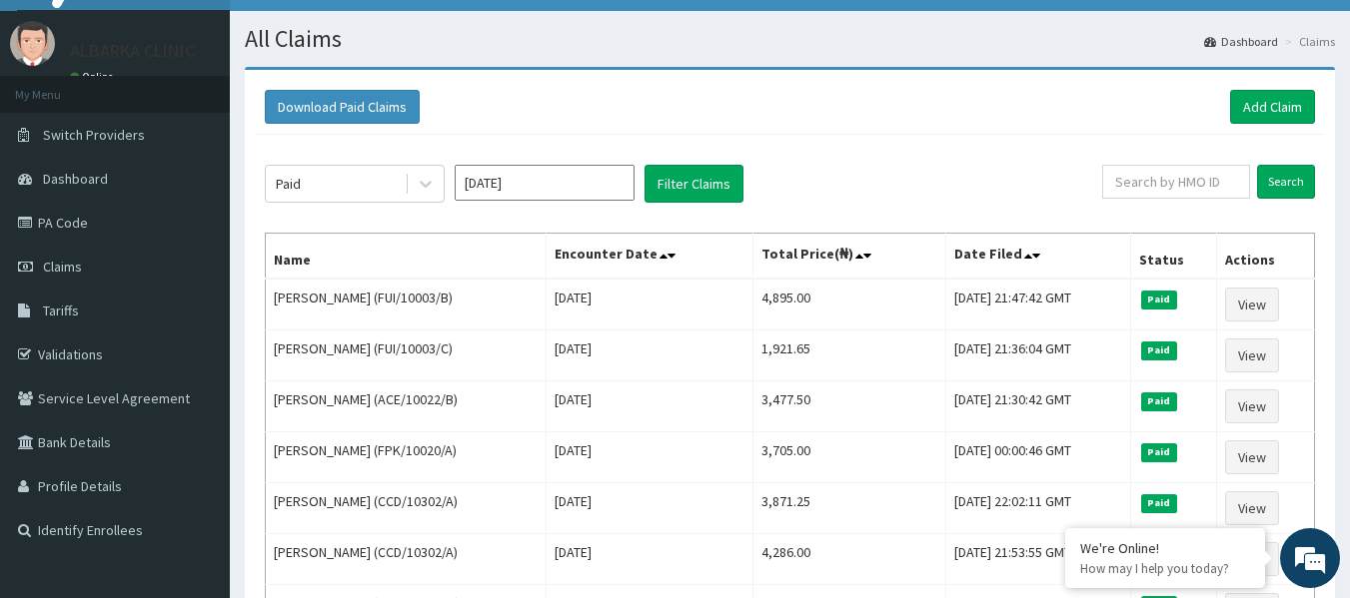
click at [530, 176] on input "Feb 2024" at bounding box center [545, 183] width 180 height 36
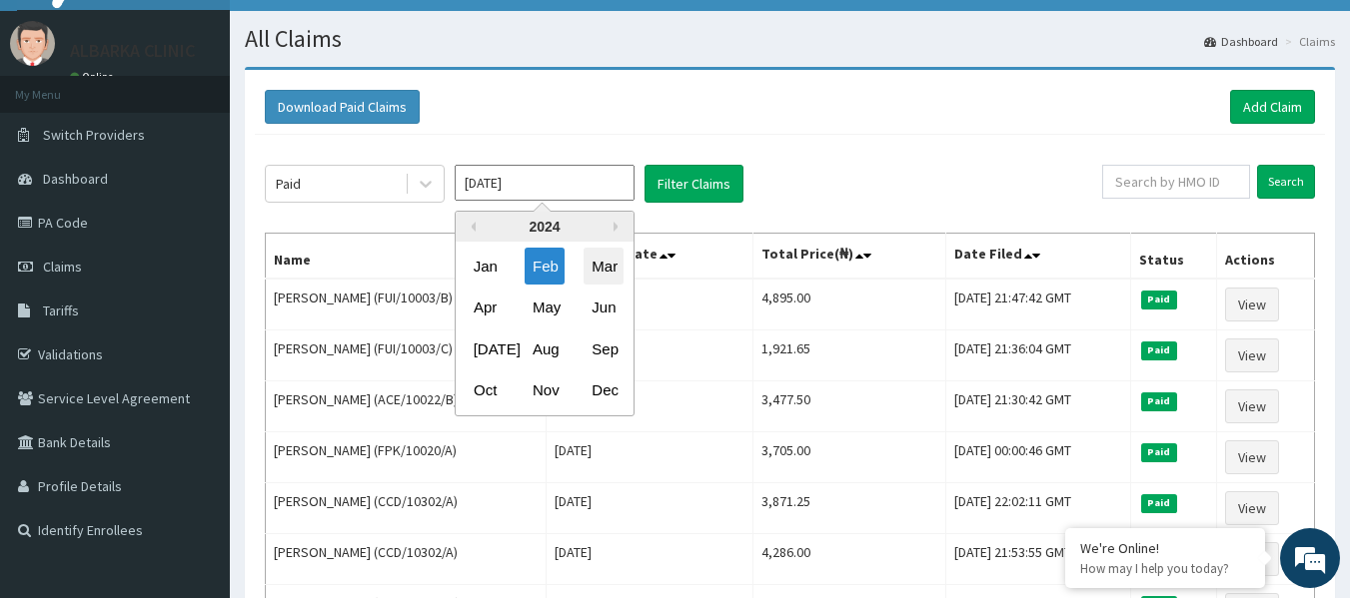
click at [611, 271] on div "Mar" at bounding box center [603, 266] width 40 height 37
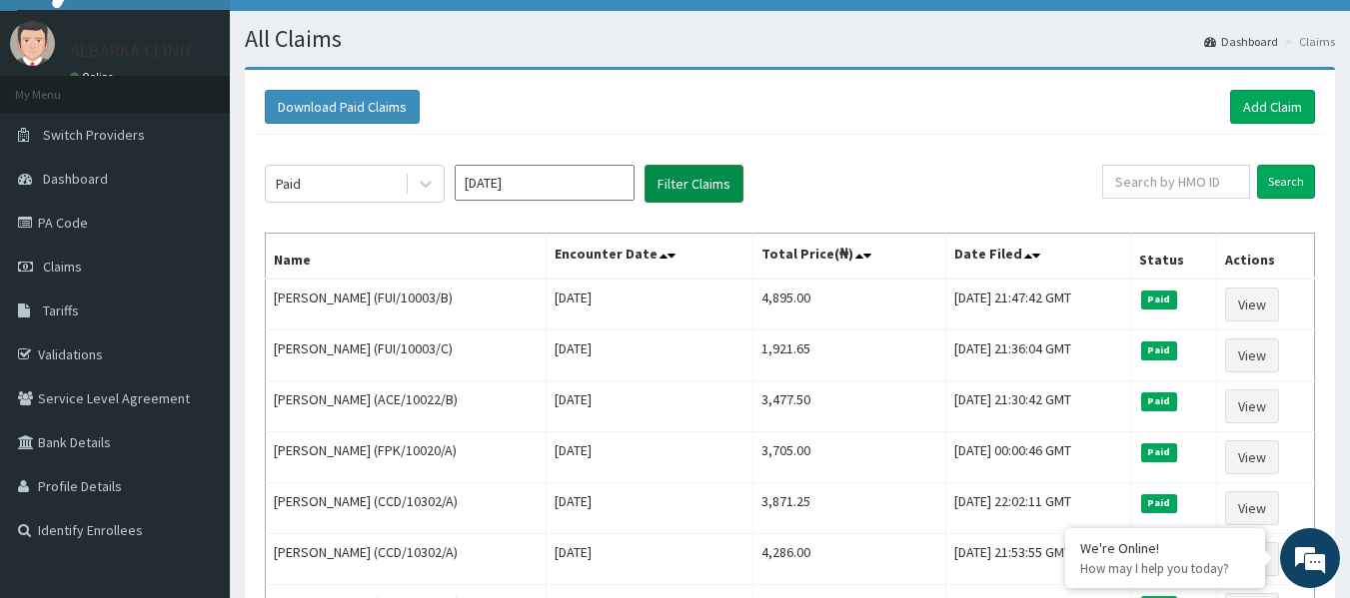
click at [709, 194] on button "Filter Claims" at bounding box center [693, 184] width 99 height 38
click at [587, 190] on input "Feb 2024" at bounding box center [545, 183] width 180 height 36
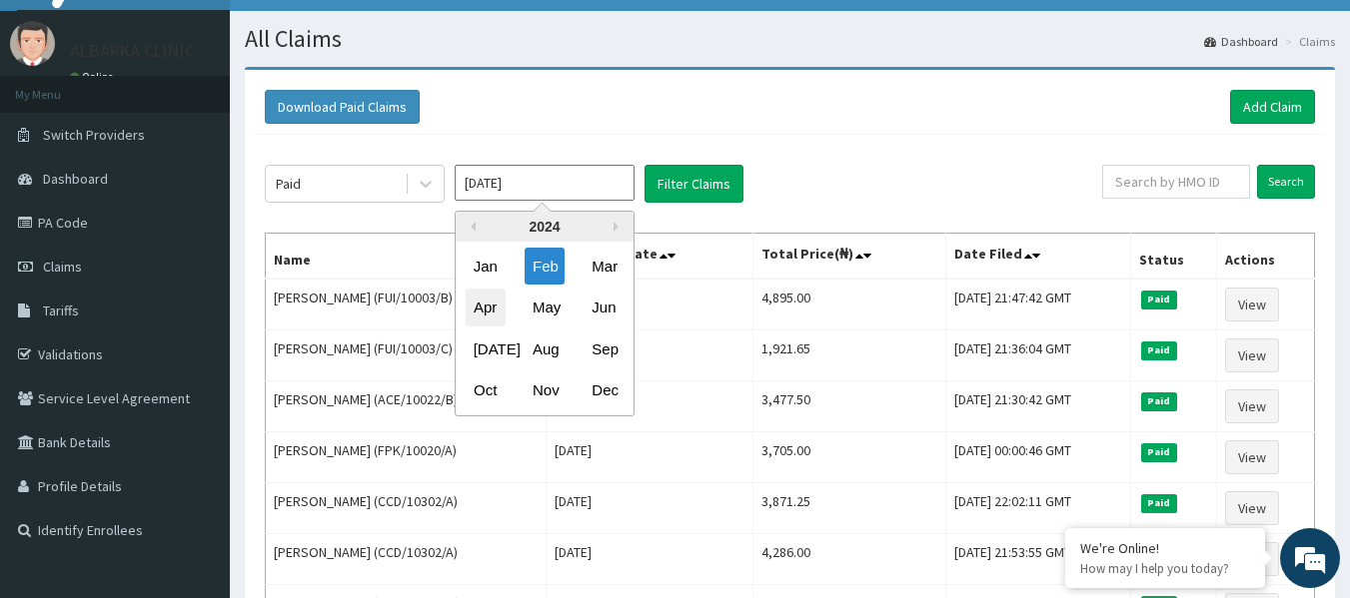
click at [486, 311] on div "Apr" at bounding box center [486, 308] width 40 height 37
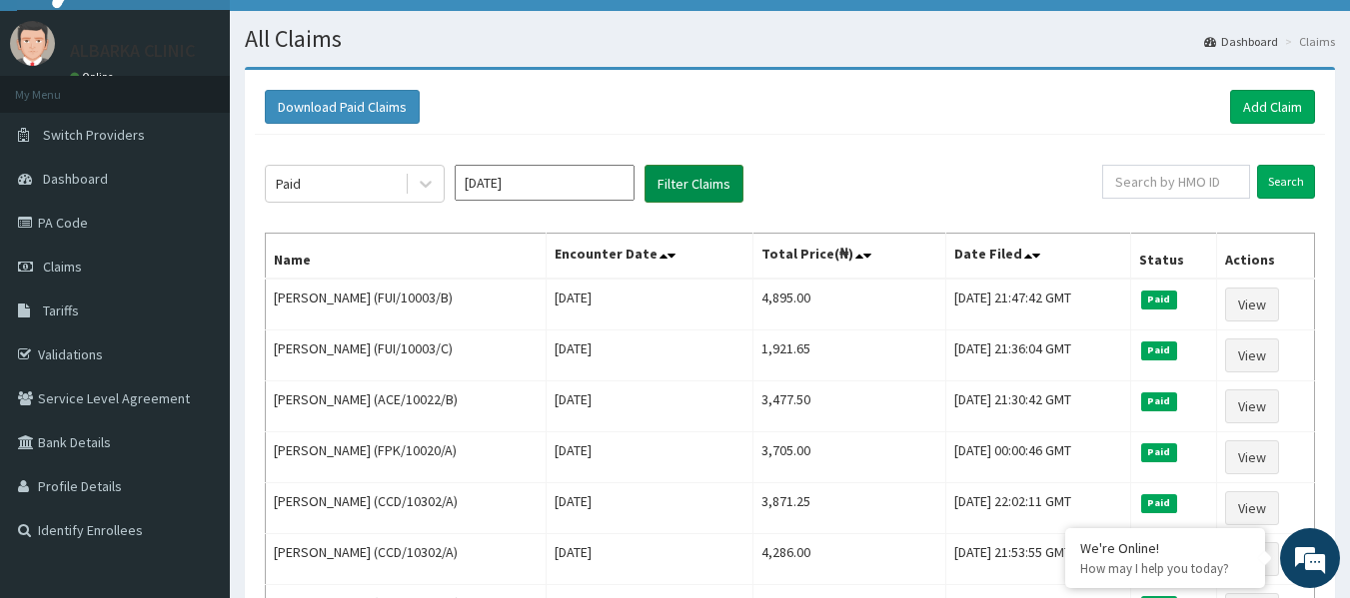
click at [698, 186] on button "Filter Claims" at bounding box center [693, 184] width 99 height 38
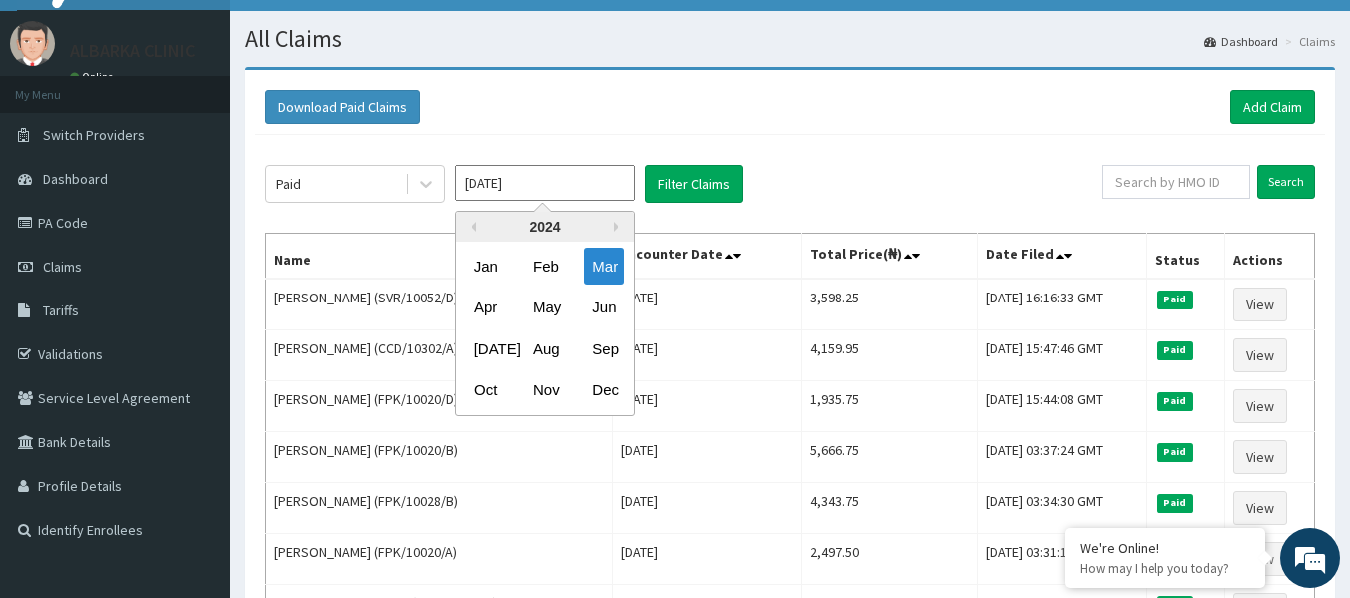
click at [547, 187] on input "Mar 2024" at bounding box center [545, 183] width 180 height 36
click at [481, 362] on div "Jul" at bounding box center [486, 349] width 40 height 37
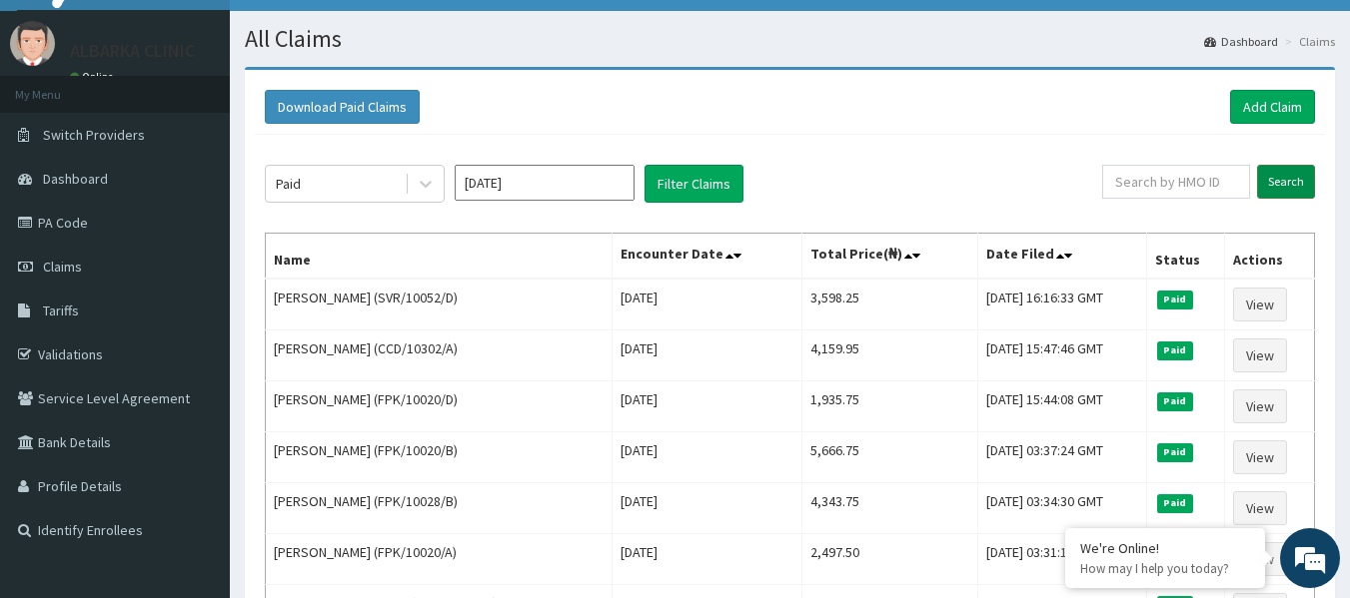
click at [1285, 183] on input "Search" at bounding box center [1286, 182] width 58 height 34
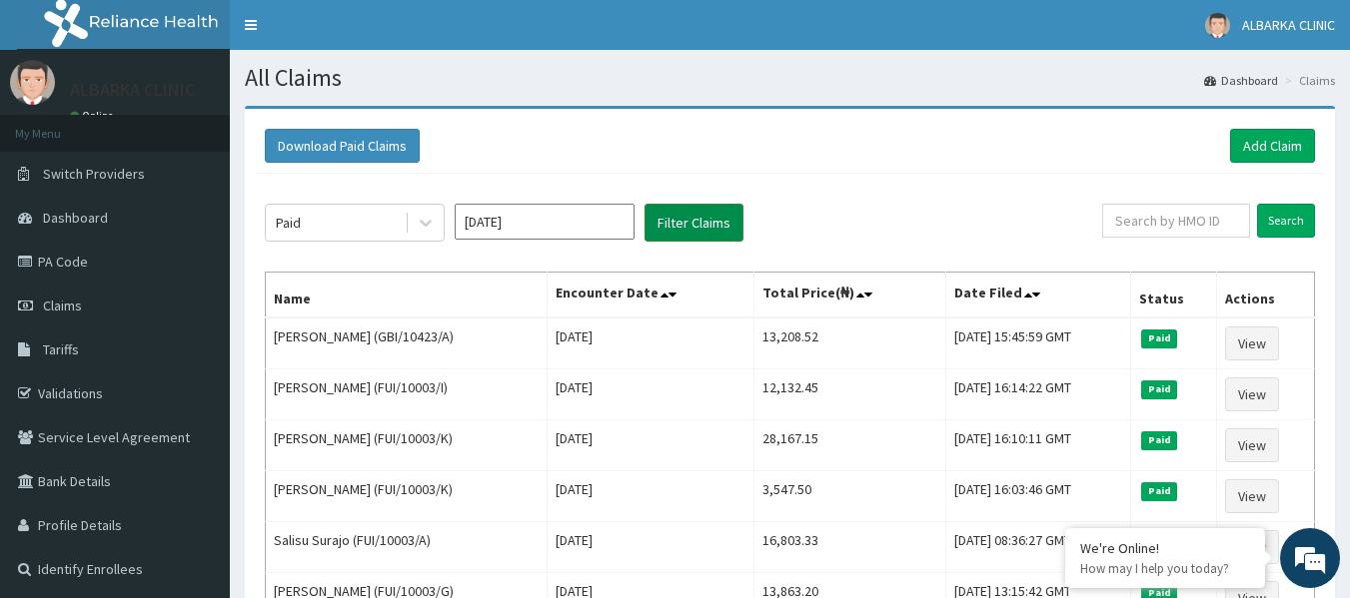
click at [668, 220] on button "Filter Claims" at bounding box center [693, 223] width 99 height 38
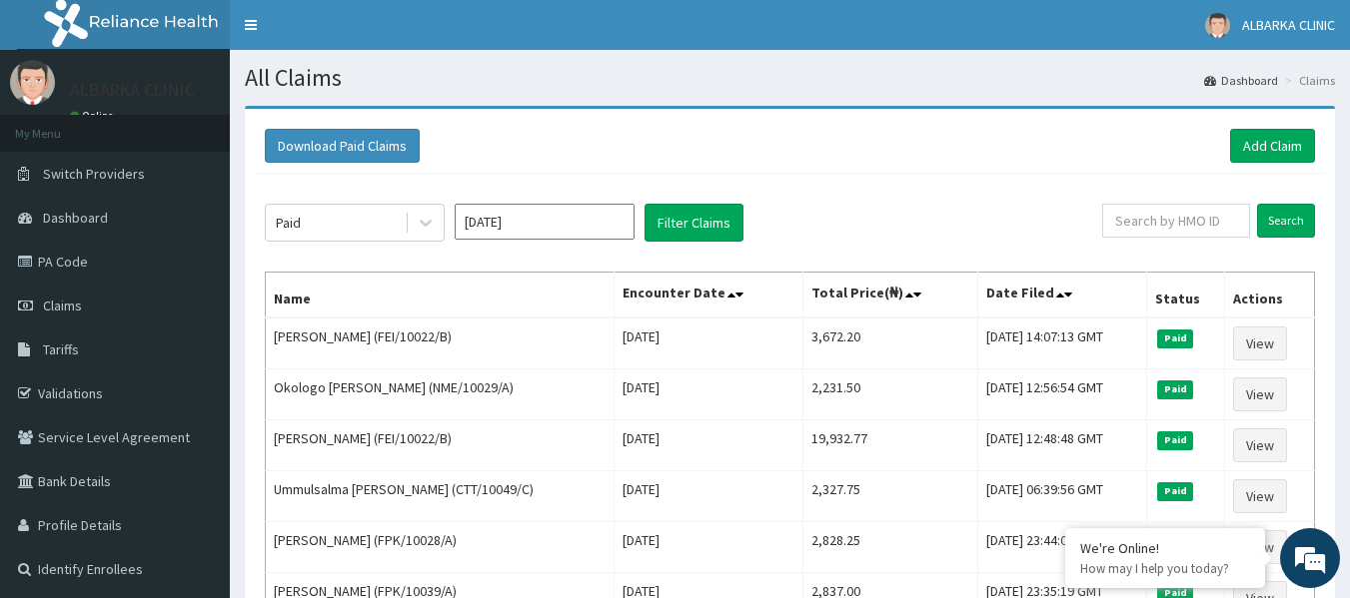
click at [547, 231] on input "Jun 2024" at bounding box center [545, 222] width 180 height 36
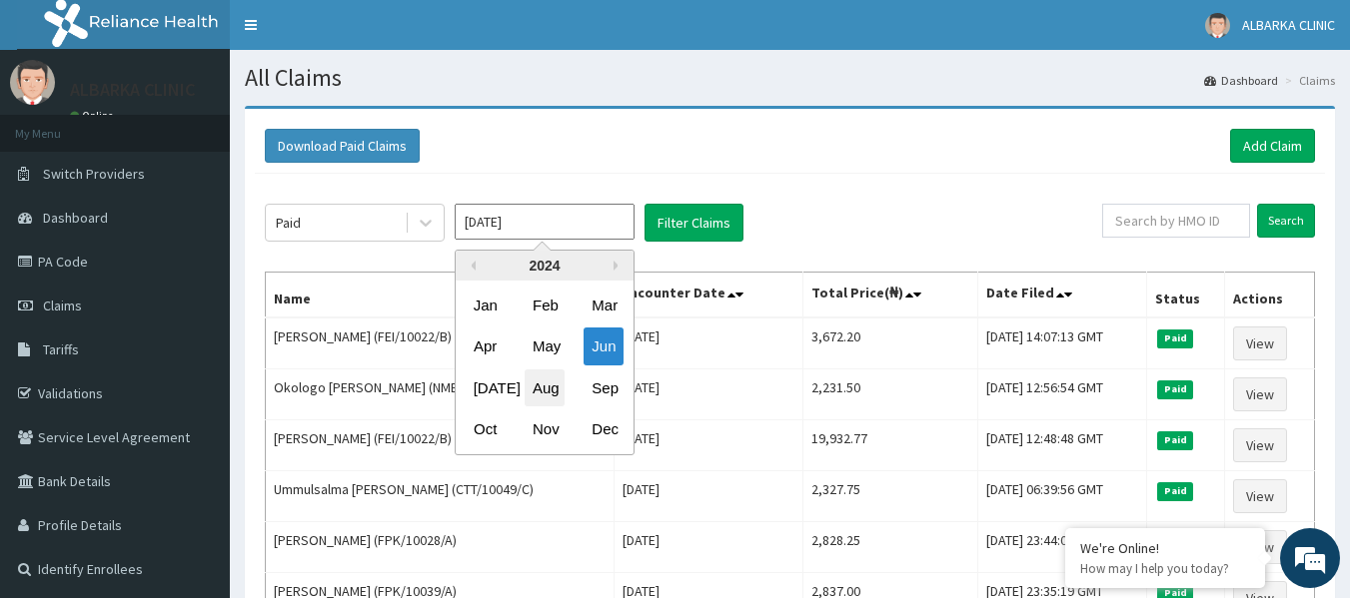
click at [545, 391] on div "Aug" at bounding box center [544, 388] width 40 height 37
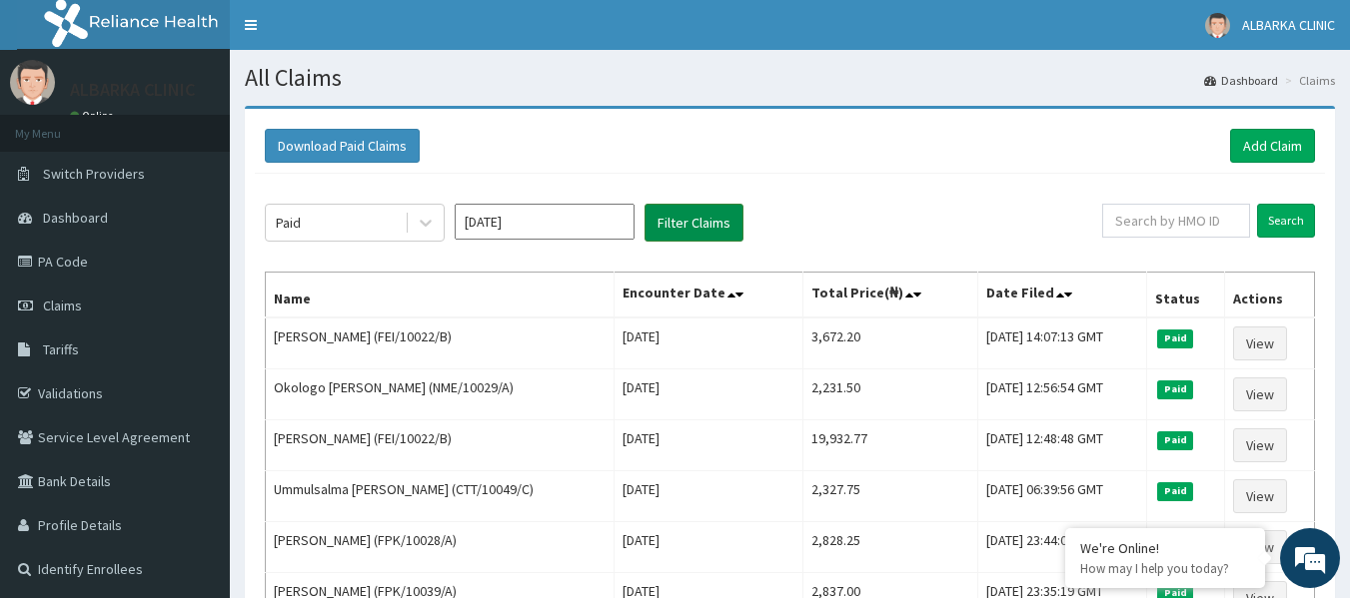
click at [686, 220] on button "Filter Claims" at bounding box center [693, 223] width 99 height 38
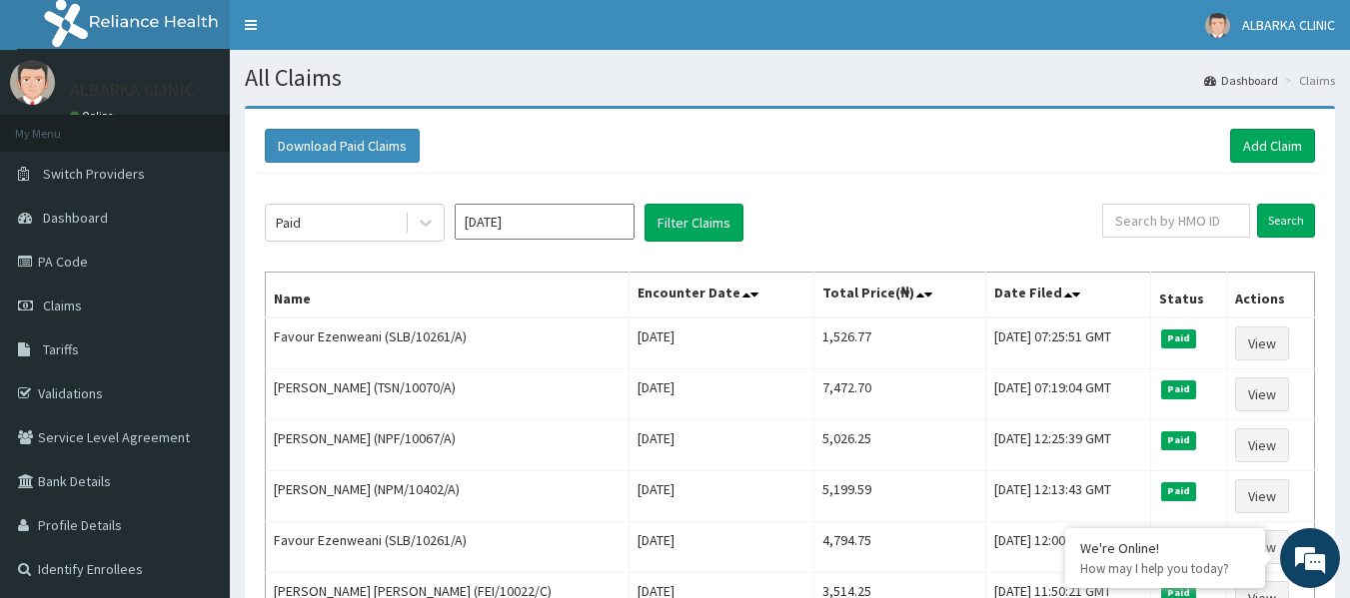
click at [581, 226] on input "Jul 2024" at bounding box center [545, 222] width 180 height 36
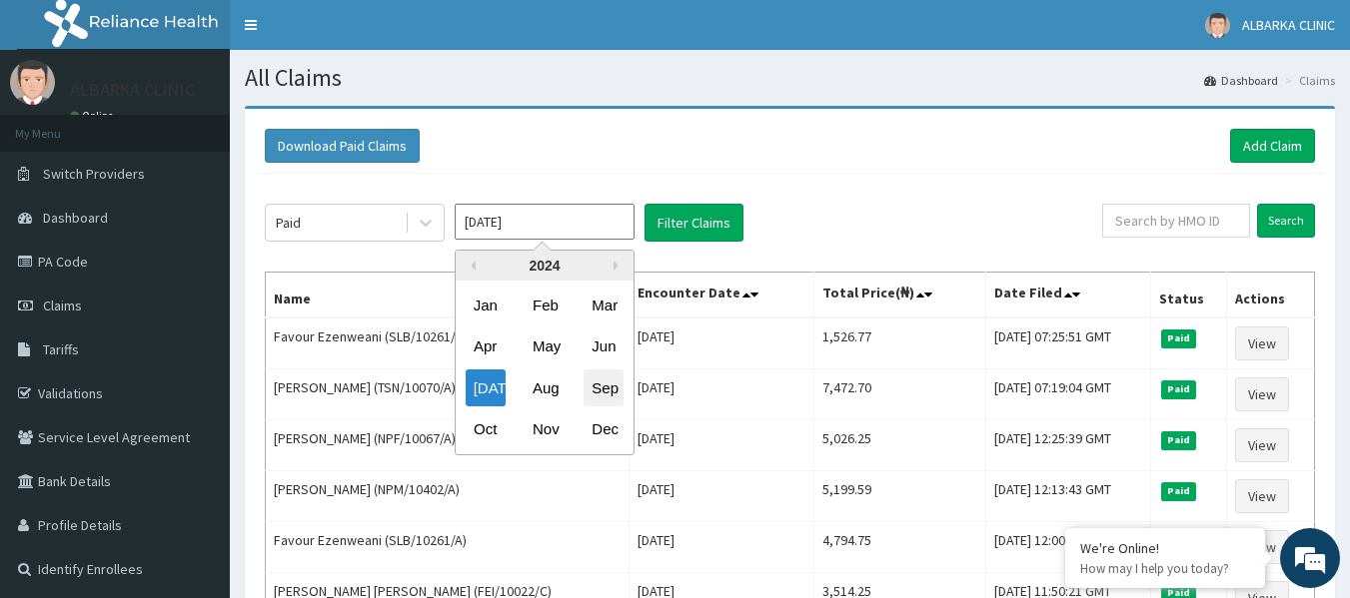
click at [608, 390] on div "Sep" at bounding box center [603, 388] width 40 height 37
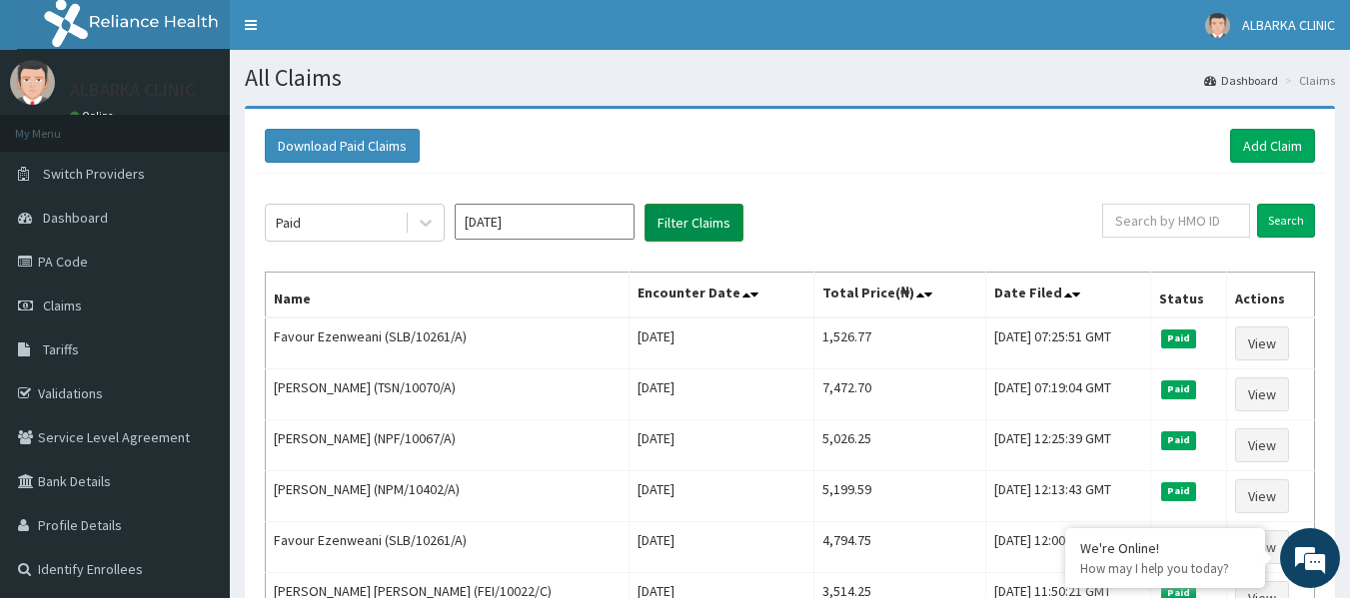
click at [723, 225] on button "Filter Claims" at bounding box center [693, 223] width 99 height 38
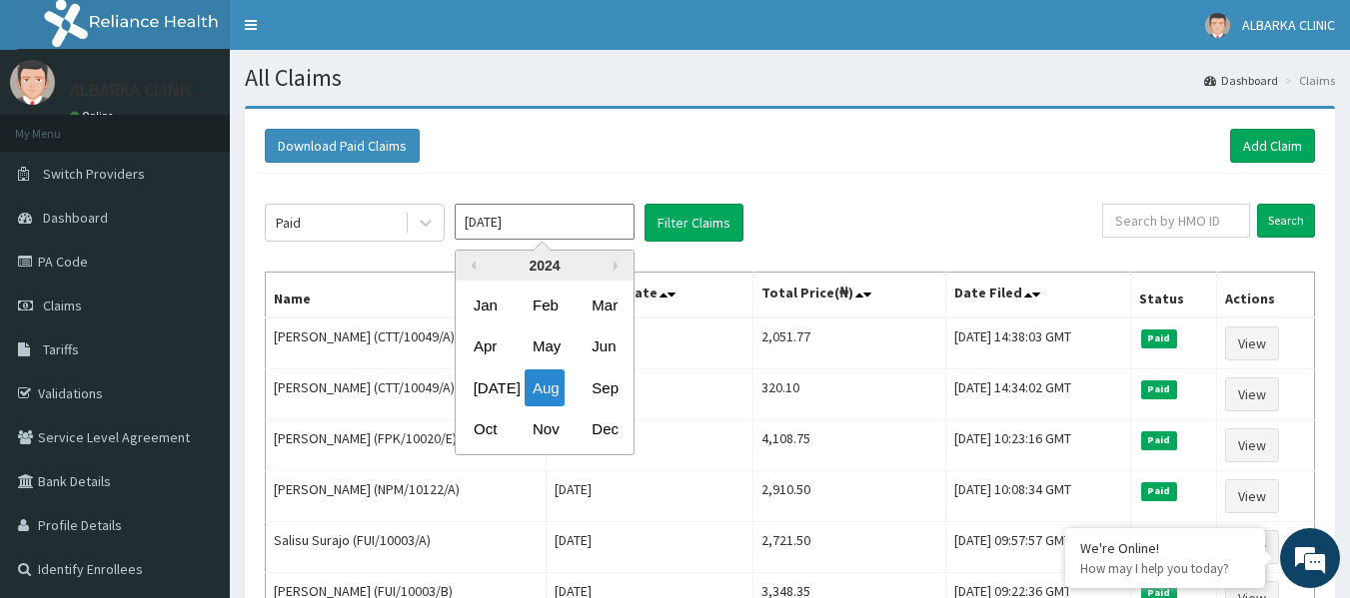
click at [585, 235] on input "Aug 2024" at bounding box center [545, 222] width 180 height 36
click at [539, 436] on div "Nov" at bounding box center [544, 430] width 40 height 37
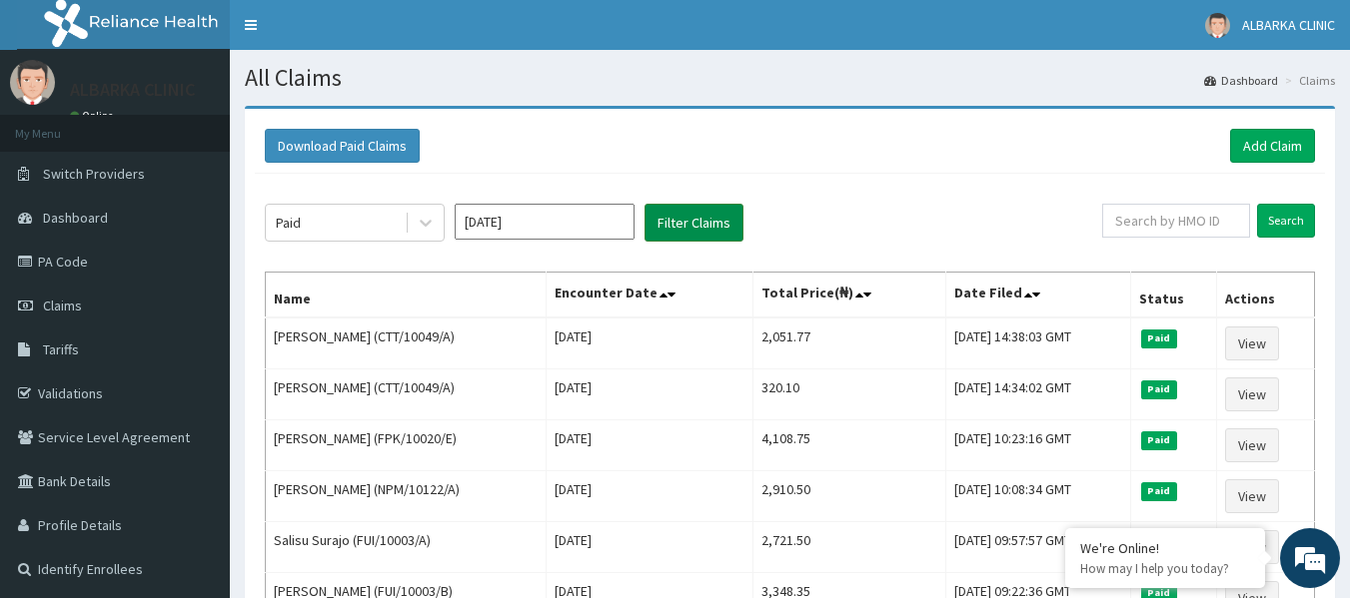
click at [714, 231] on button "Filter Claims" at bounding box center [693, 223] width 99 height 38
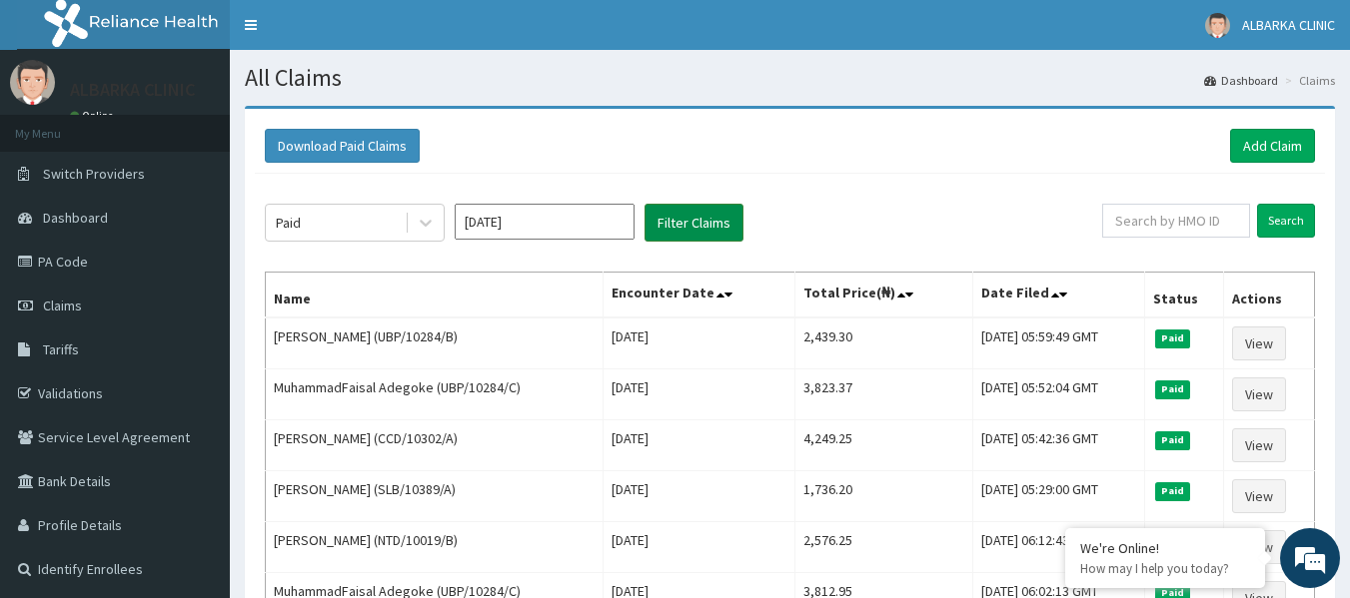
click at [714, 231] on button "Filter Claims" at bounding box center [693, 223] width 99 height 38
click at [713, 212] on button "Filter Claims" at bounding box center [693, 223] width 99 height 38
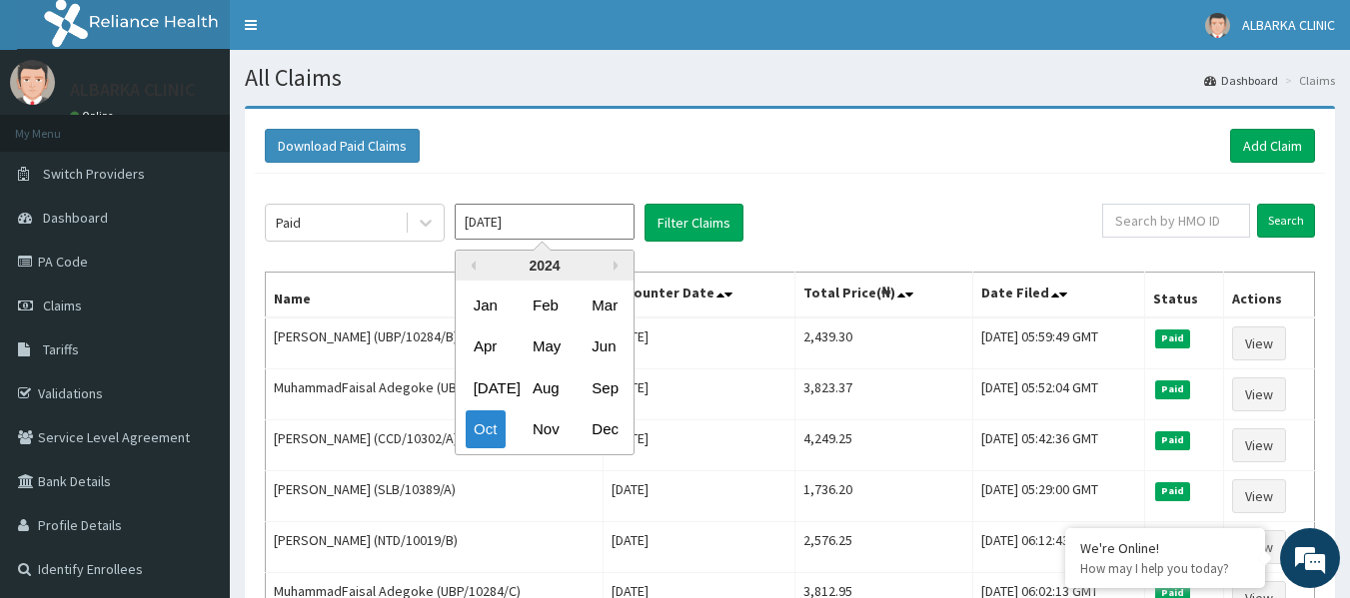
click at [591, 214] on input "Oct 2024" at bounding box center [545, 222] width 180 height 36
click at [613, 394] on div "Sep" at bounding box center [603, 388] width 40 height 37
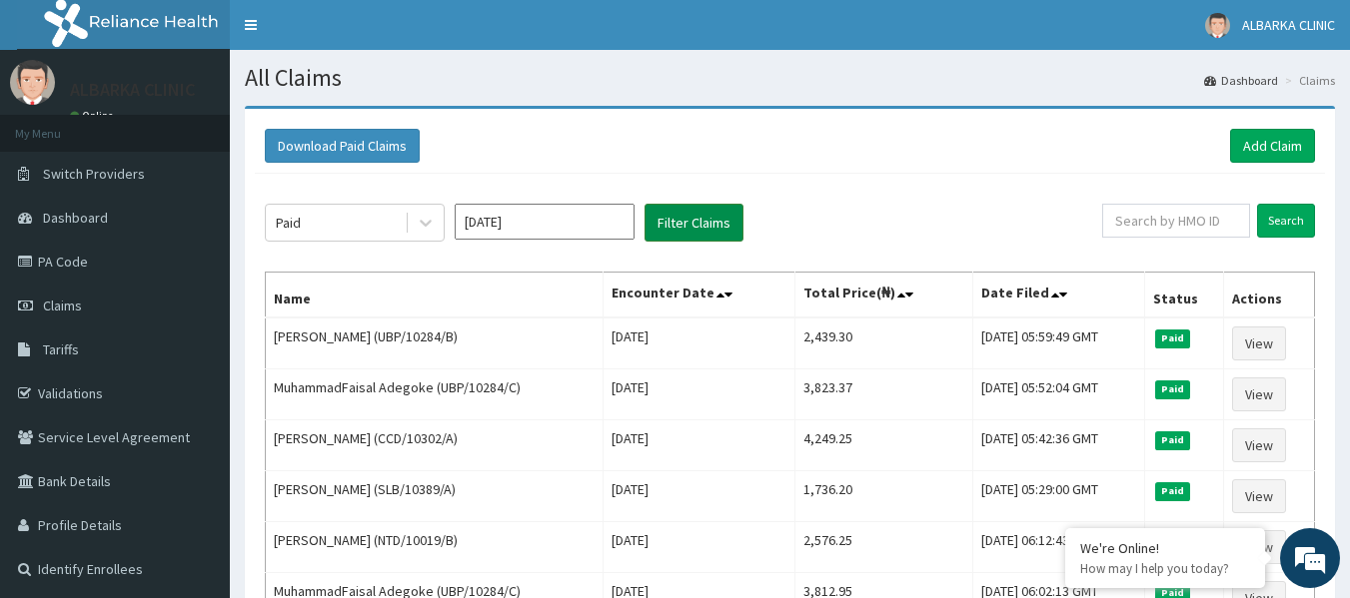
click at [697, 224] on button "Filter Claims" at bounding box center [693, 223] width 99 height 38
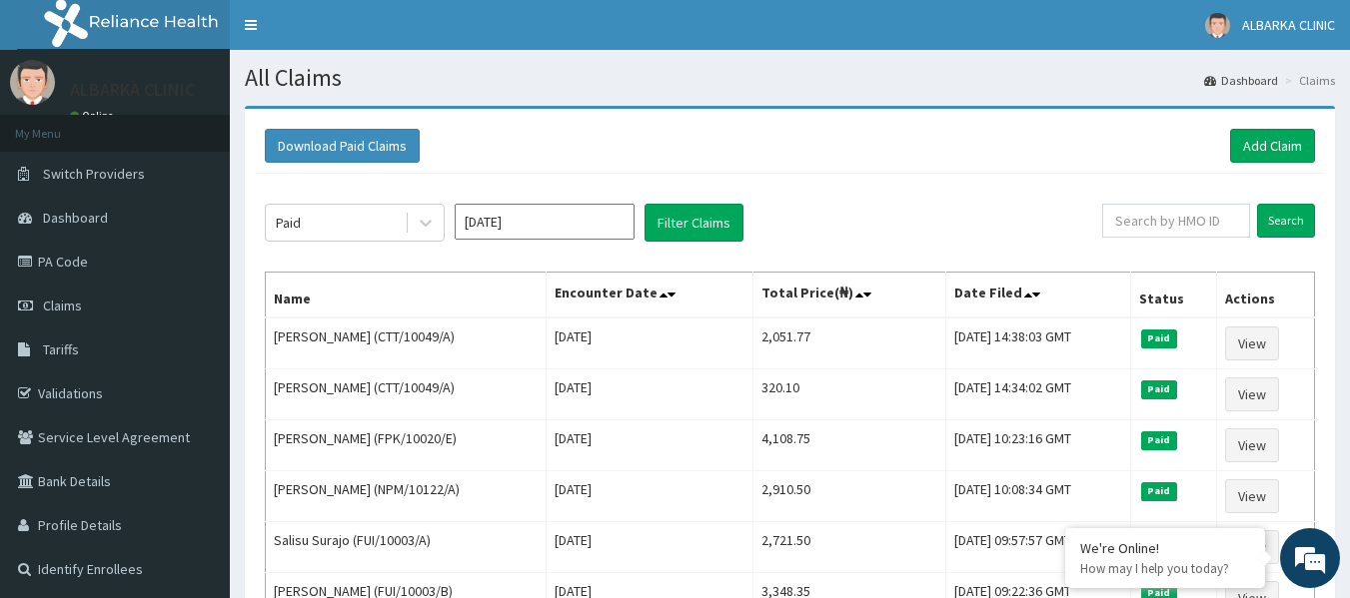
click at [599, 223] on input "Aug 2024" at bounding box center [545, 222] width 180 height 36
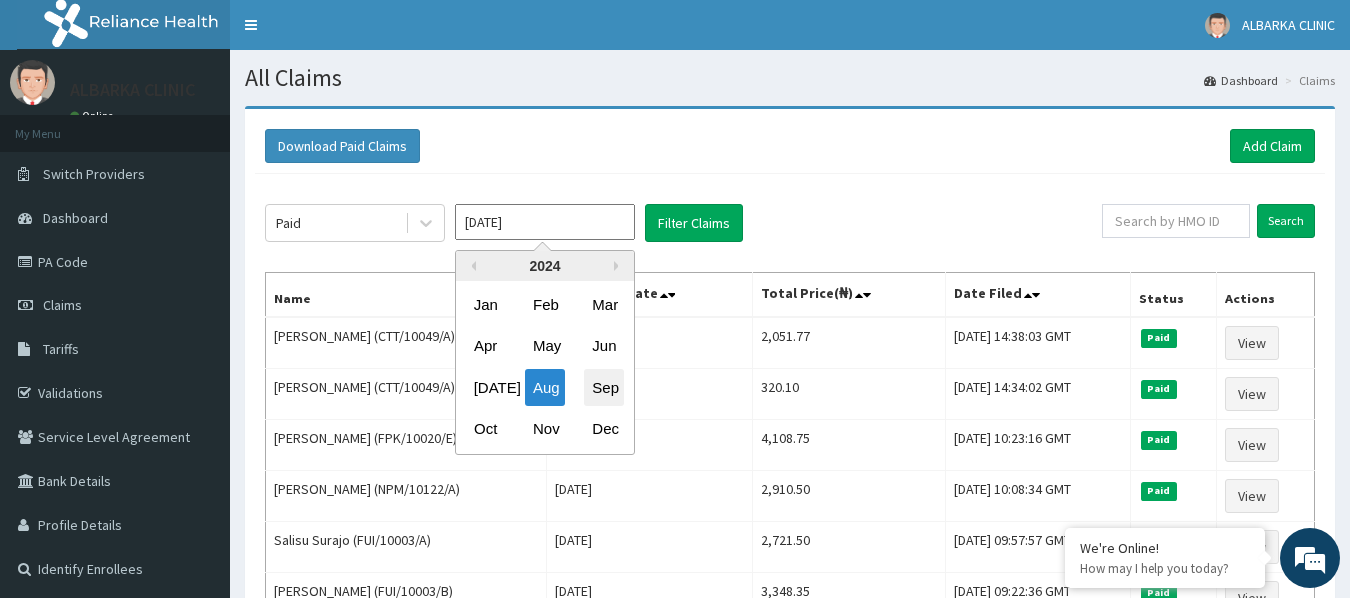
click at [608, 393] on div "Sep" at bounding box center [603, 388] width 40 height 37
click at [571, 226] on input "Aug 2024" at bounding box center [545, 222] width 180 height 36
click at [479, 436] on div "Oct" at bounding box center [486, 430] width 40 height 37
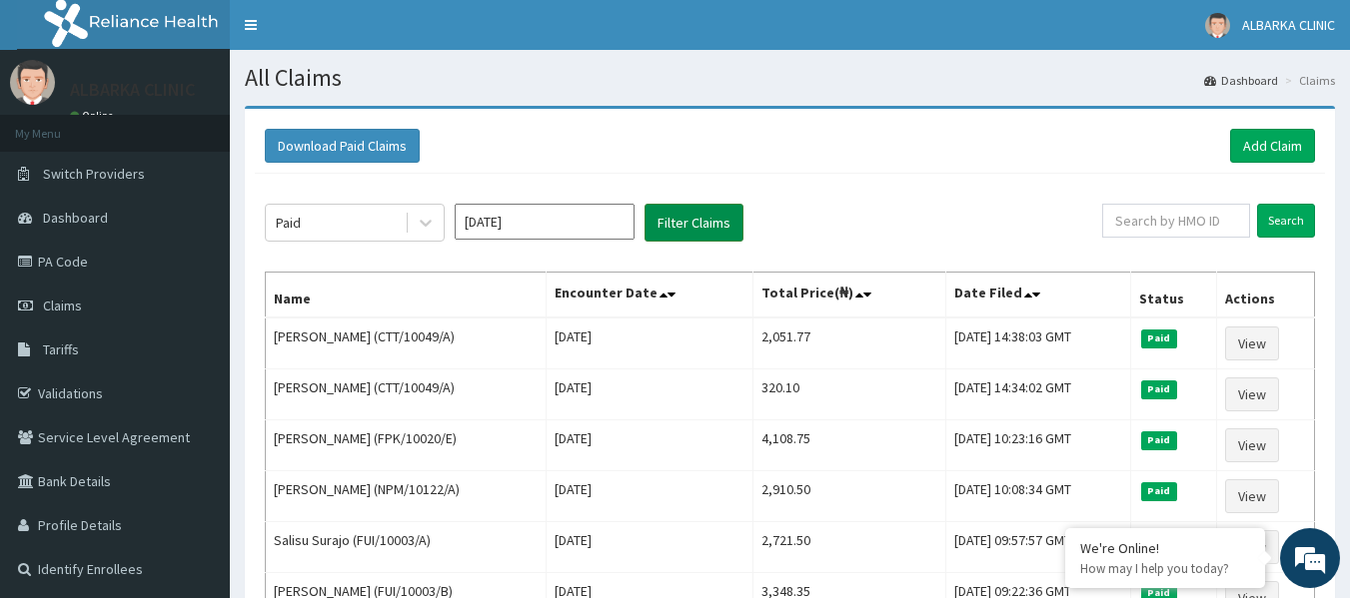
click at [680, 228] on button "Filter Claims" at bounding box center [693, 223] width 99 height 38
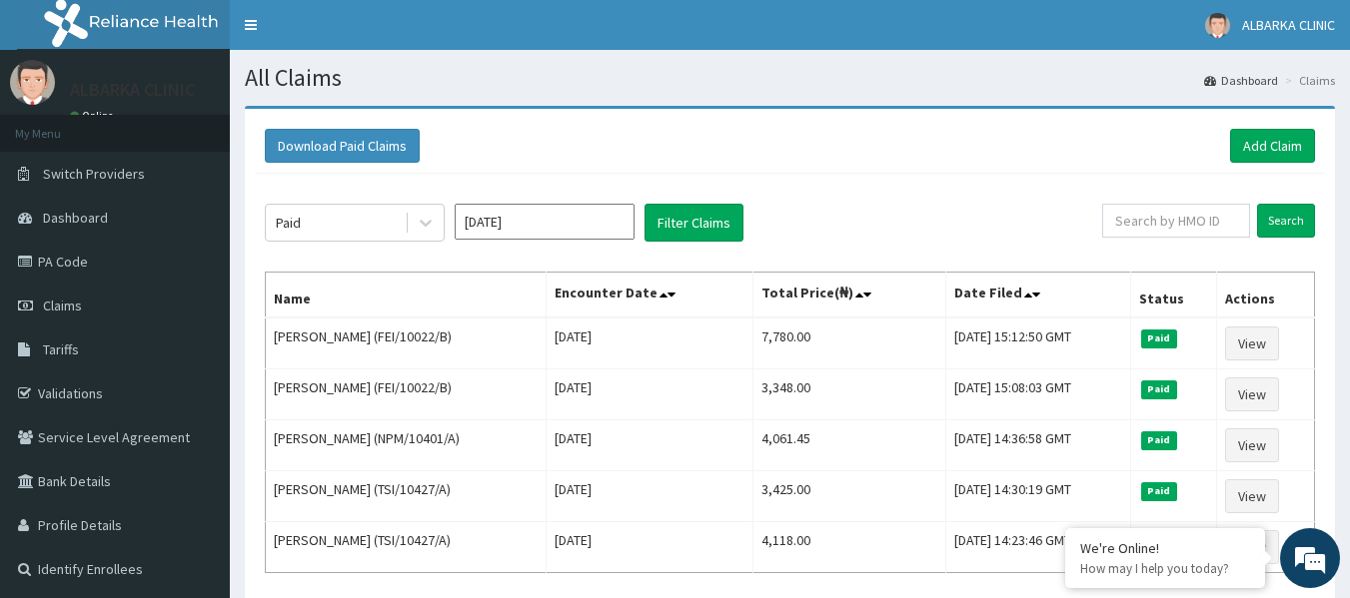
click at [572, 224] on input "Sep 2024" at bounding box center [545, 222] width 180 height 36
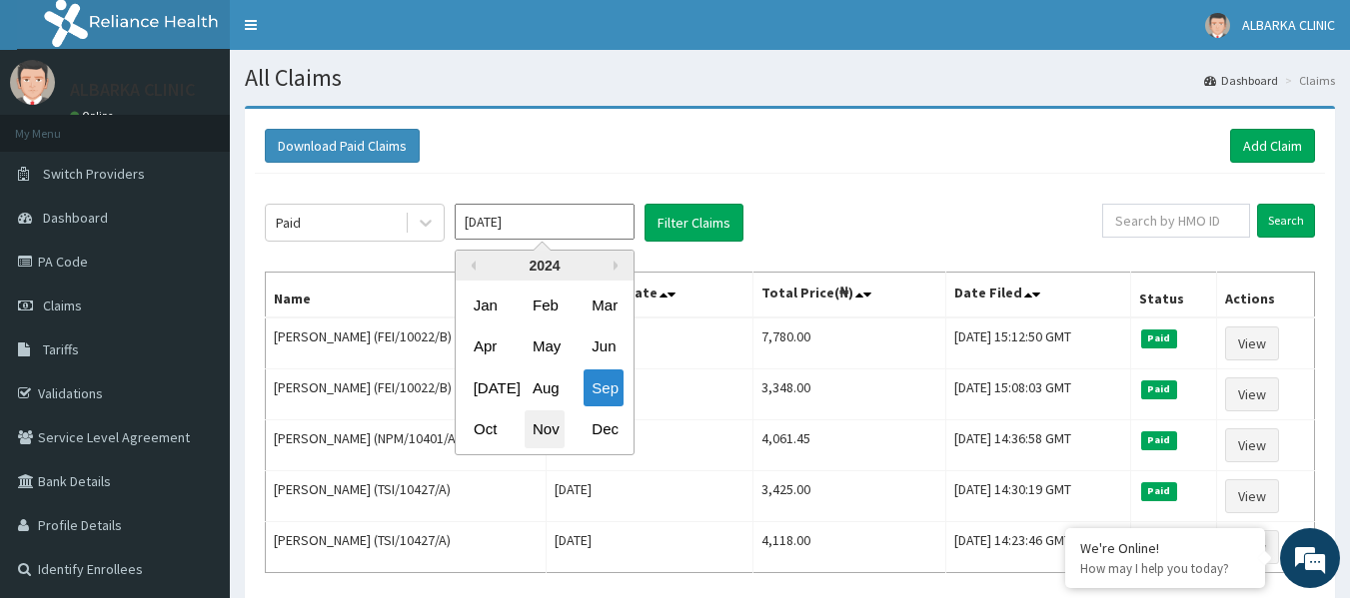
click at [535, 435] on div "Nov" at bounding box center [544, 430] width 40 height 37
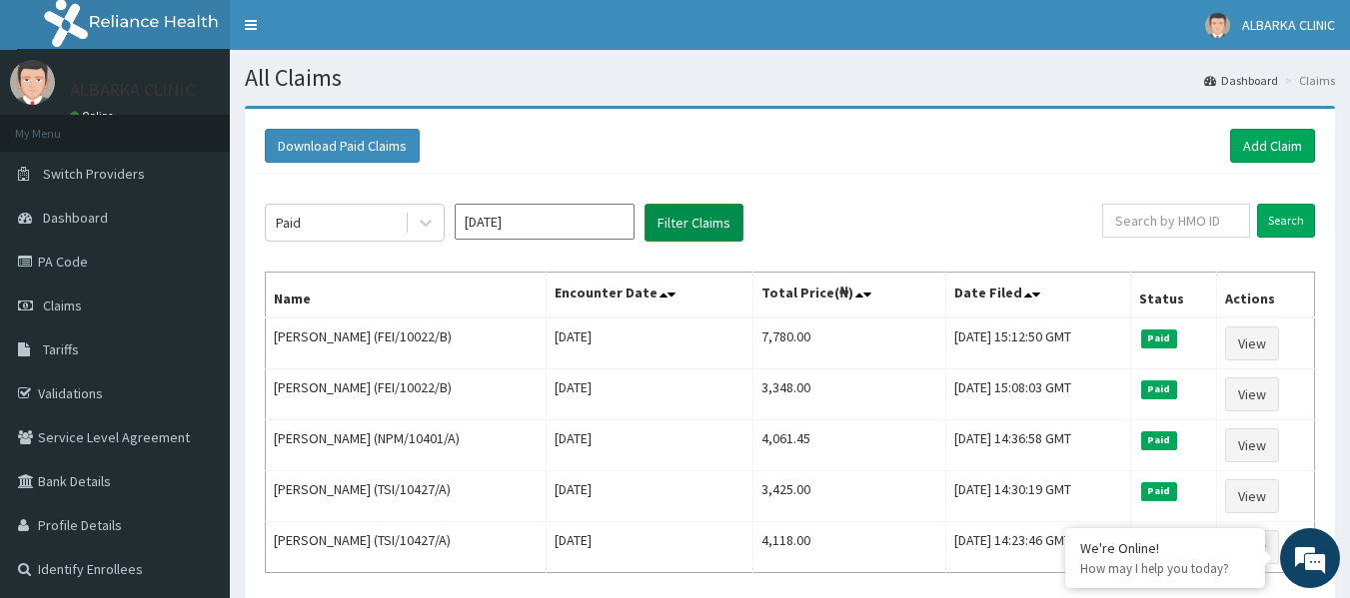
click at [681, 240] on button "Filter Claims" at bounding box center [693, 223] width 99 height 38
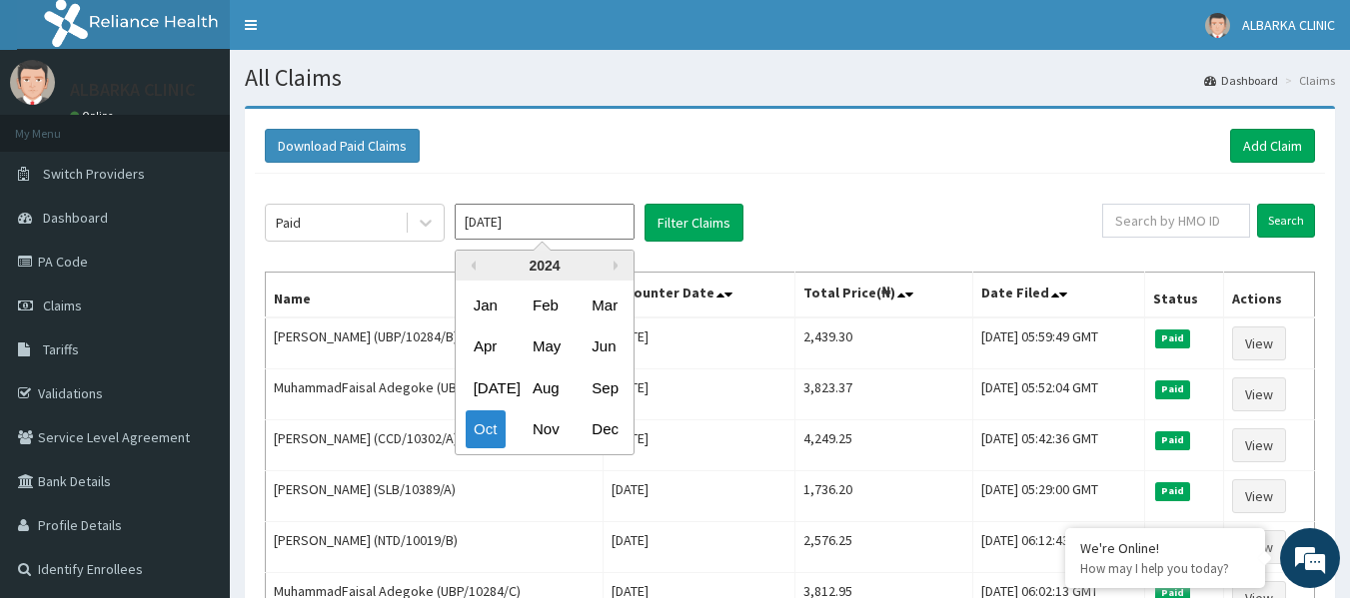
click at [512, 226] on input "Oct 2024" at bounding box center [545, 222] width 180 height 36
click at [590, 435] on div "Dec" at bounding box center [603, 430] width 40 height 37
type input "Nov 2024"
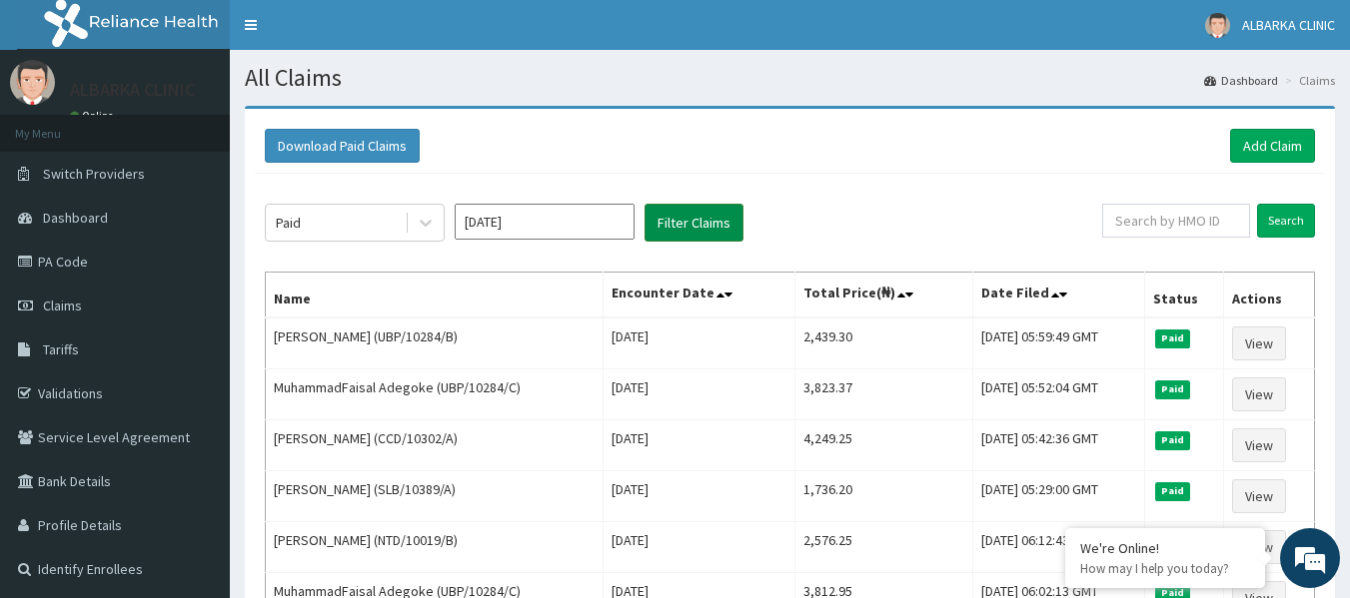
click at [725, 221] on button "Filter Claims" at bounding box center [693, 223] width 99 height 38
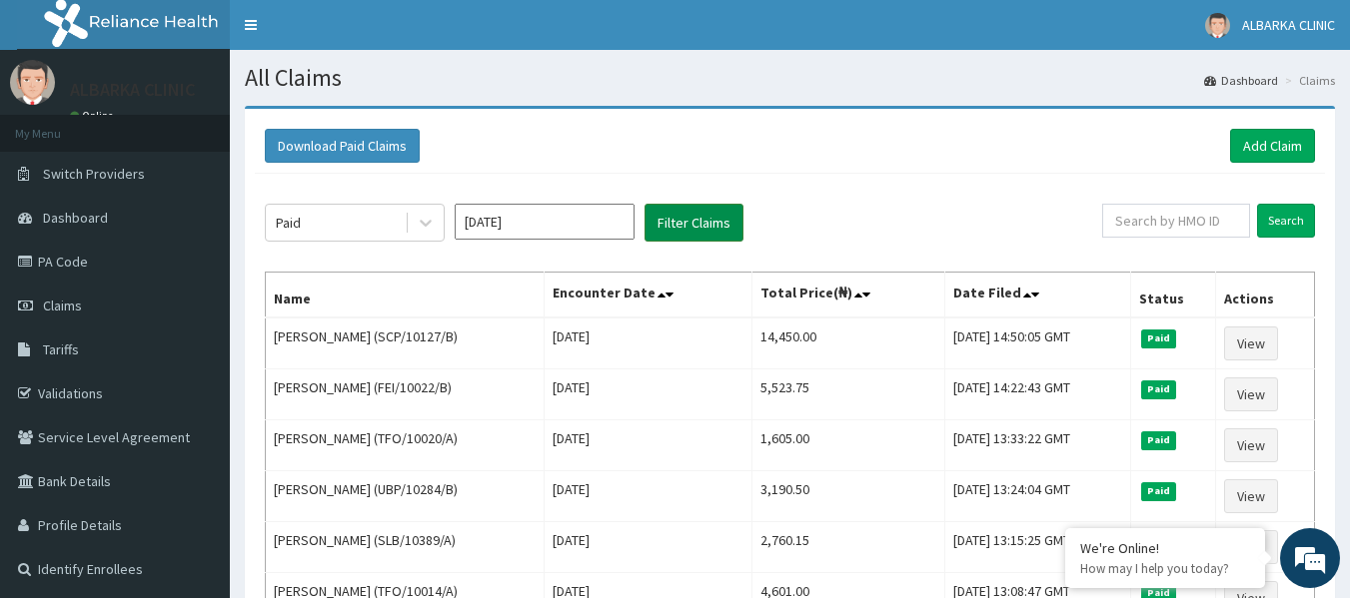
click at [668, 226] on button "Filter Claims" at bounding box center [693, 223] width 99 height 38
click at [532, 237] on input "Nov 2024" at bounding box center [545, 222] width 180 height 36
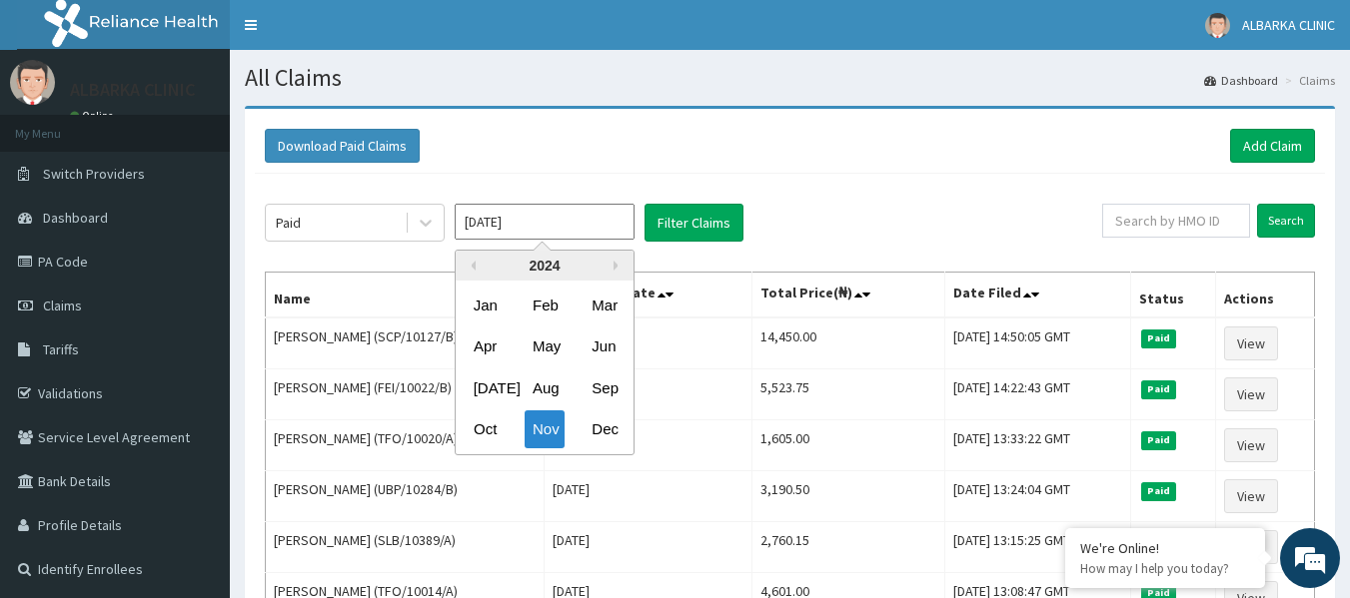
click at [823, 135] on div "Download Paid Claims Add Claim" at bounding box center [790, 146] width 1050 height 34
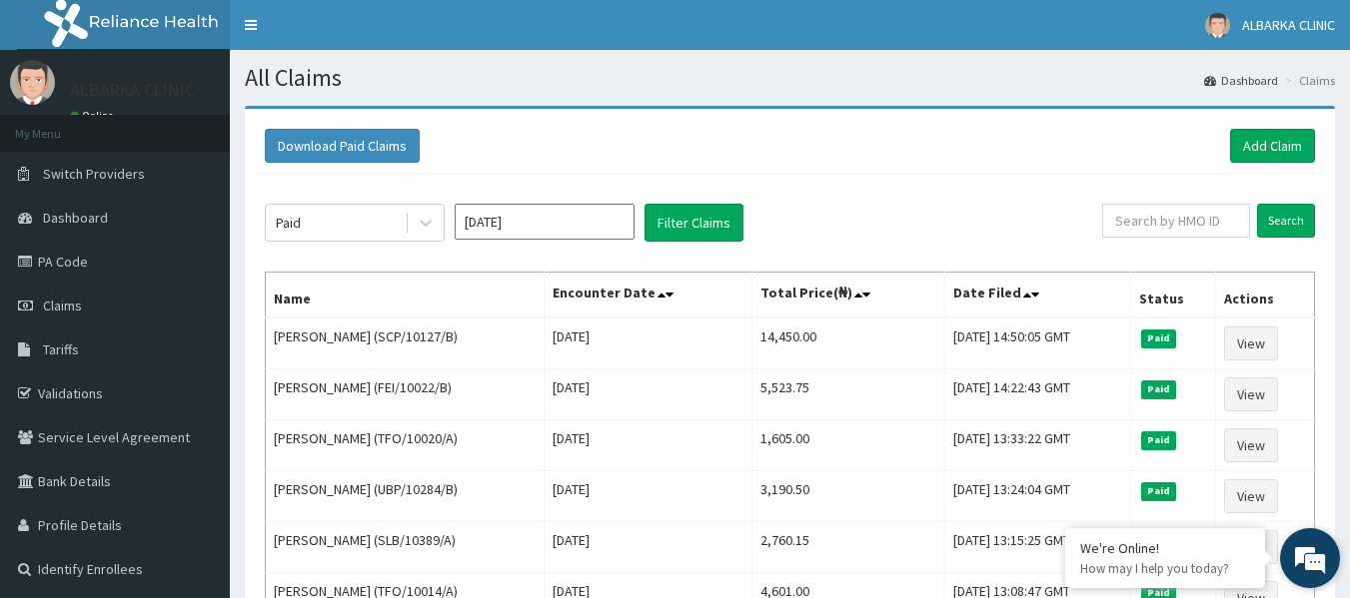
click at [1313, 558] on em at bounding box center [1310, 558] width 54 height 54
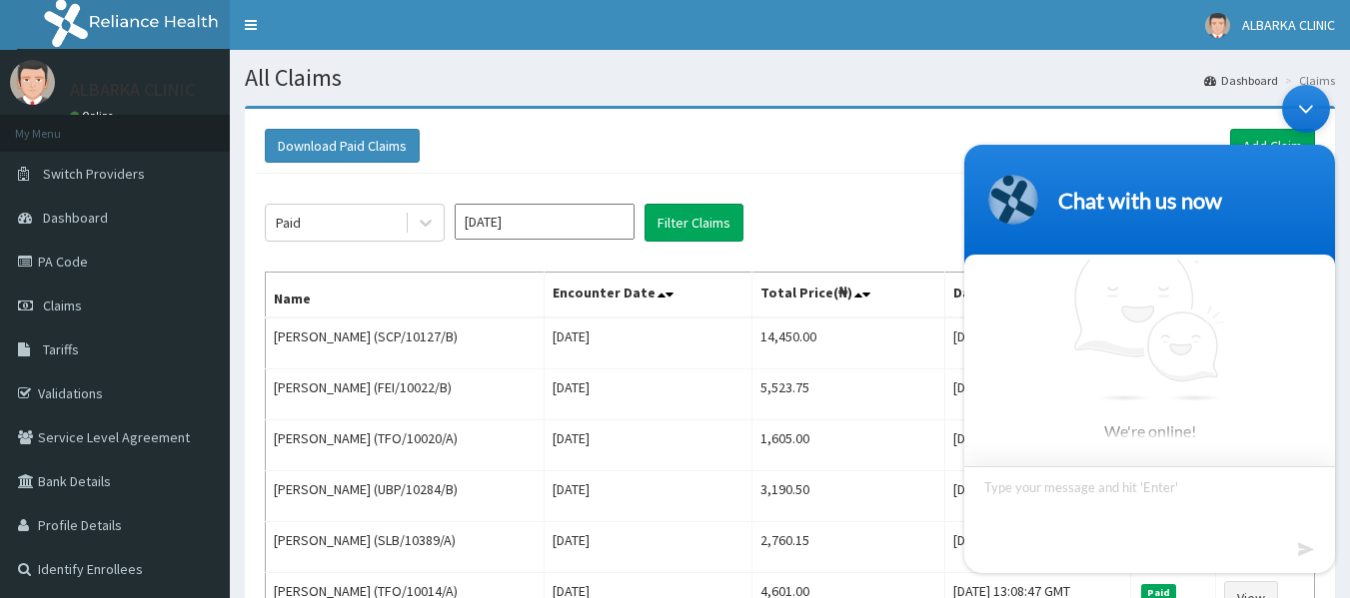
scroll to position [10, 0]
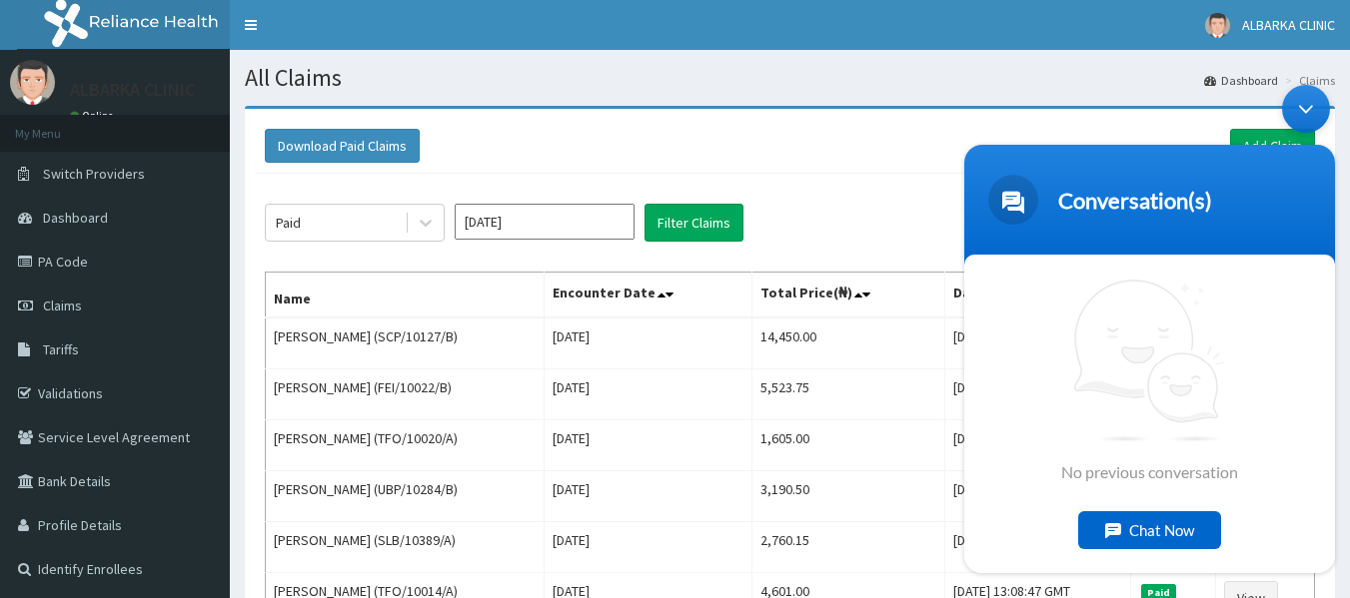
click at [1143, 537] on div "Chat Now" at bounding box center [1149, 529] width 143 height 38
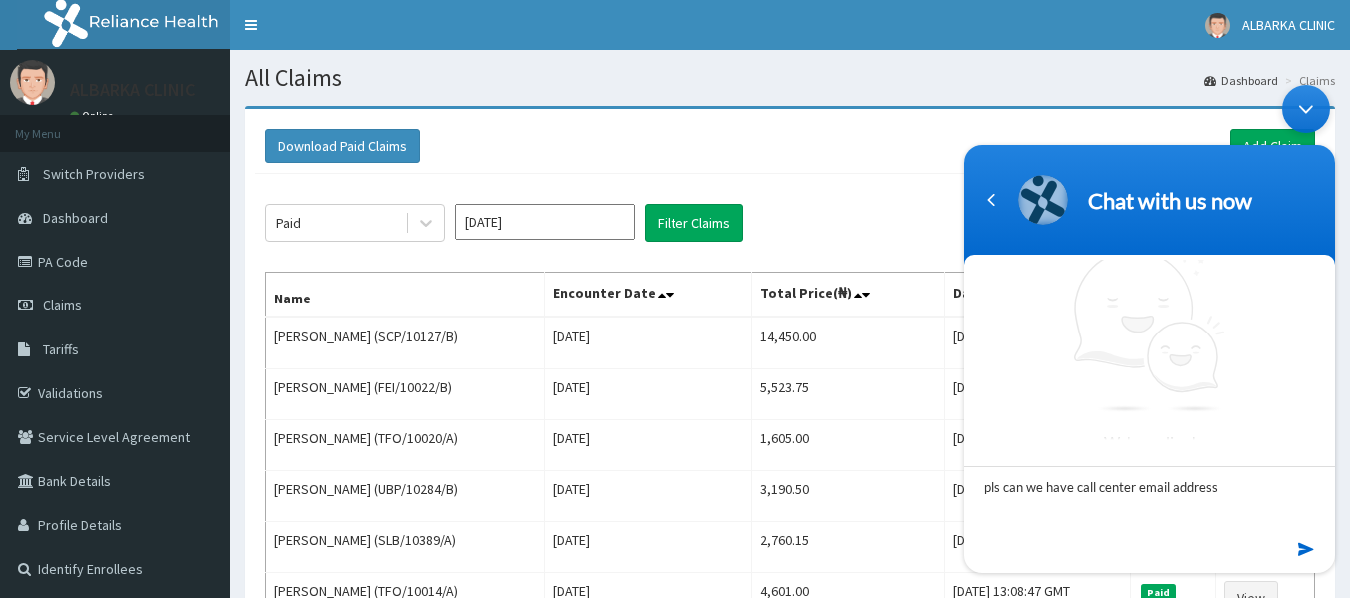
type textarea "pls can we have call center email address"
click at [1306, 543] on em at bounding box center [1307, 548] width 19 height 27
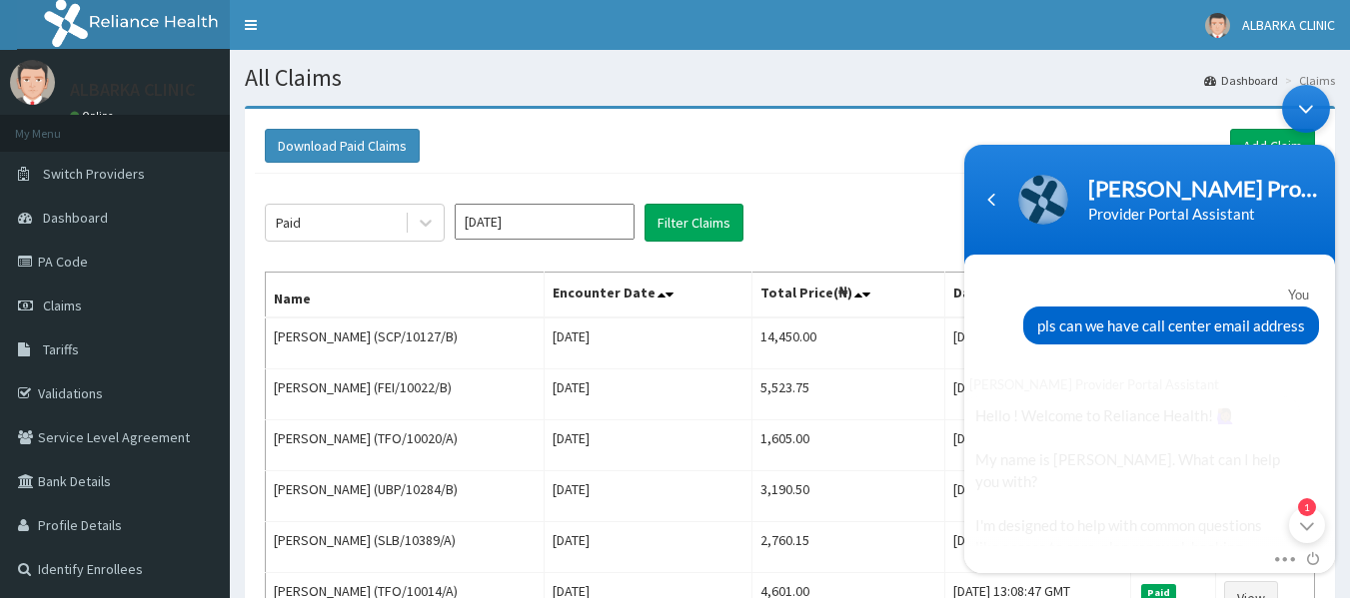
scroll to position [337, 0]
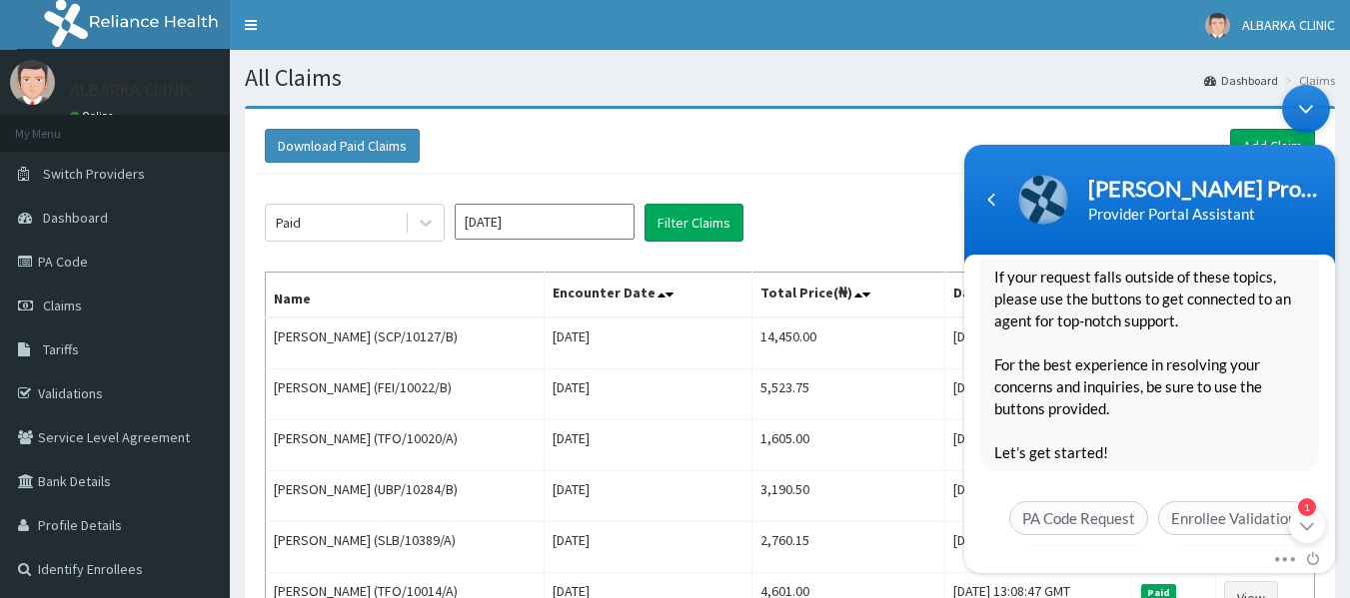
drag, startPoint x: 1330, startPoint y: 412, endPoint x: 1294, endPoint y: 382, distance: 46.8
click at [1294, 382] on div "Naomi Provider Portal Assistant Hello ! Welcome to Reliance Health! 🙋🏾‍♀️ My na…" at bounding box center [1149, 329] width 371 height 605
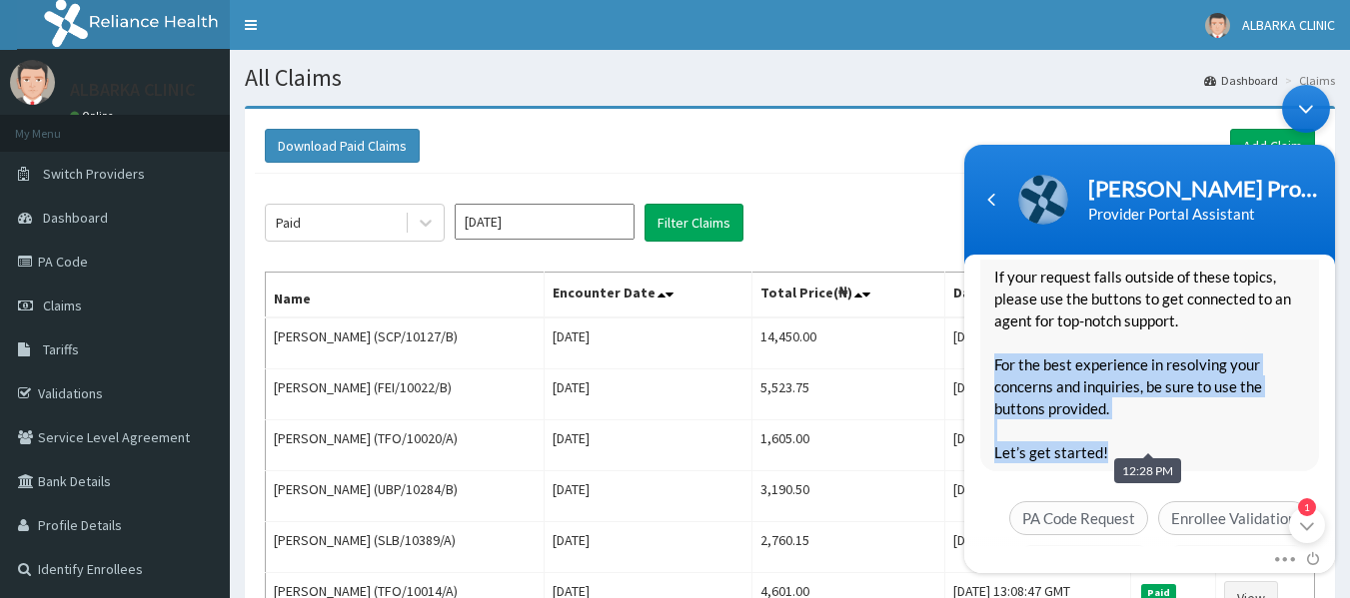
click at [1291, 386] on span "Hello ! Welcome to Reliance Health! 🙋🏾‍♀️ My name is Naomi. What can I help you…" at bounding box center [1149, 265] width 311 height 396
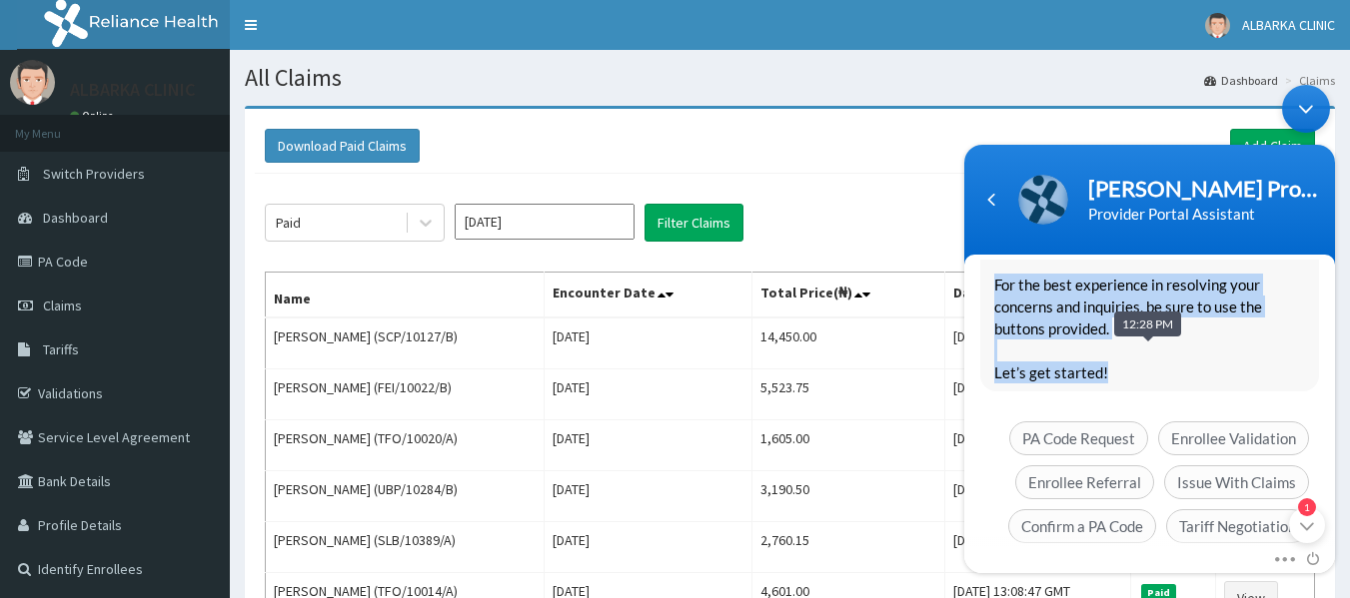
scroll to position [428, 0]
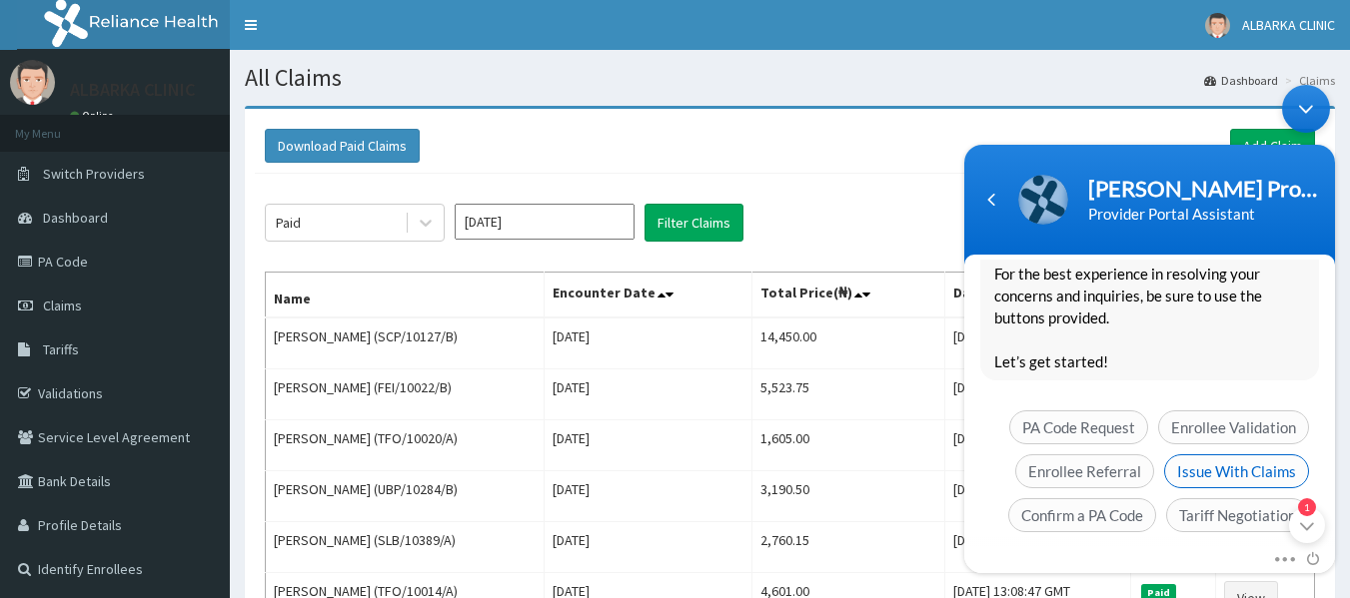
click at [1226, 454] on span "Issue With Claims" at bounding box center [1236, 471] width 145 height 34
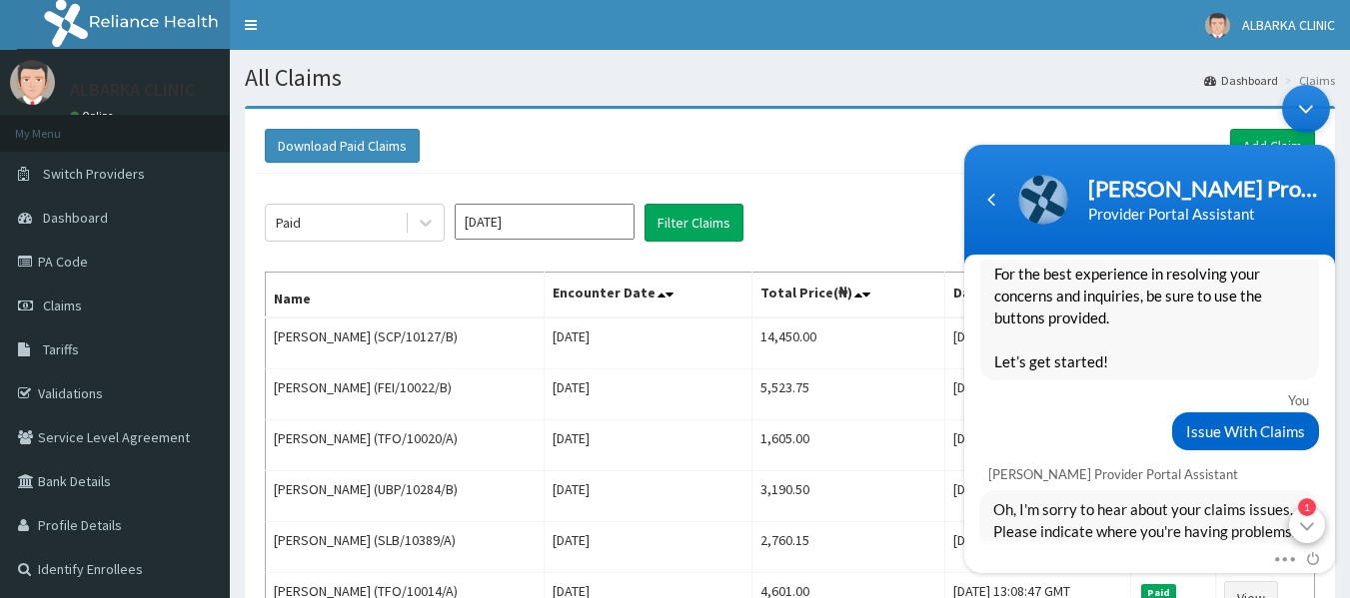
click at [1307, 454] on div "[PERSON_NAME] Provider Portal Assistant" at bounding box center [1149, 470] width 371 height 32
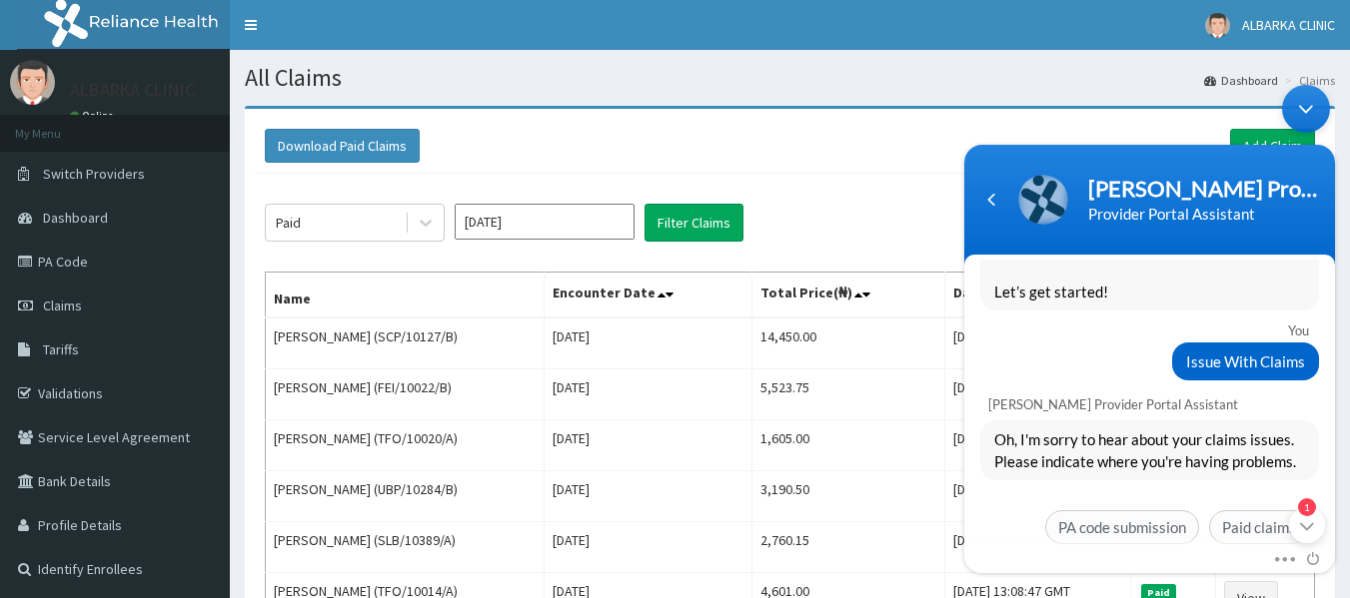
scroll to position [509, 0]
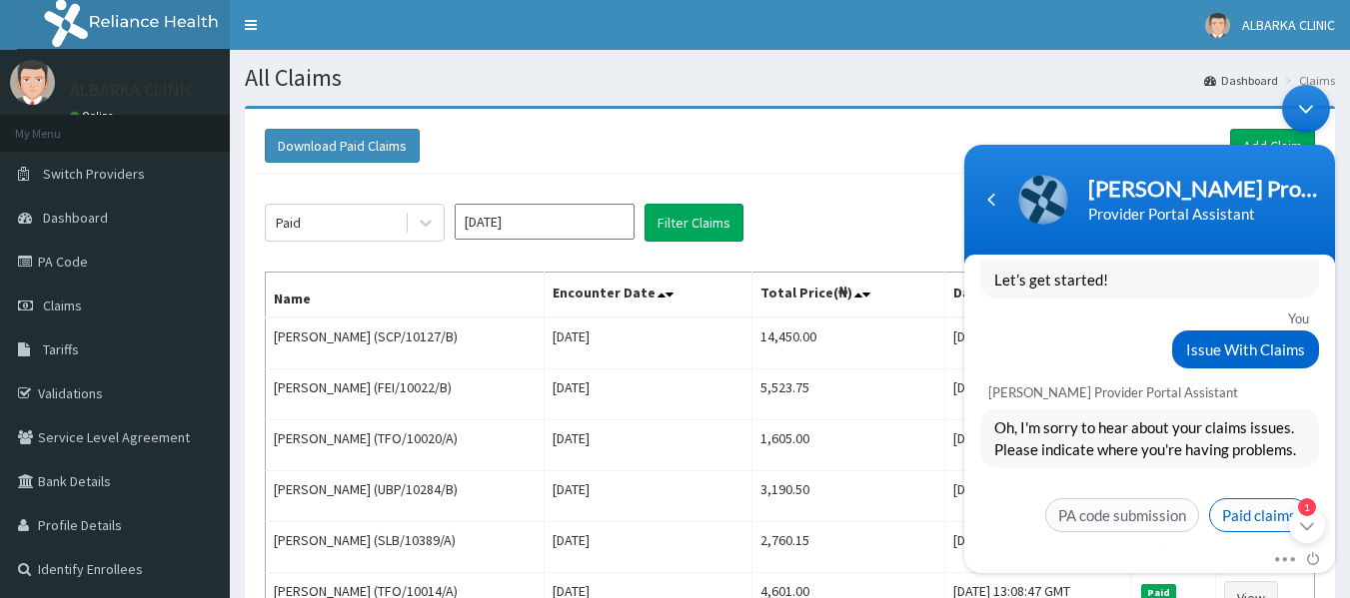
click at [1239, 497] on span "Paid claims" at bounding box center [1259, 514] width 100 height 34
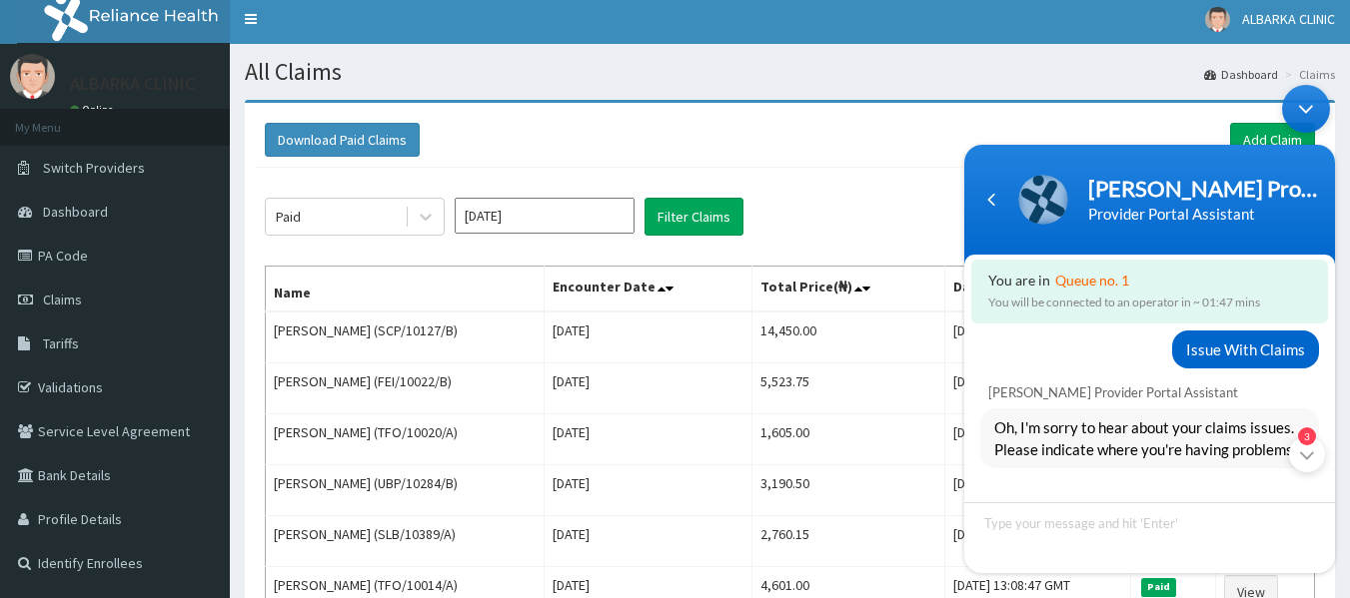
scroll to position [0, 0]
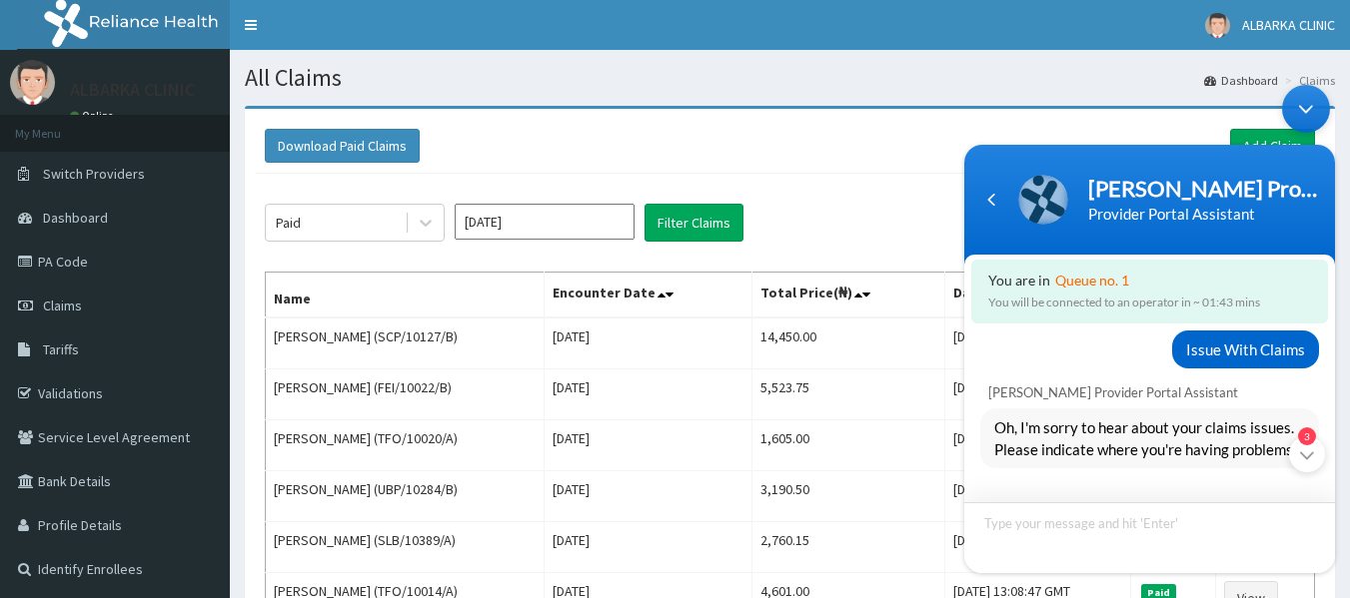
click at [1039, 531] on textarea "Type your message and hit 'Enter'" at bounding box center [1149, 536] width 371 height 71
type textarea "cant explained here, can you hand over the chat to a real personal"
click at [1306, 536] on span at bounding box center [1310, 536] width 20 height 20
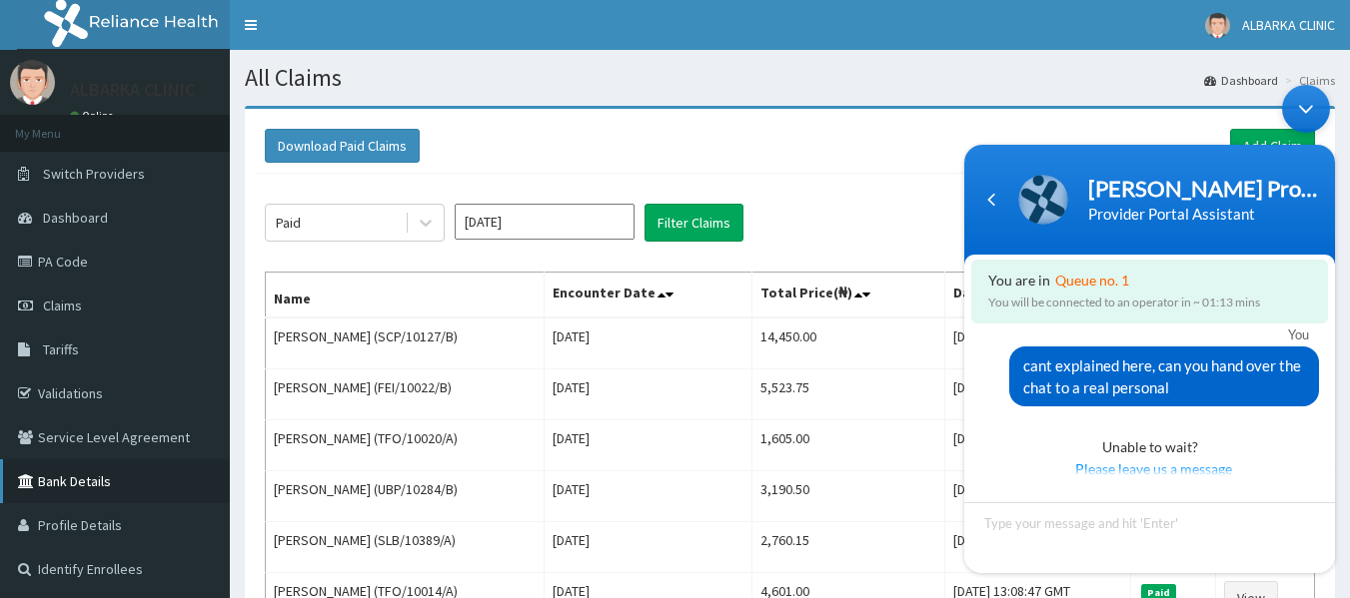
click at [78, 494] on link "Bank Details" at bounding box center [115, 482] width 230 height 44
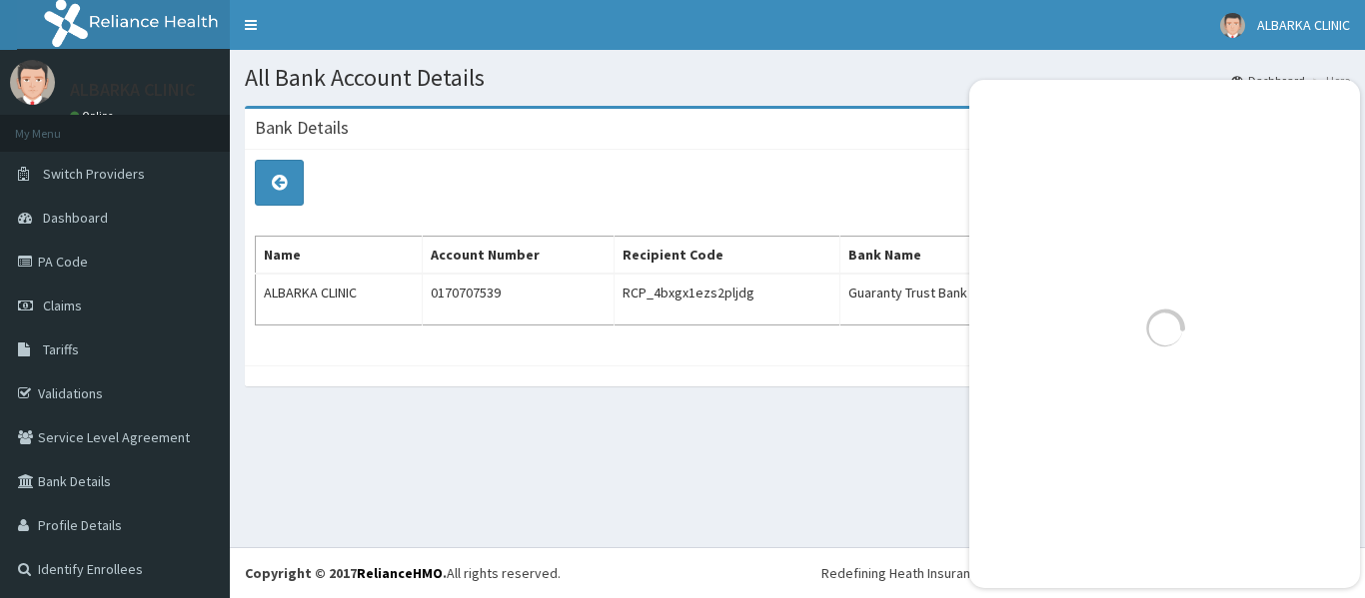
scroll to position [936, 0]
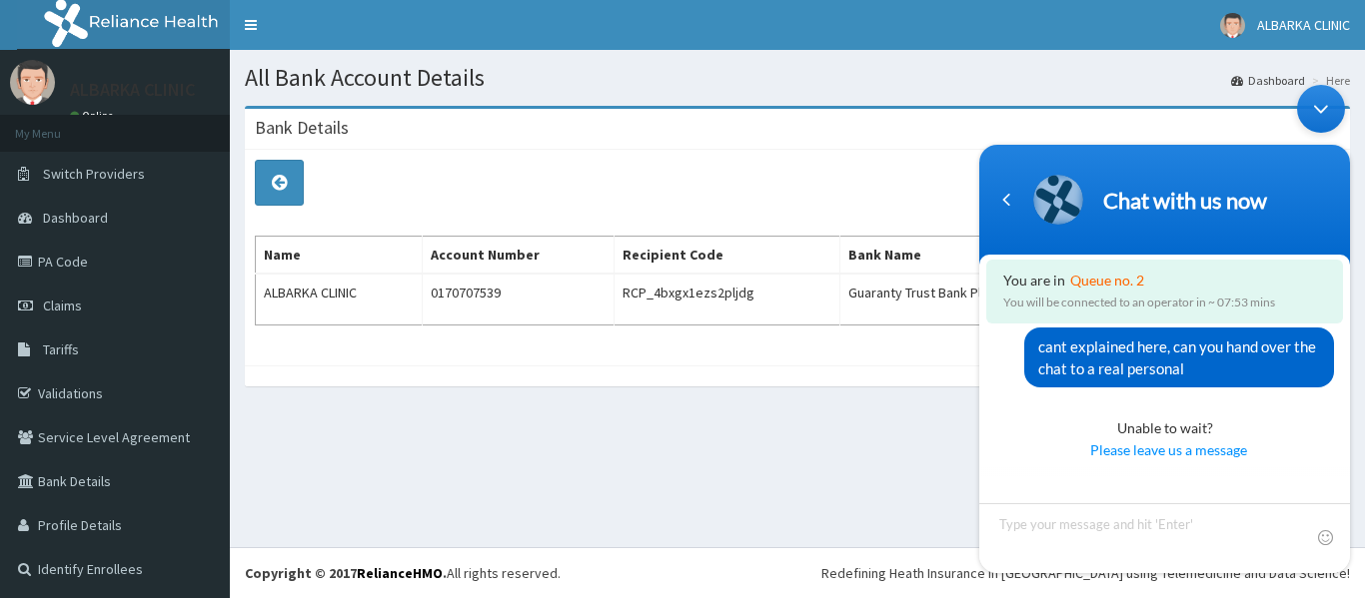
click at [1318, 97] on div "Minimize live chat window" at bounding box center [1321, 108] width 48 height 48
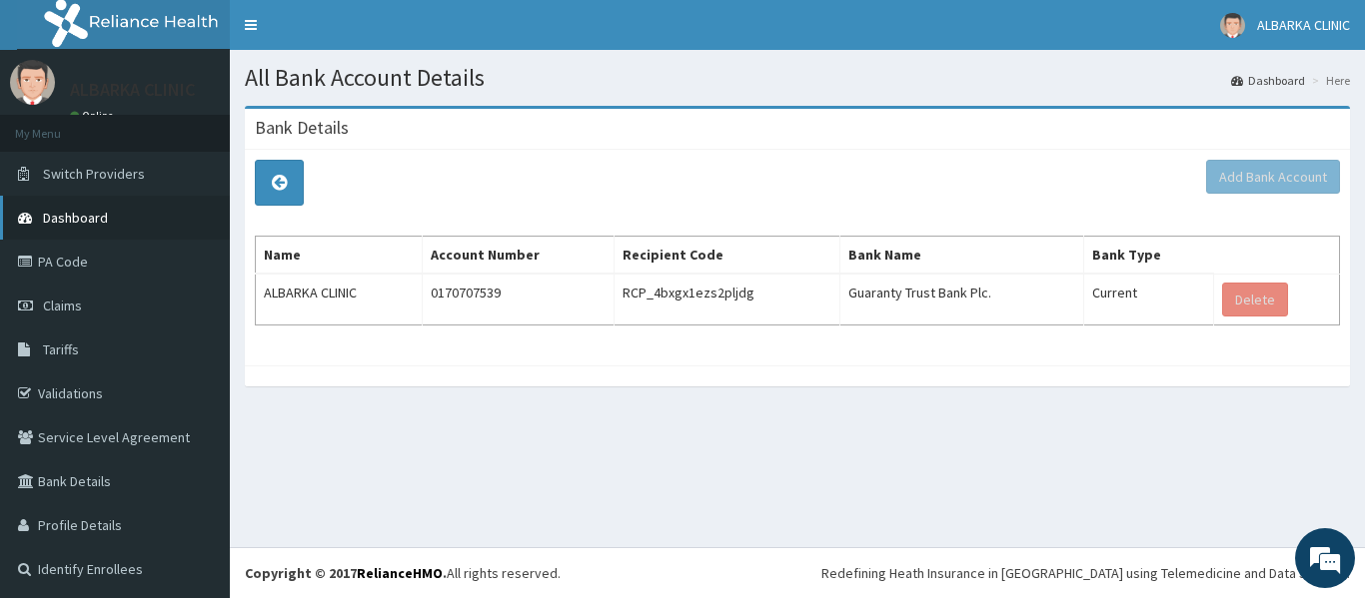
click at [70, 207] on link "Dashboard" at bounding box center [115, 218] width 230 height 44
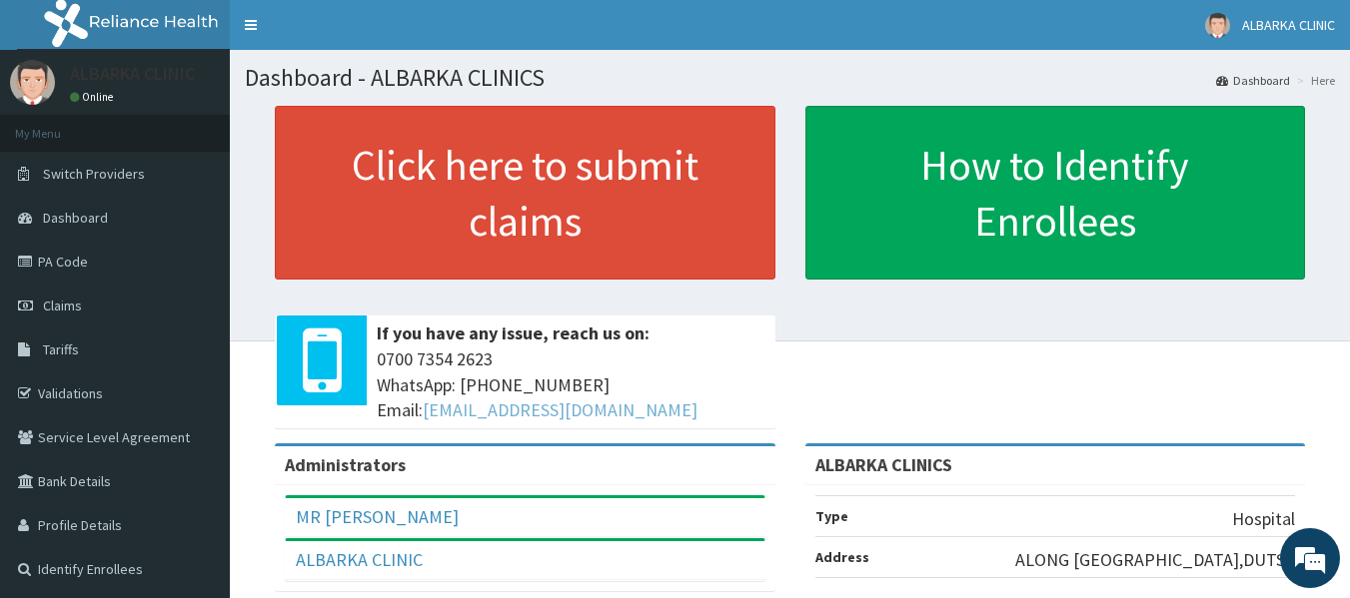
click at [696, 411] on link "[EMAIL_ADDRESS][DOMAIN_NAME]" at bounding box center [560, 410] width 275 height 23
drag, startPoint x: 704, startPoint y: 414, endPoint x: 426, endPoint y: 413, distance: 278.7
click at [426, 413] on span "[PHONE_NUMBER] WhatsApp: 017001580 Email: [EMAIL_ADDRESS][DOMAIN_NAME]" at bounding box center [571, 385] width 389 height 77
click at [756, 401] on span "[PHONE_NUMBER] WhatsApp: 017001580 Email: [EMAIL_ADDRESS][DOMAIN_NAME]" at bounding box center [571, 385] width 389 height 77
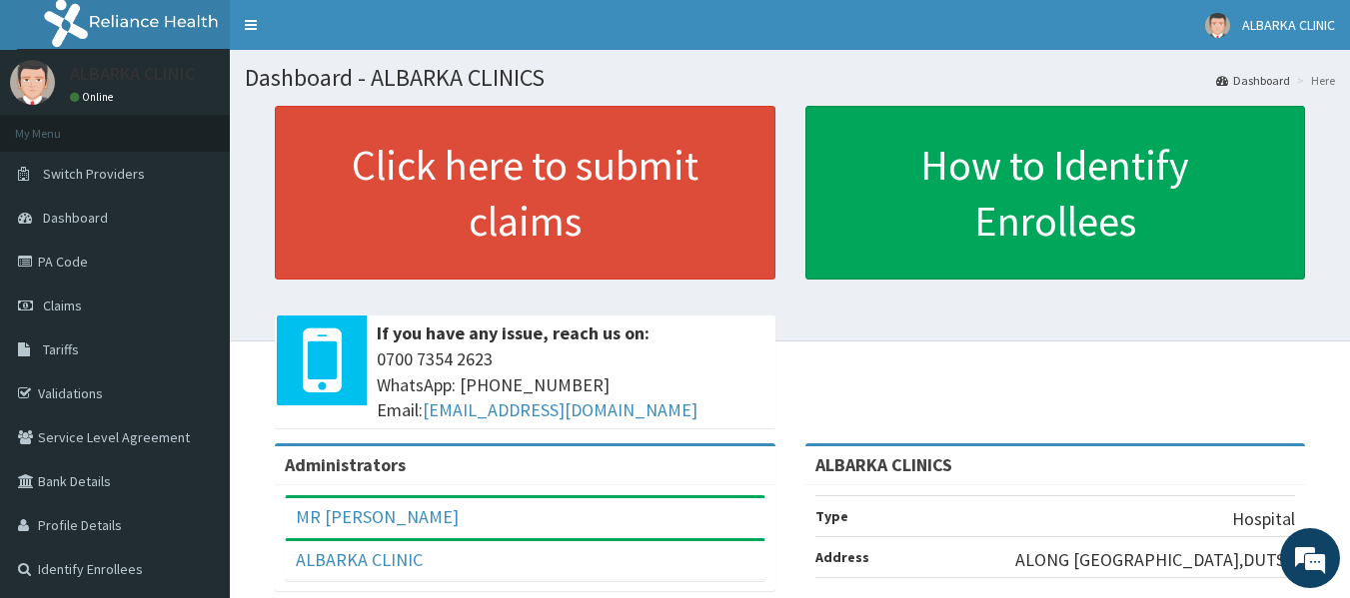
scroll to position [949, 0]
